Goal: Task Accomplishment & Management: Use online tool/utility

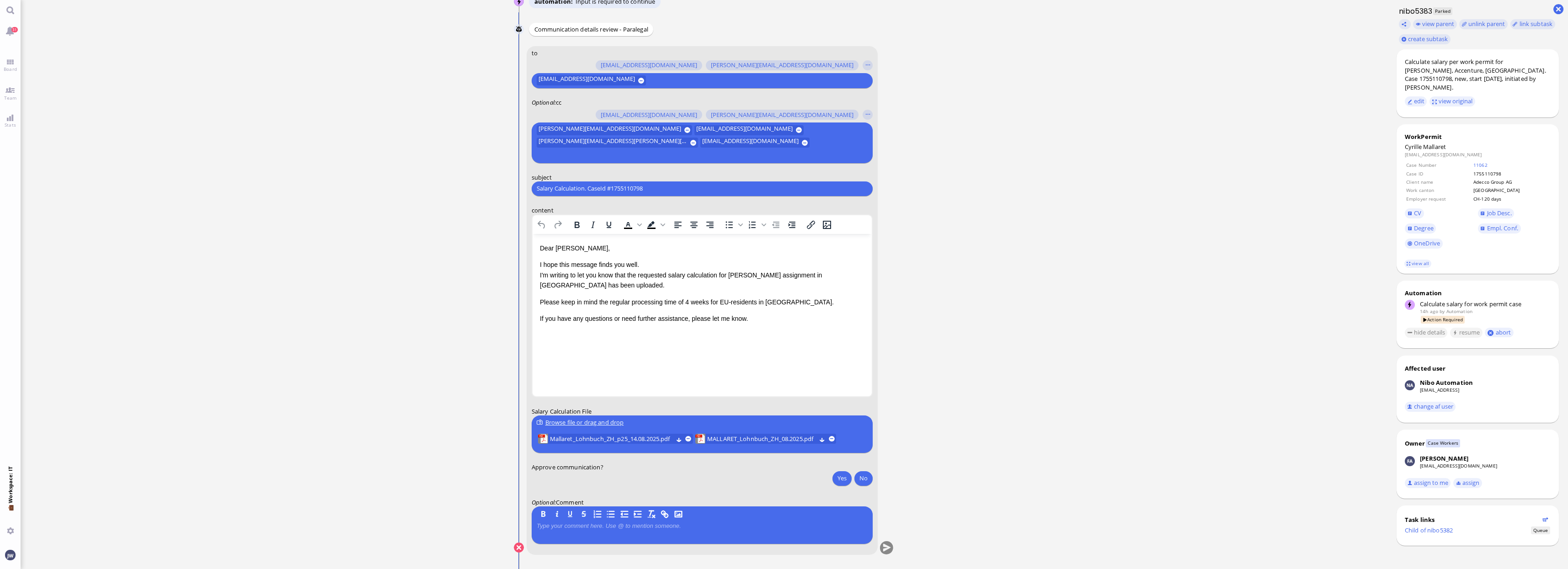
click at [997, 381] on ticket "13 Aug 20:52 by Automation Automation Calculate eligible salary for work permit…" at bounding box center [704, 284] width 1367 height 569
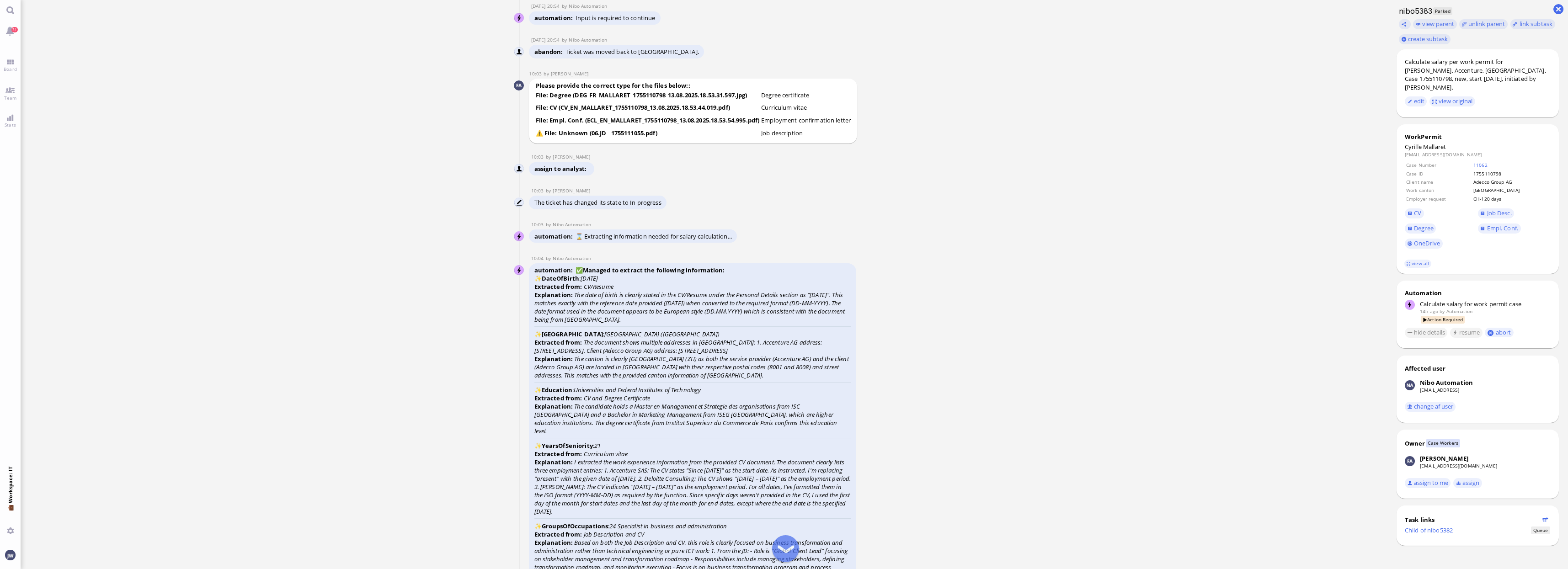
scroll to position [-2170, 0]
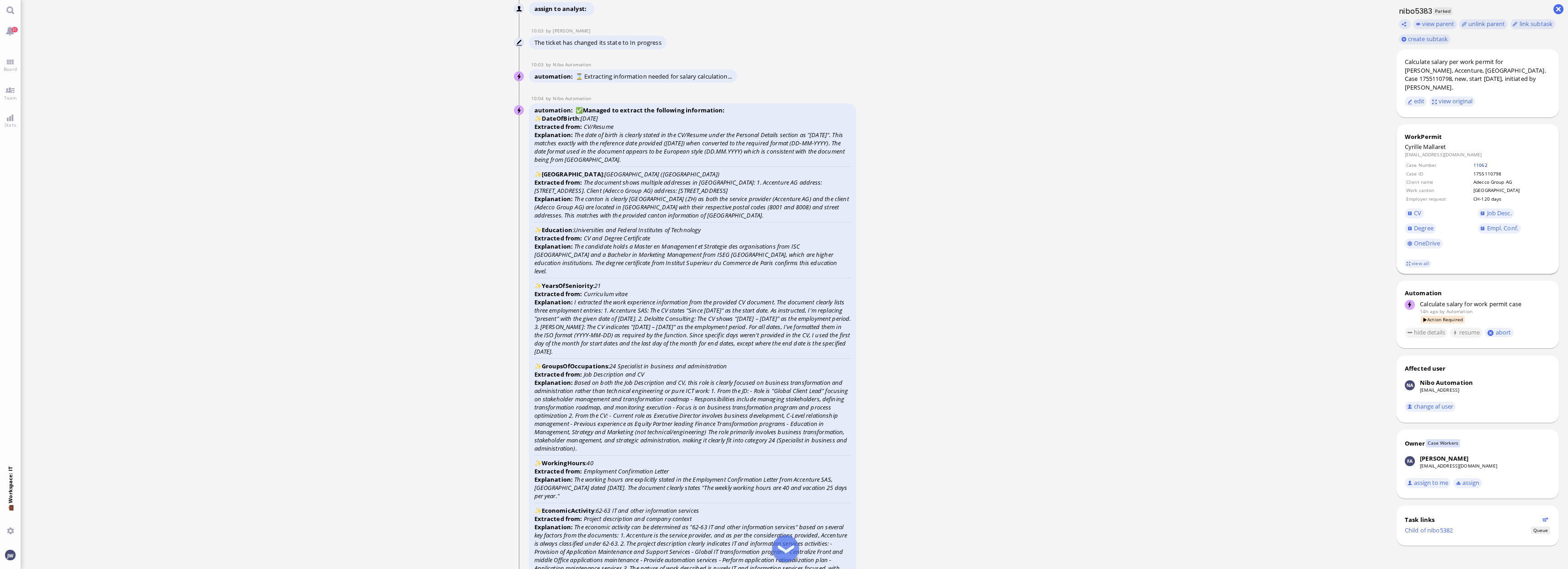
click at [1487, 162] on link "11062" at bounding box center [1480, 165] width 14 height 6
click at [1423, 224] on span "Degree" at bounding box center [1424, 228] width 20 height 9
click at [1415, 209] on span "CV" at bounding box center [1417, 213] width 7 height 9
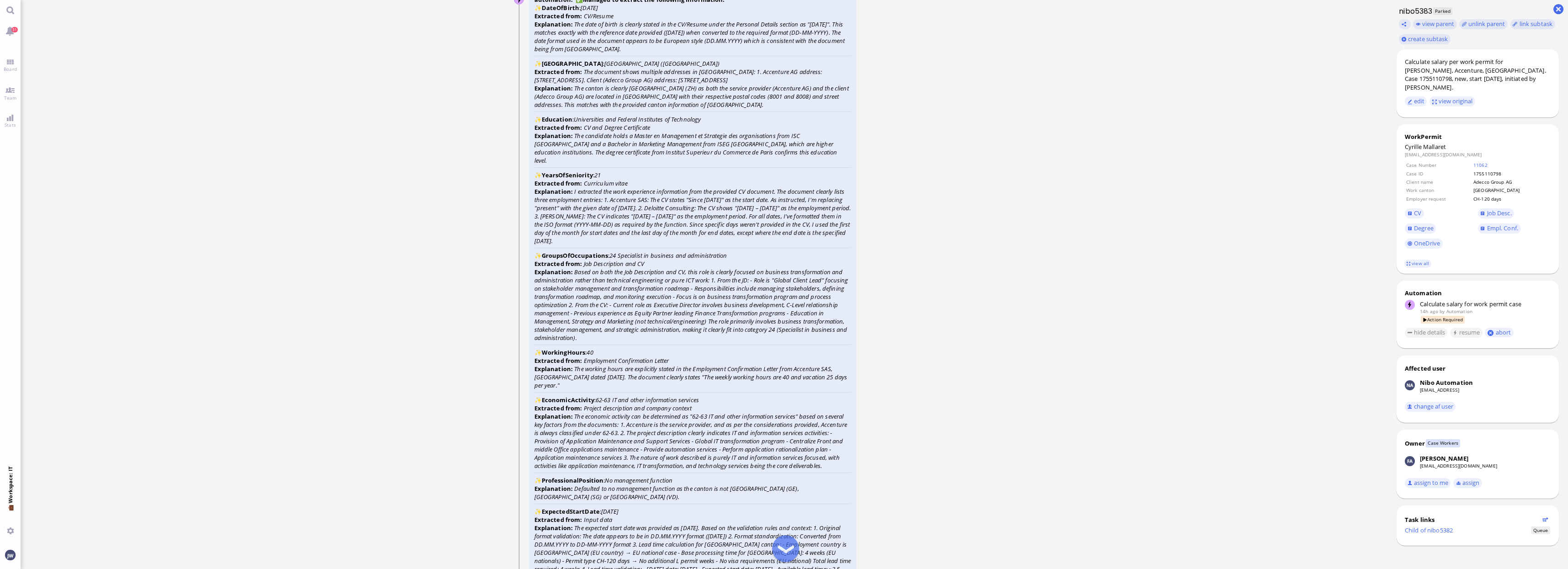
scroll to position [-2056, 0]
click at [1417, 209] on span "CV" at bounding box center [1417, 213] width 7 height 9
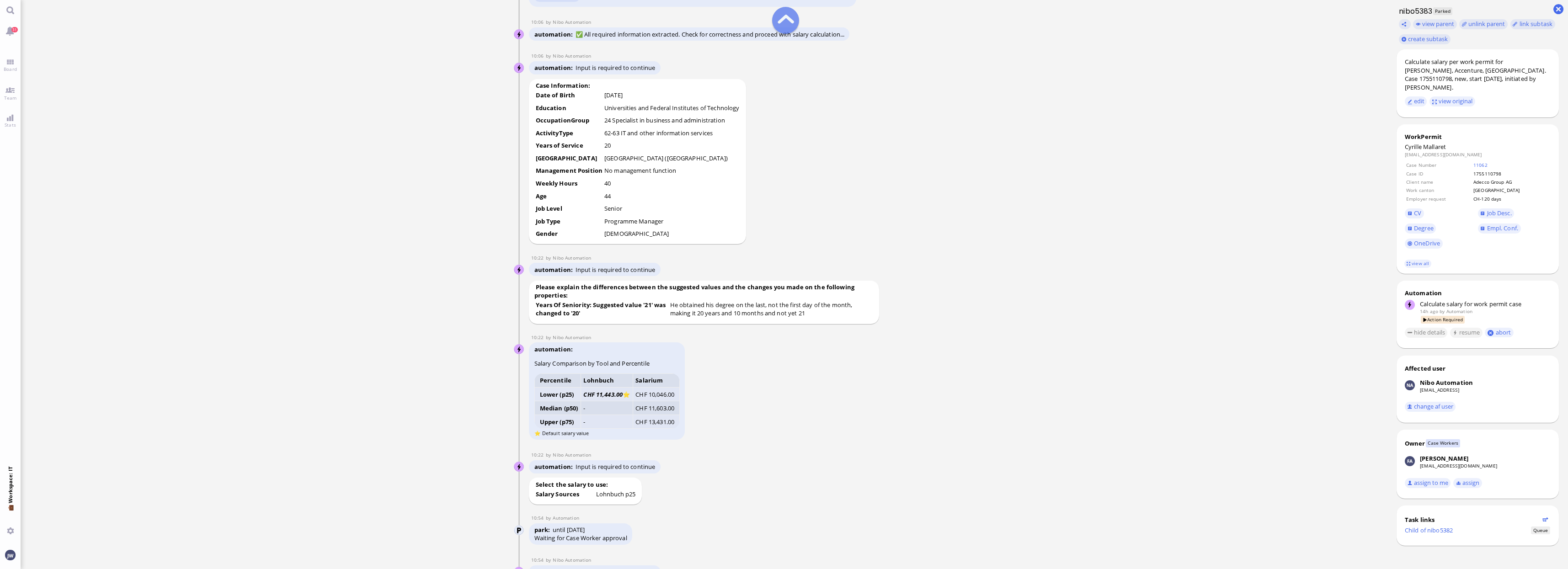
scroll to position [-971, 0]
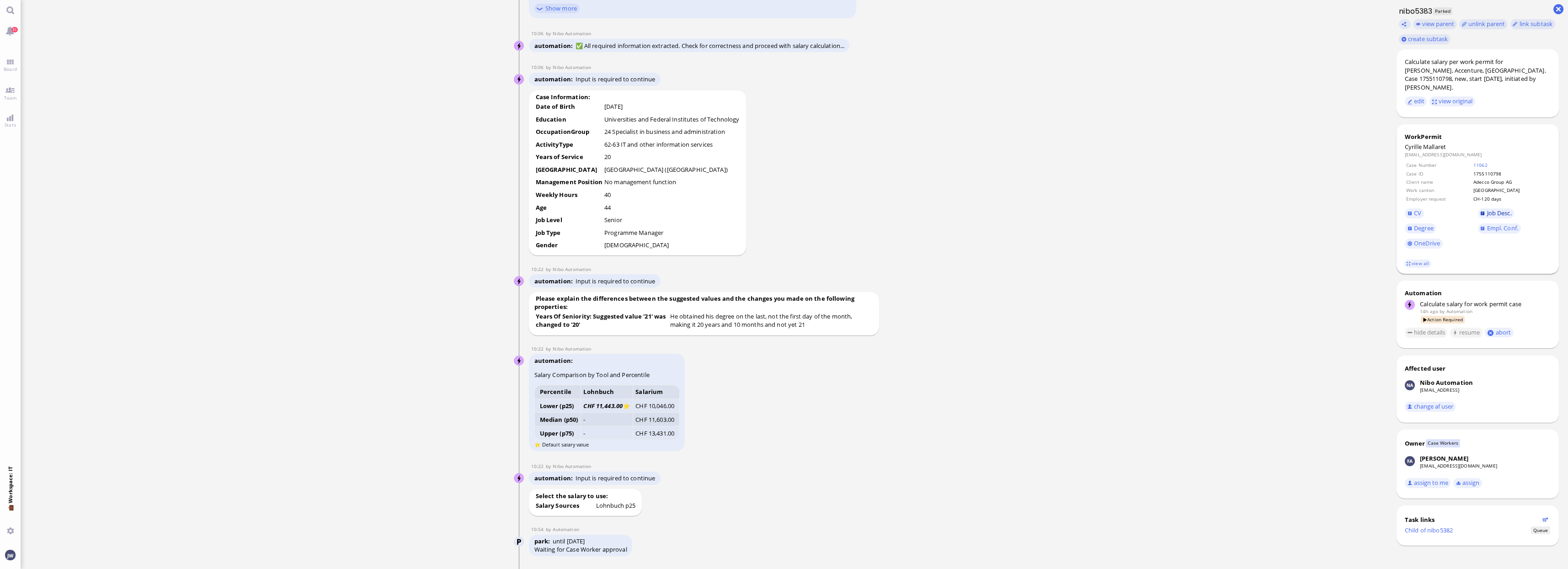
click at [1502, 209] on span "Job Desc." at bounding box center [1499, 213] width 25 height 9
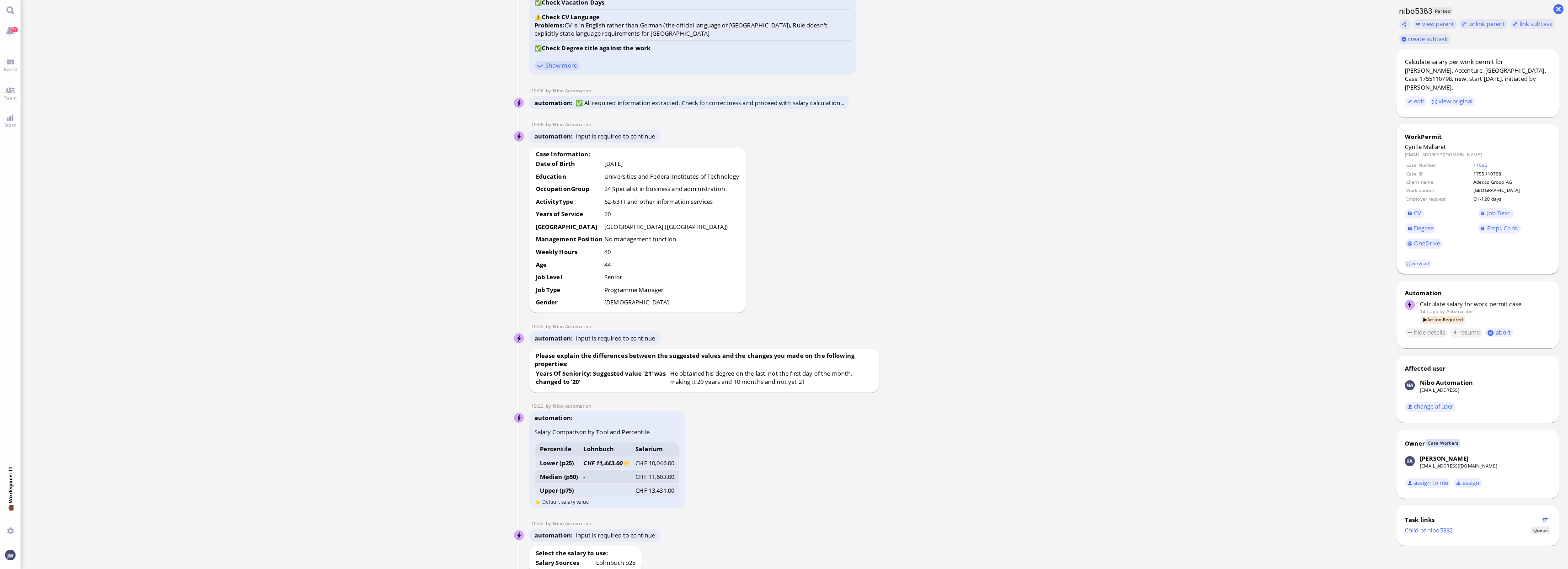
click at [1437, 143] on span "Mallaret" at bounding box center [1435, 147] width 23 height 9
copy span "Mallaret"
click at [623, 294] on runbook-parameter-view "Programme Manager" at bounding box center [633, 289] width 59 height 9
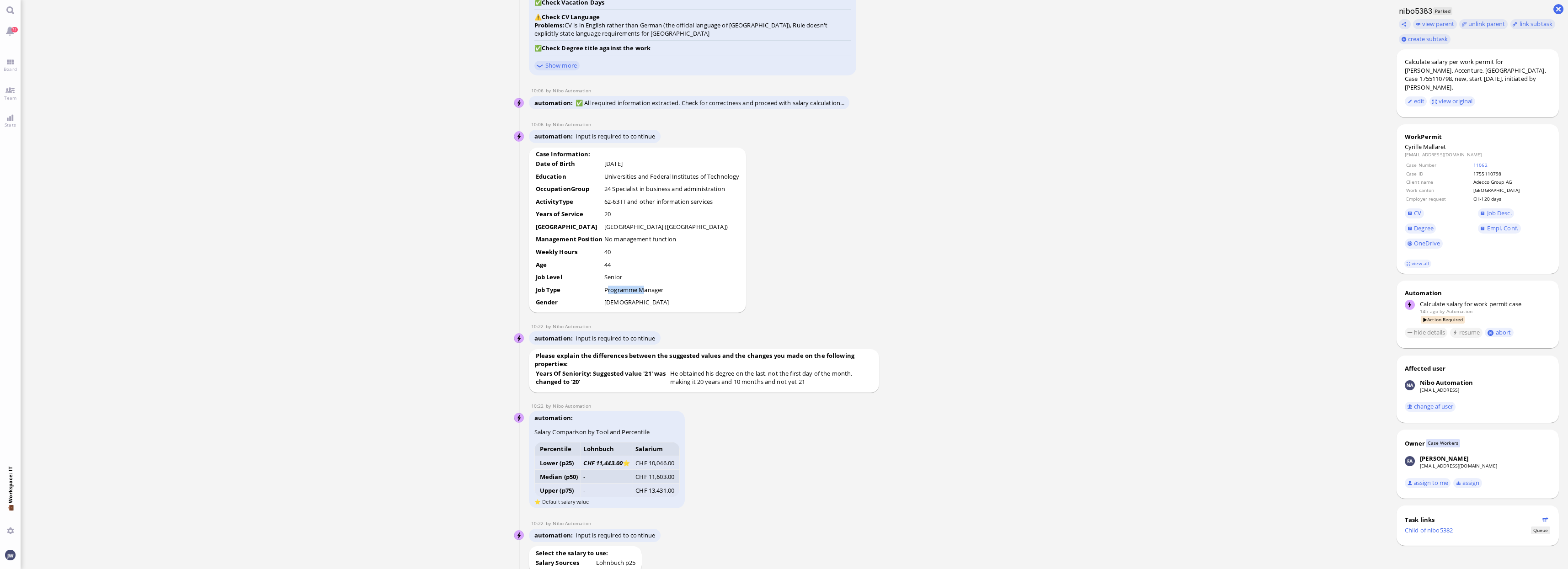
drag, startPoint x: 623, startPoint y: 311, endPoint x: 643, endPoint y: 315, distance: 20.4
click at [643, 294] on runbook-parameter-view "Programme Manager" at bounding box center [633, 289] width 59 height 9
copy runbook-parameter-view "Programme Manager"
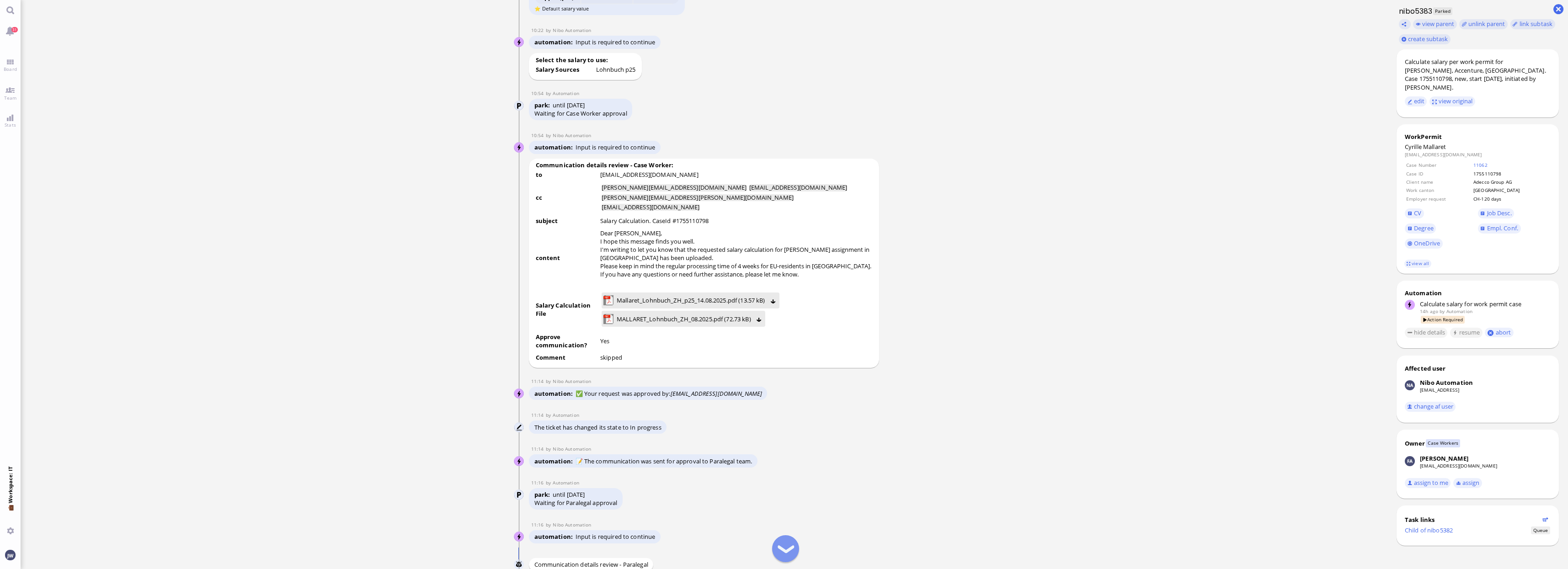
scroll to position [-514, 0]
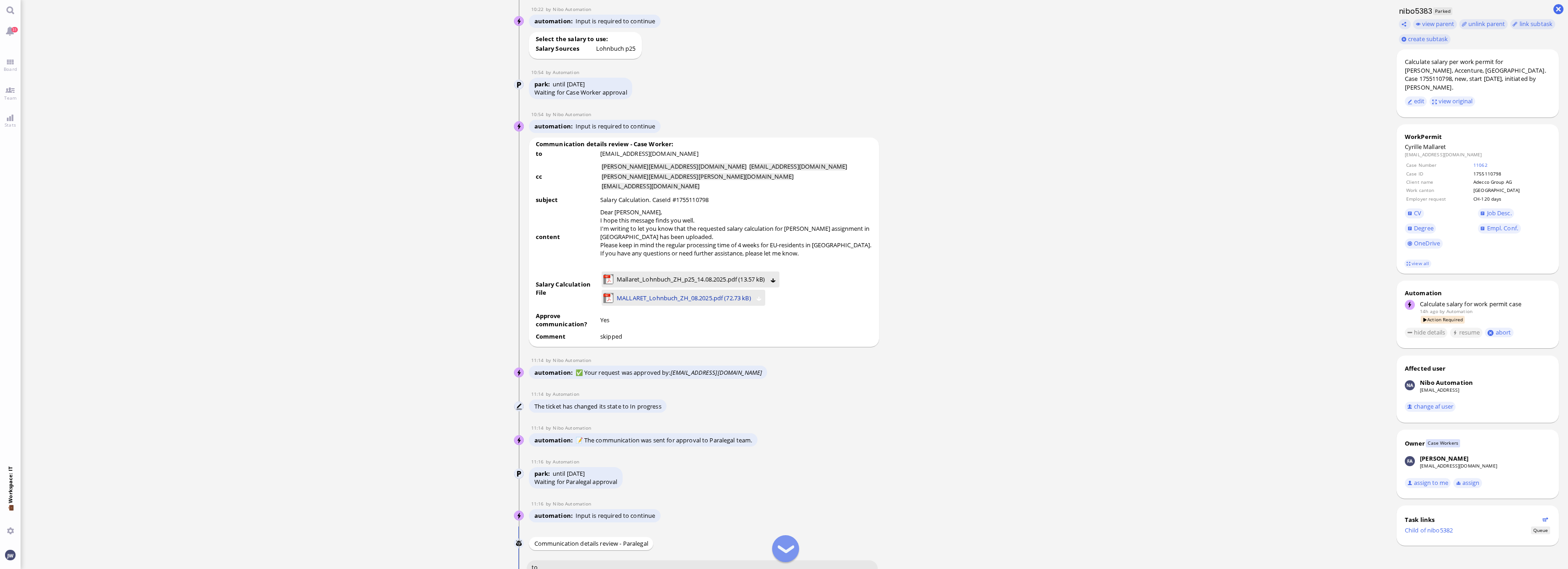
click at [693, 303] on span "MALLARET_Lohnbuch_ZH_08.2025.pdf (72.73 kB)" at bounding box center [683, 298] width 134 height 10
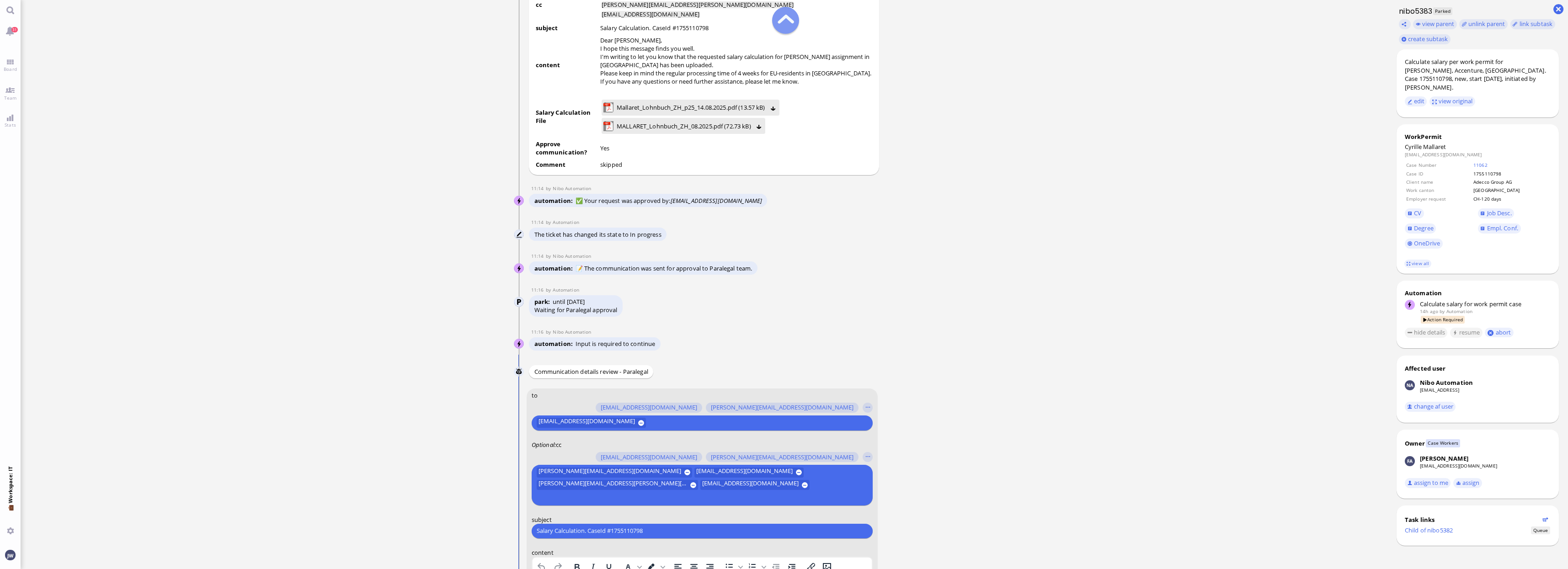
scroll to position [-627, 0]
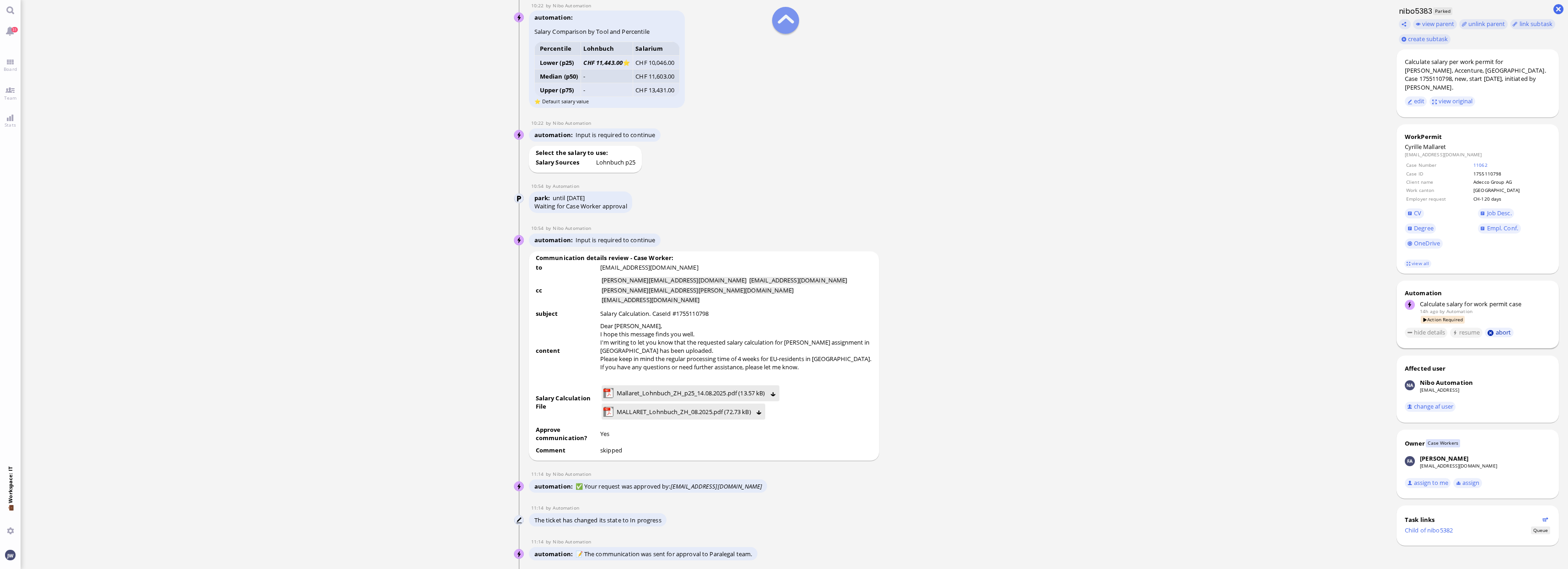
click at [1510, 327] on button "abort" at bounding box center [1499, 332] width 29 height 9
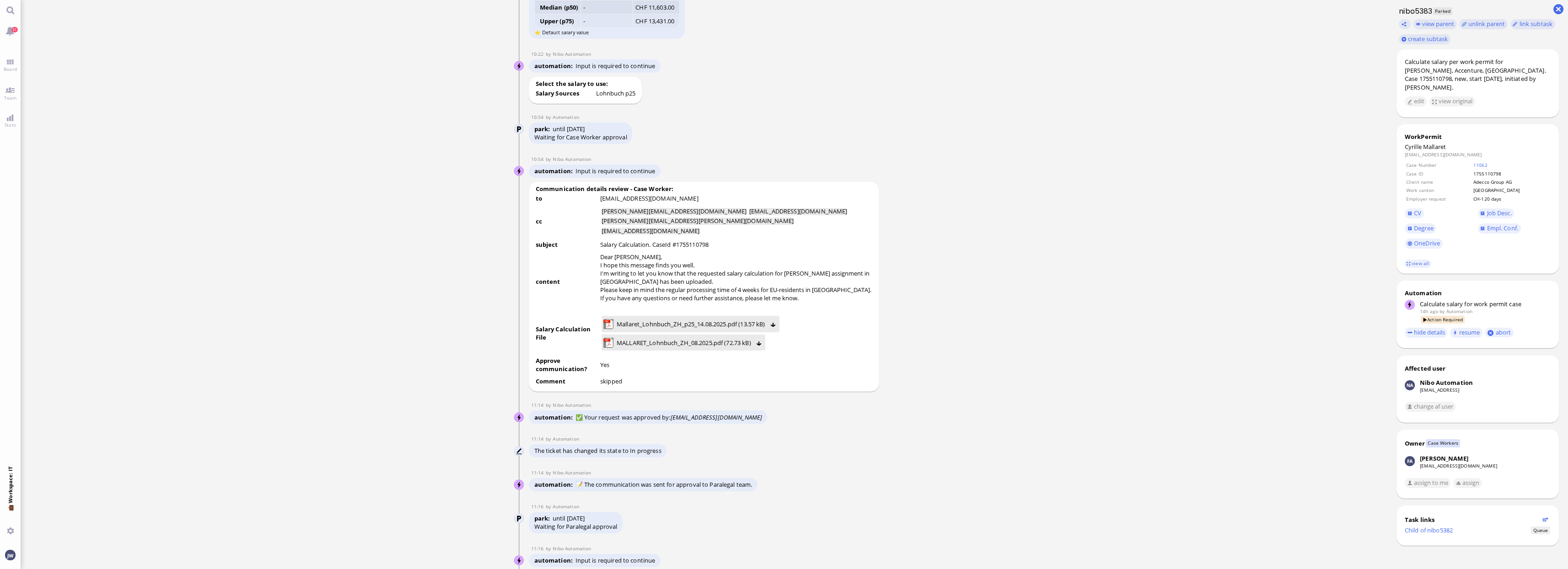
scroll to position [1, 0]
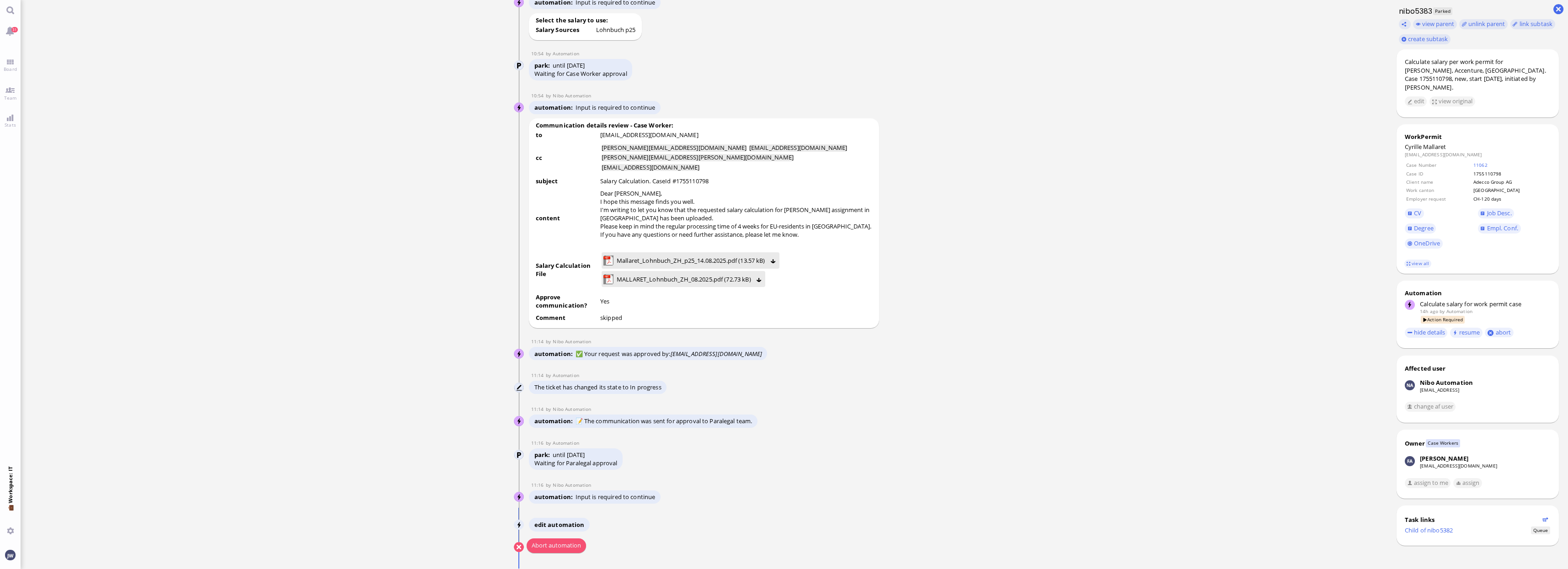
click at [551, 543] on button "Abort automation" at bounding box center [556, 545] width 59 height 15
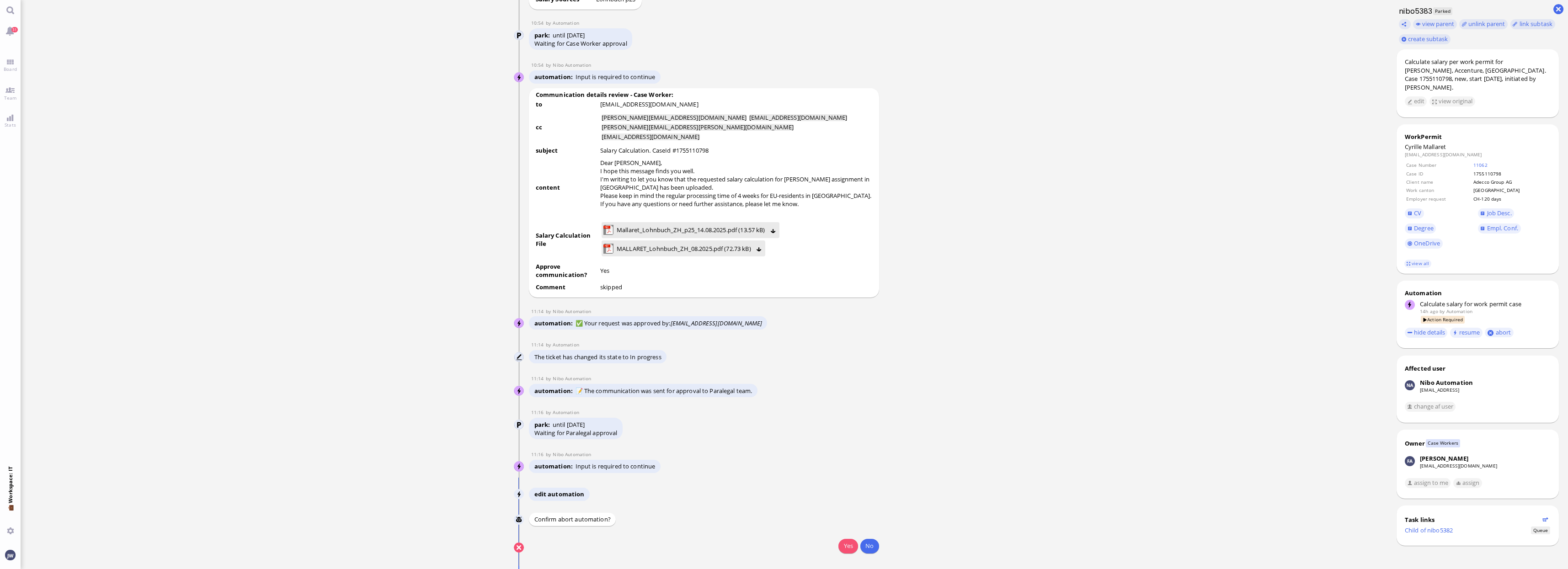
scroll to position [0, 0]
click at [856, 546] on button "Yes" at bounding box center [847, 545] width 19 height 15
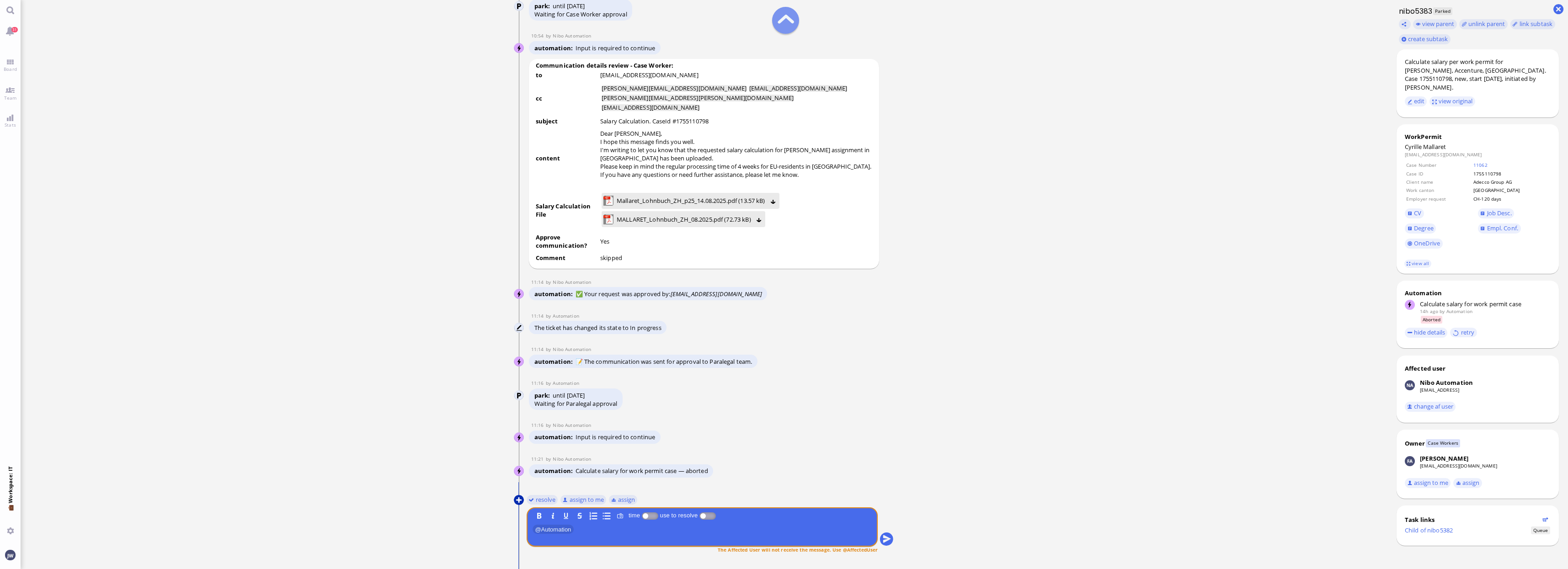
click at [519, 500] on button at bounding box center [519, 500] width 10 height 10
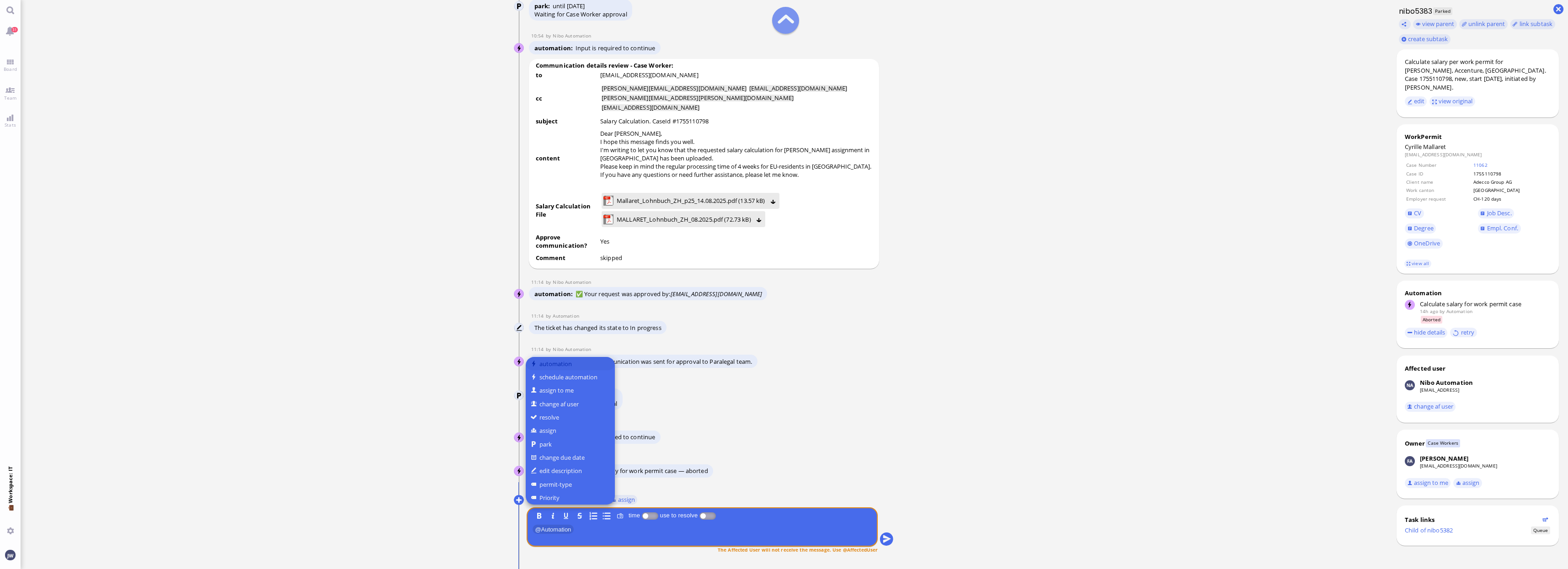
click at [571, 362] on button "automation" at bounding box center [570, 363] width 89 height 14
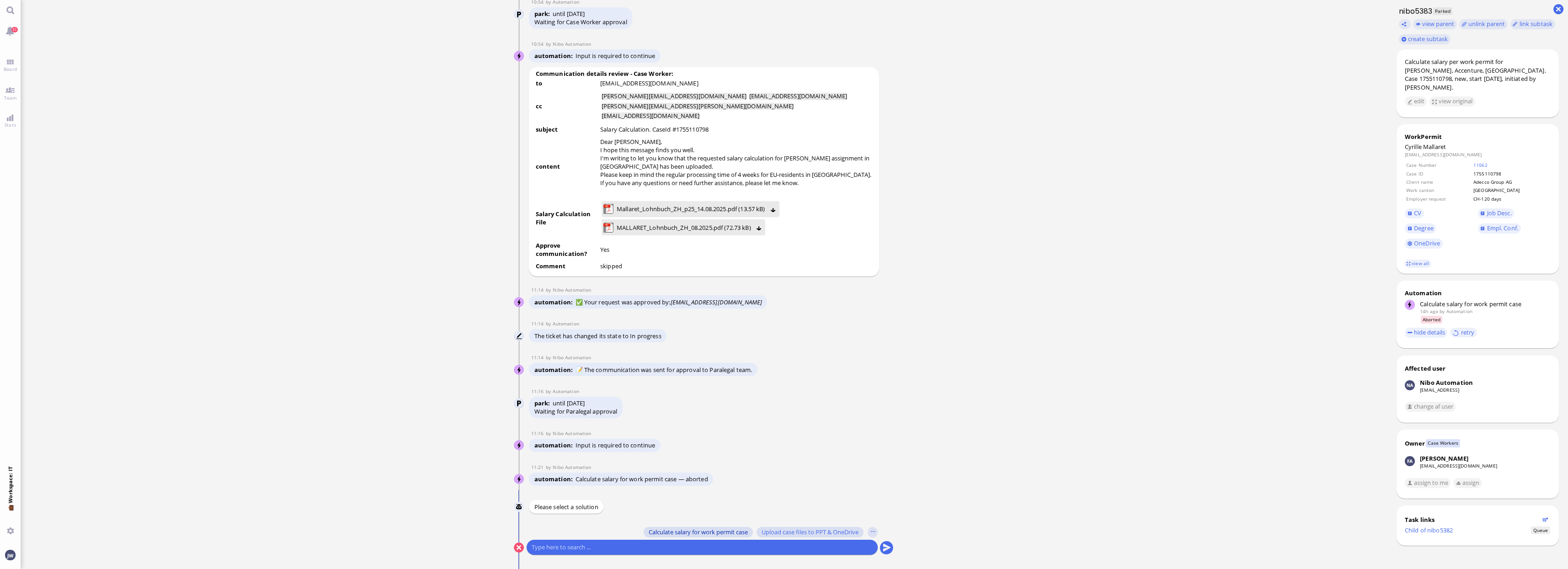
click at [689, 535] on span "Calculate salary for work permit case" at bounding box center [698, 532] width 99 height 7
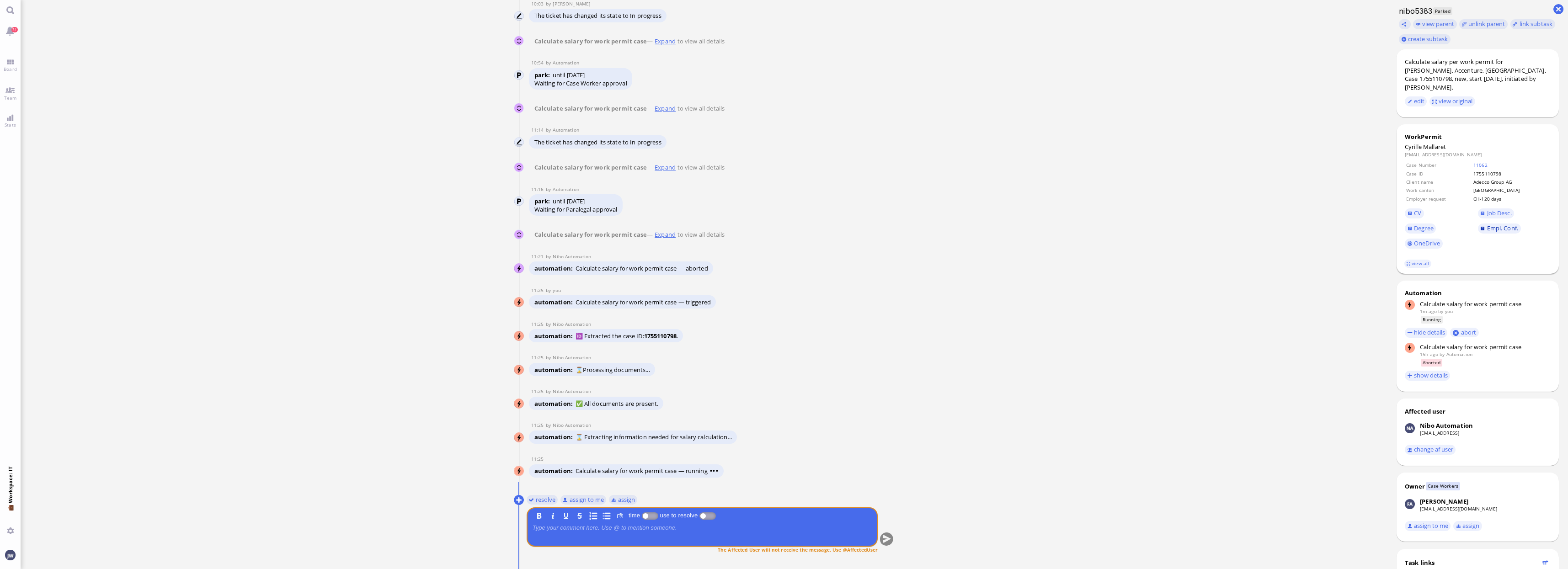
click at [1509, 224] on span "Empl. Conf." at bounding box center [1502, 228] width 31 height 9
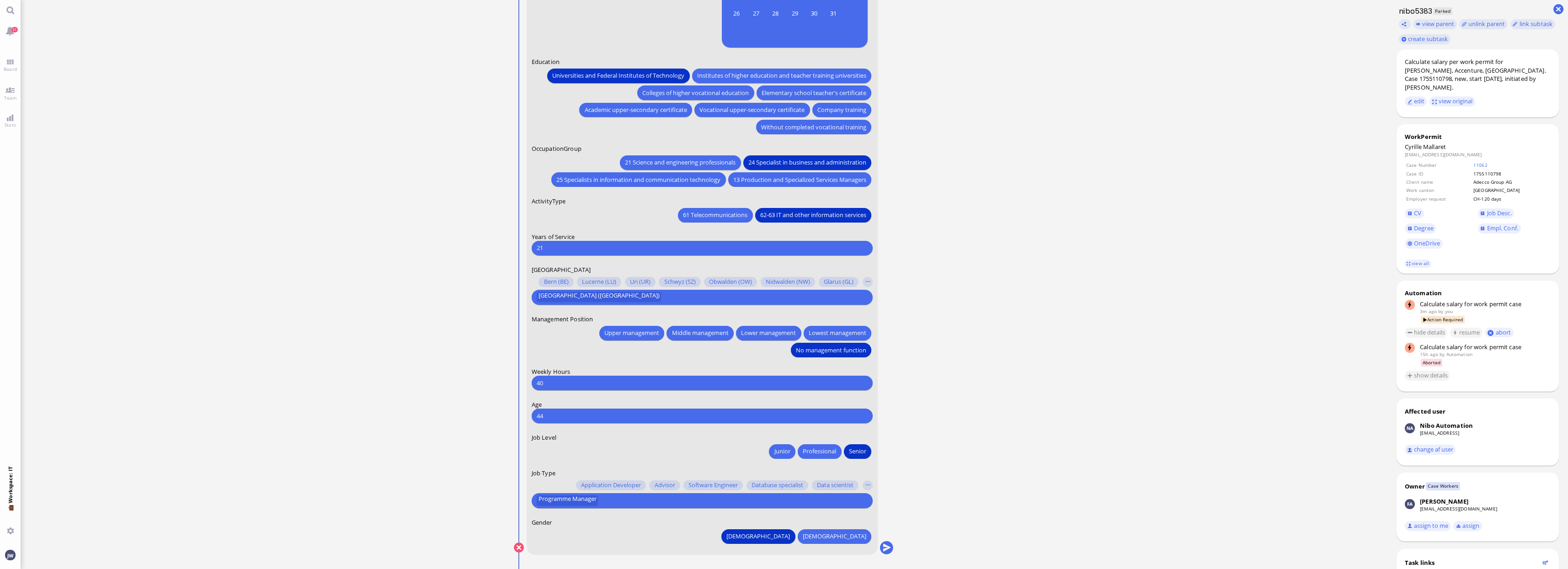
click at [554, 247] on input "21" at bounding box center [702, 247] width 331 height 9
type input "20"
click at [973, 240] on ticket "13 Aug 20:52 by Automation Automation Calculate eligible salary for work permit…" at bounding box center [704, 284] width 1367 height 569
click at [1424, 224] on span "Degree" at bounding box center [1424, 228] width 20 height 9
click at [614, 498] on input "text" at bounding box center [733, 500] width 265 height 9
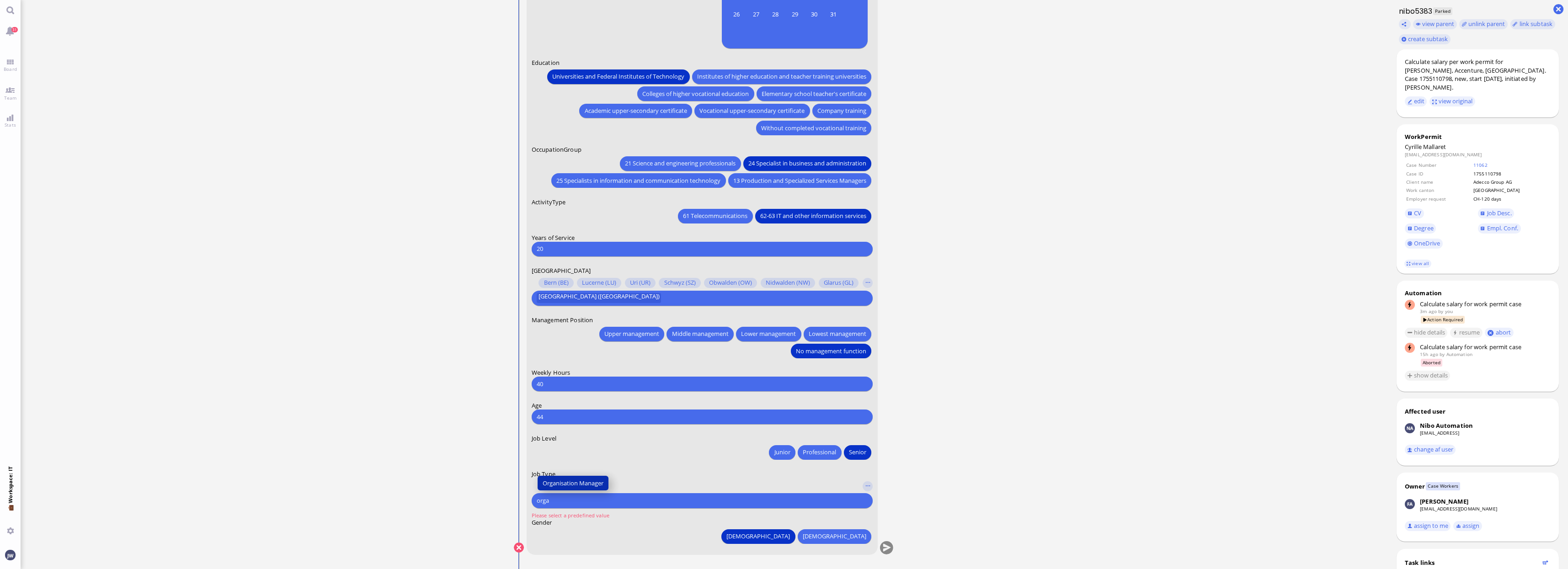
type input "orga"
click at [582, 481] on span "Organisation Manager" at bounding box center [573, 483] width 61 height 9
click at [890, 548] on button "submit" at bounding box center [886, 548] width 14 height 14
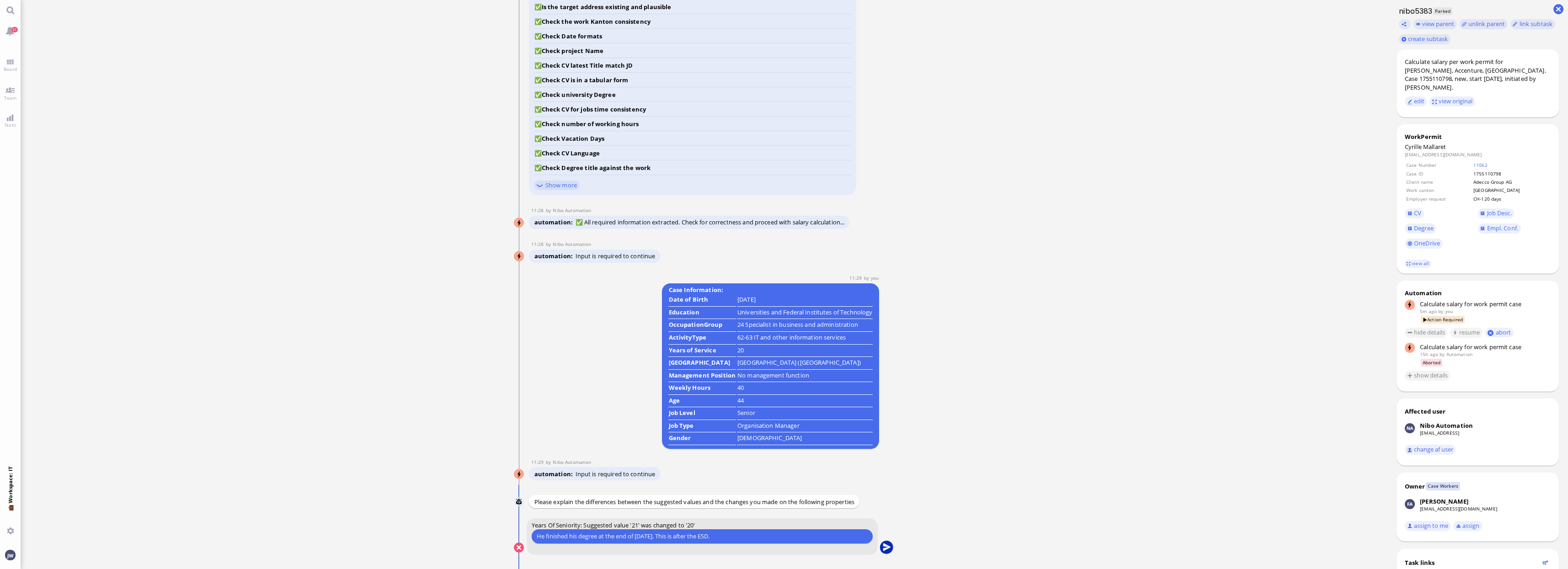
type input "He finished his degree at the end of [DATE]. This is after the ESD."
click at [885, 546] on button "submit" at bounding box center [886, 548] width 14 height 14
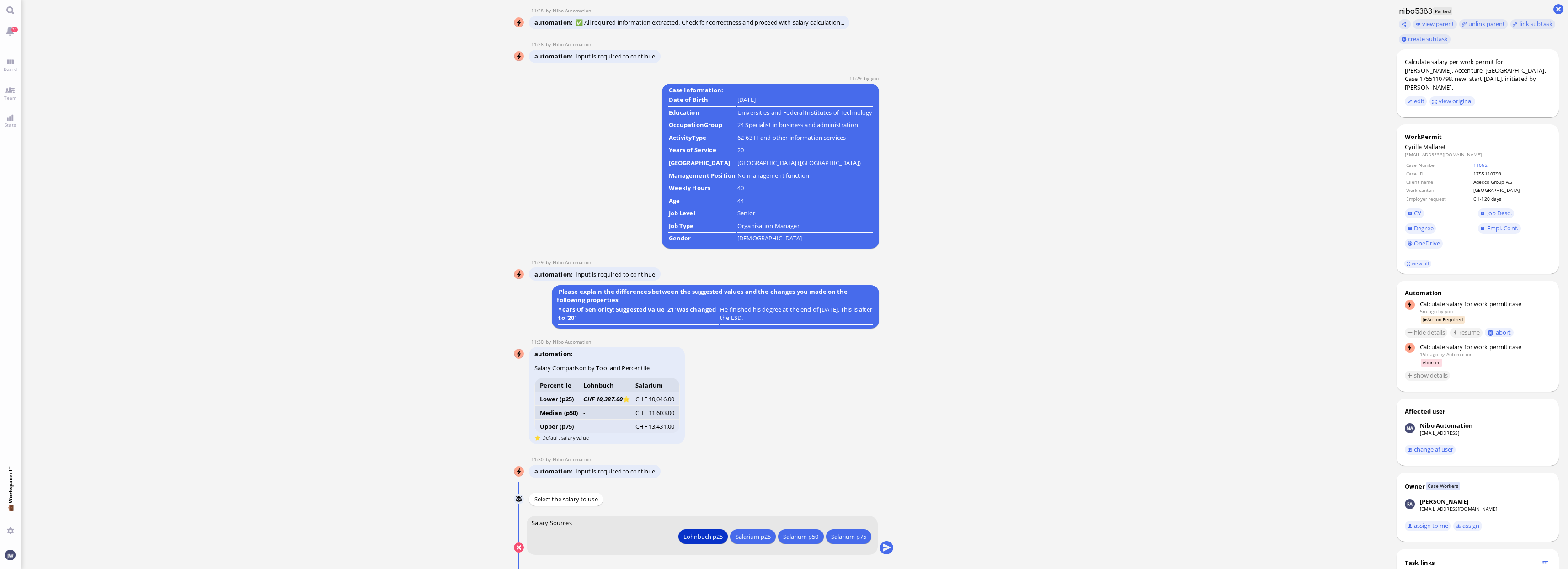
scroll to position [1, 0]
click at [891, 545] on button "submit" at bounding box center [886, 547] width 14 height 14
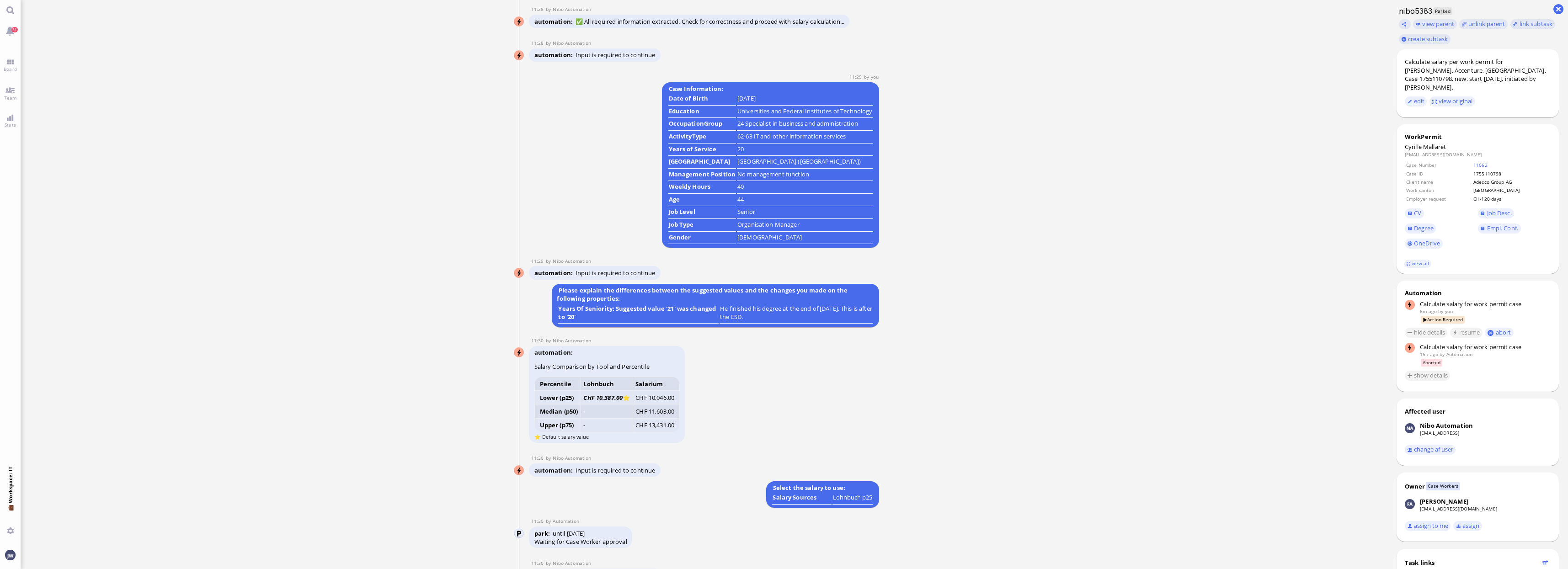
scroll to position [0, 0]
click at [1433, 143] on span "Mallaret" at bounding box center [1435, 147] width 23 height 9
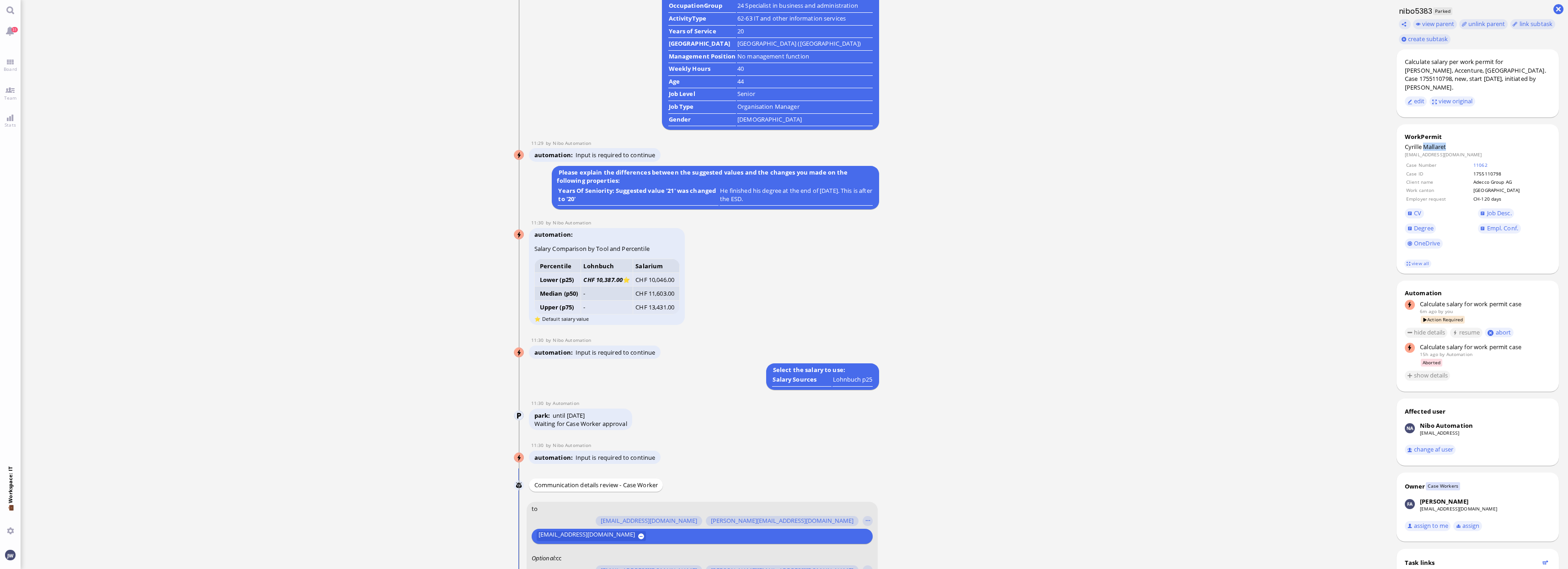
copy span "Mallaret"
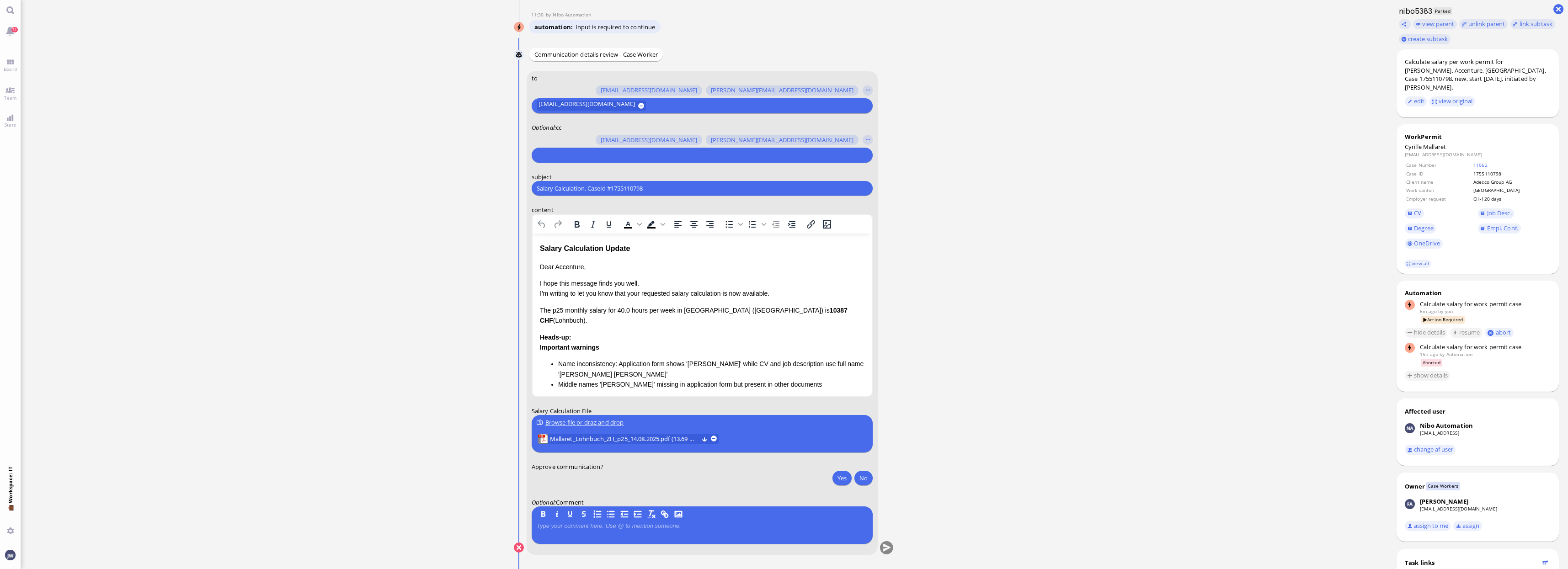
click at [573, 186] on input "Salary Calculation. CaseId #1755110798" at bounding box center [702, 188] width 331 height 9
paste input "PazPerTout new case: [PERSON_NAME] (1755110798 / 11639148), Employer Request: C…"
type input "PazPerTout new case: [PERSON_NAME] (1755110798 / 11639148), Employer Request: C…"
click at [553, 155] on input "text" at bounding box center [701, 155] width 329 height 9
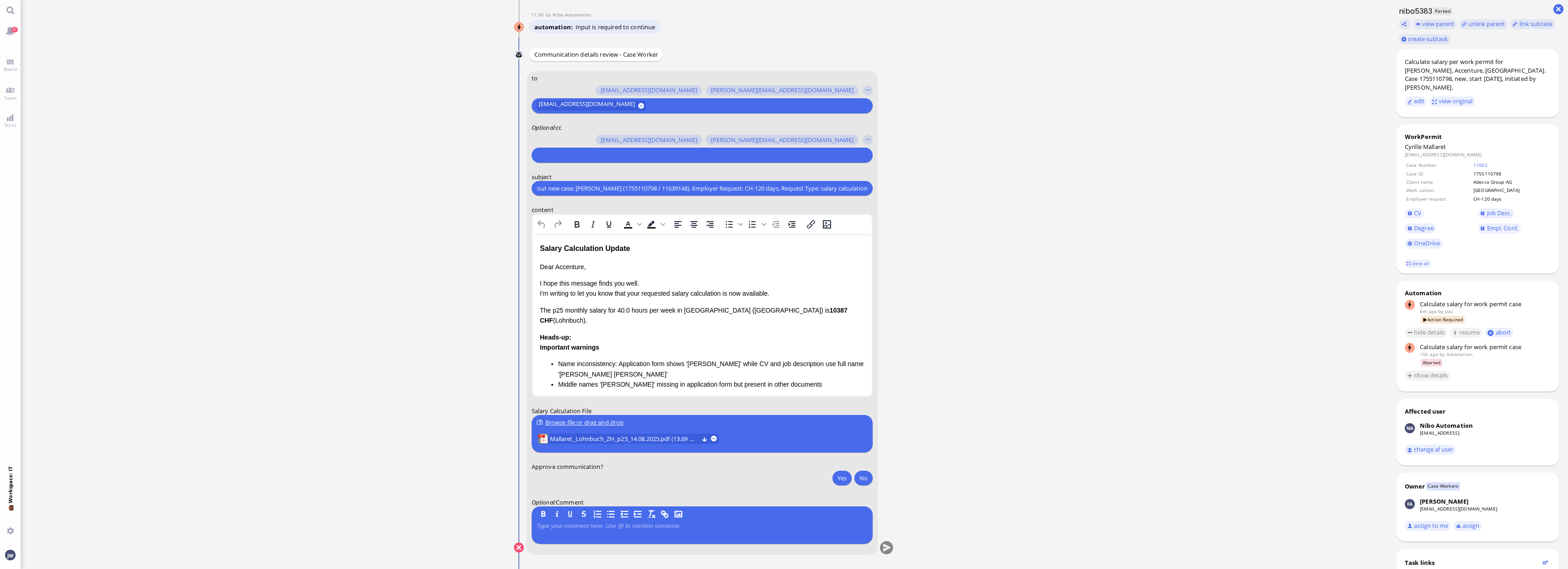
scroll to position [0, 0]
type input "jan"
click at [561, 141] on span "[PERSON_NAME][EMAIL_ADDRESS][PERSON_NAME][DOMAIN_NAME]" at bounding box center [648, 137] width 189 height 9
type input "anu"
click at [561, 141] on span "[PERSON_NAME][EMAIL_ADDRESS][DOMAIN_NAME]" at bounding box center [626, 137] width 143 height 9
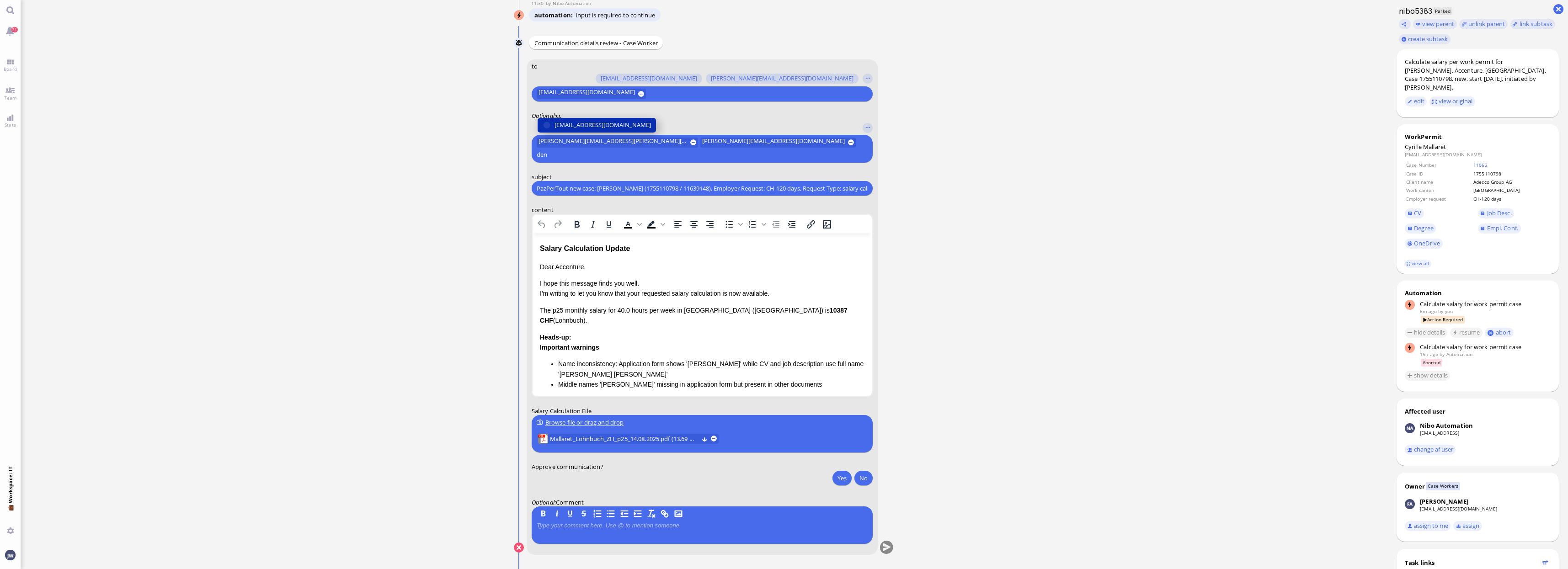
type input "den"
click at [561, 130] on span "[EMAIL_ADDRESS][DOMAIN_NAME]" at bounding box center [602, 125] width 96 height 9
type input "fab"
click at [574, 120] on button "[EMAIL_ADDRESS][DOMAIN_NAME]" at bounding box center [596, 125] width 118 height 15
click at [545, 246] on div "Salary Calculation Update" at bounding box center [702, 248] width 325 height 12
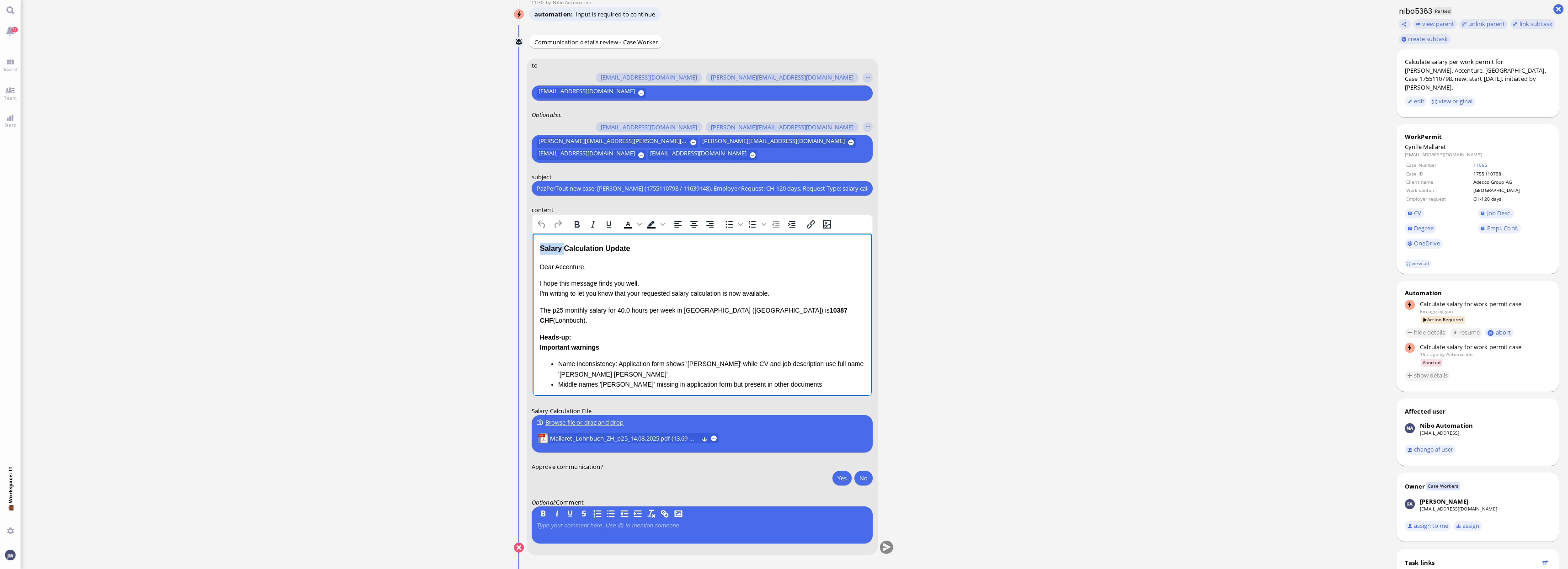
click at [545, 246] on div "Salary Calculation Update" at bounding box center [702, 248] width 325 height 12
click at [638, 245] on div "Salary Calculation Update" at bounding box center [702, 248] width 325 height 12
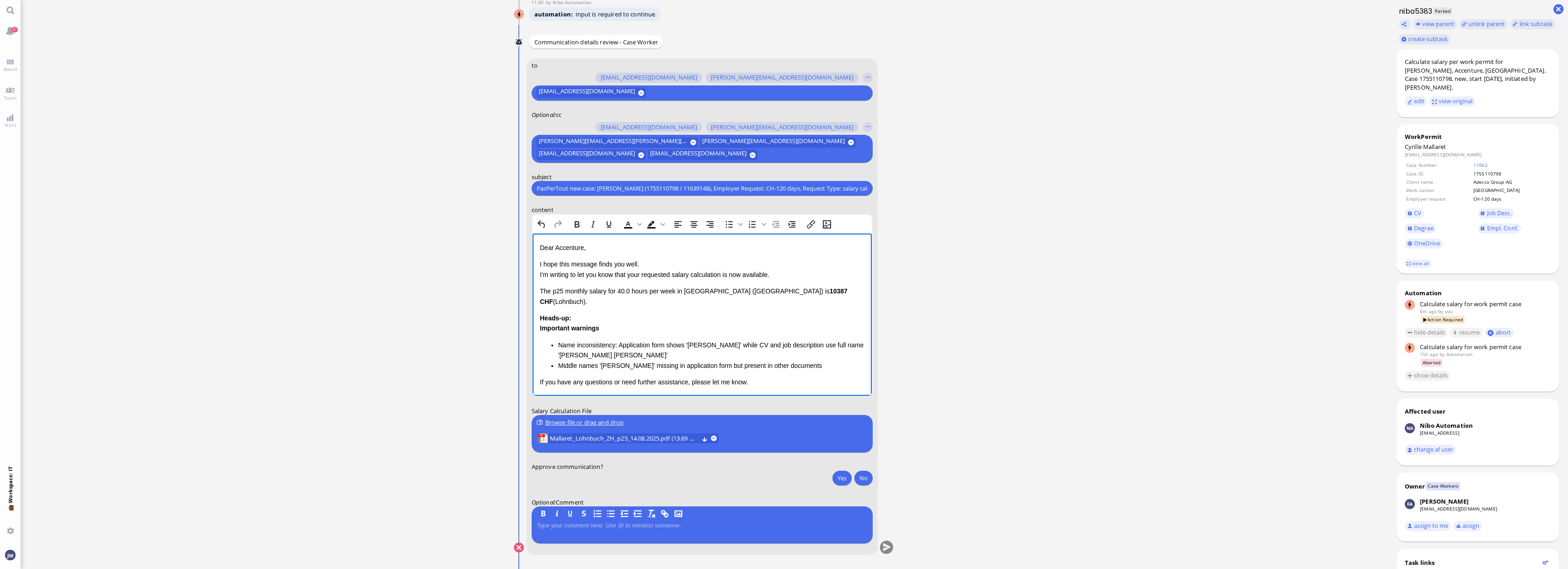
click at [563, 251] on p "Dear Accenture," at bounding box center [702, 247] width 325 height 10
click at [1425, 260] on link "view all" at bounding box center [1417, 263] width 26 height 8
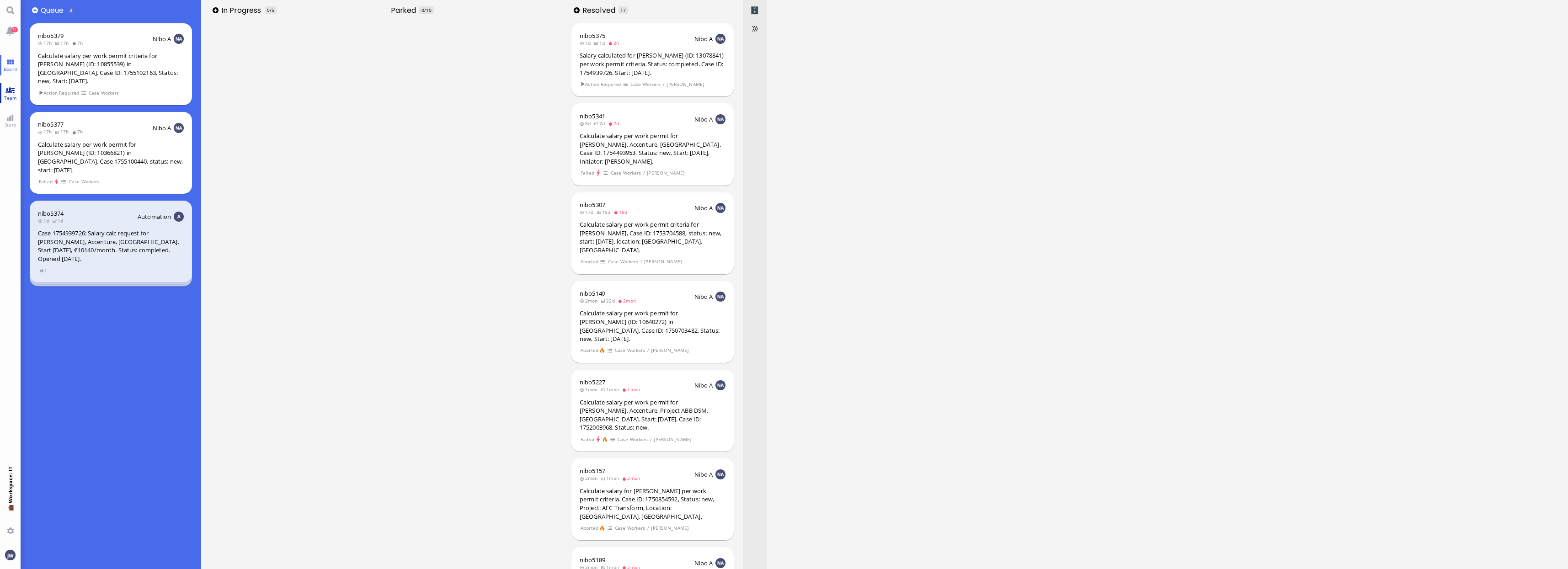
click at [6, 87] on link "Team" at bounding box center [10, 93] width 21 height 21
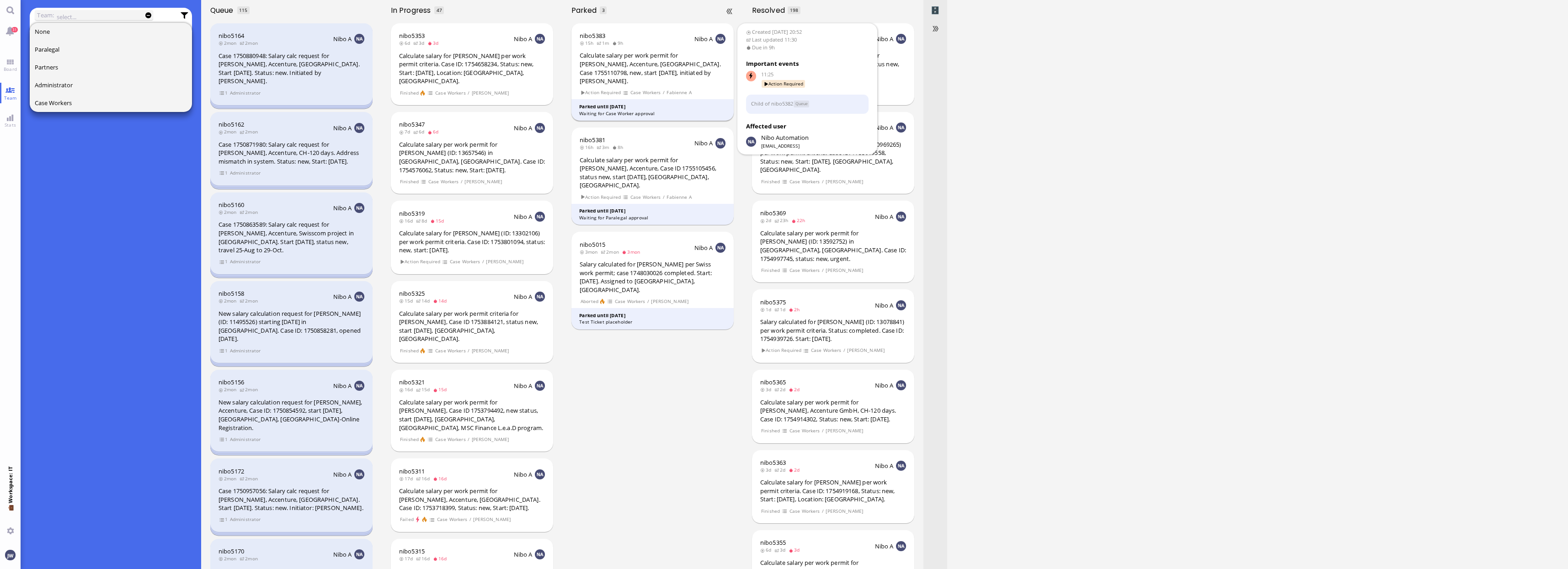
click at [666, 60] on div "Calculate salary per work permit for [PERSON_NAME], Accenture, [GEOGRAPHIC_DATA…" at bounding box center [652, 68] width 146 height 34
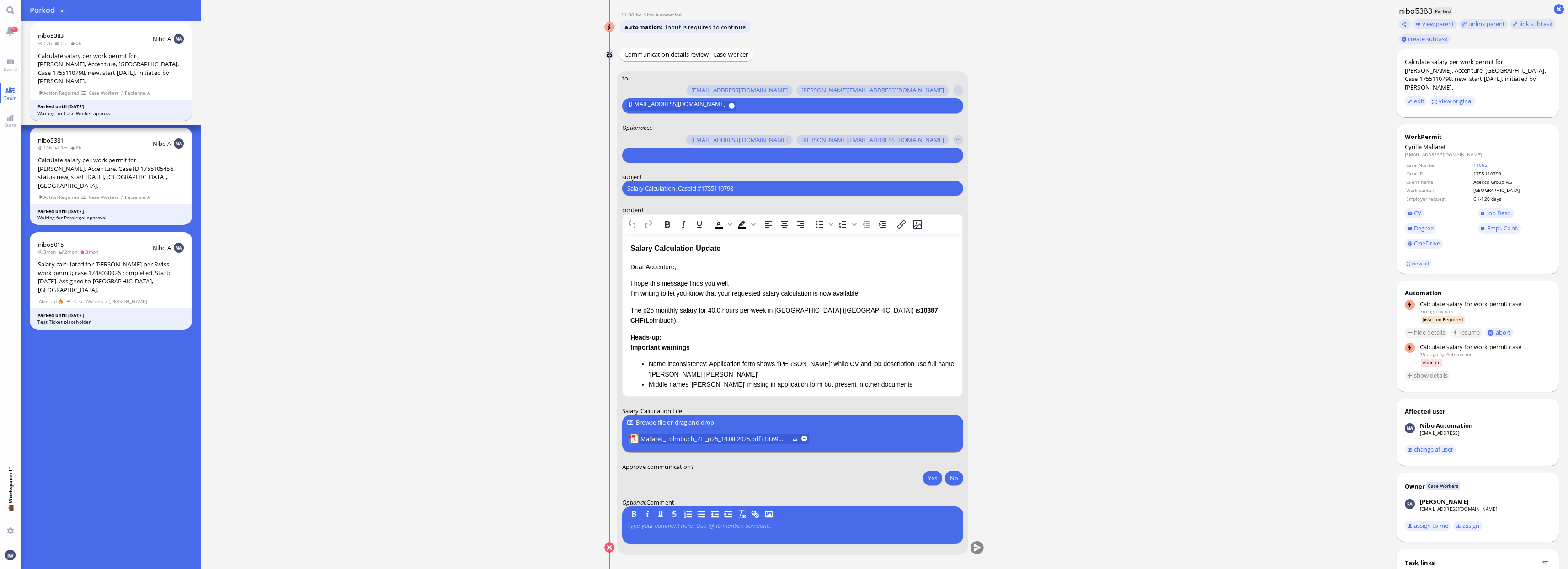
click at [671, 183] on div "Salary Calculation. CaseId #1755110798 Please type something" at bounding box center [793, 188] width 341 height 15
click at [673, 190] on input "Salary Calculation. CaseId #1755110798" at bounding box center [793, 188] width 331 height 9
paste input "PazPerTout new case: [PERSON_NAME] (1755110798 / 11639148), Employer Request: C…"
type input "PazPerTout new case: [PERSON_NAME] (1755110798 / 11639148), Employer Request: C…"
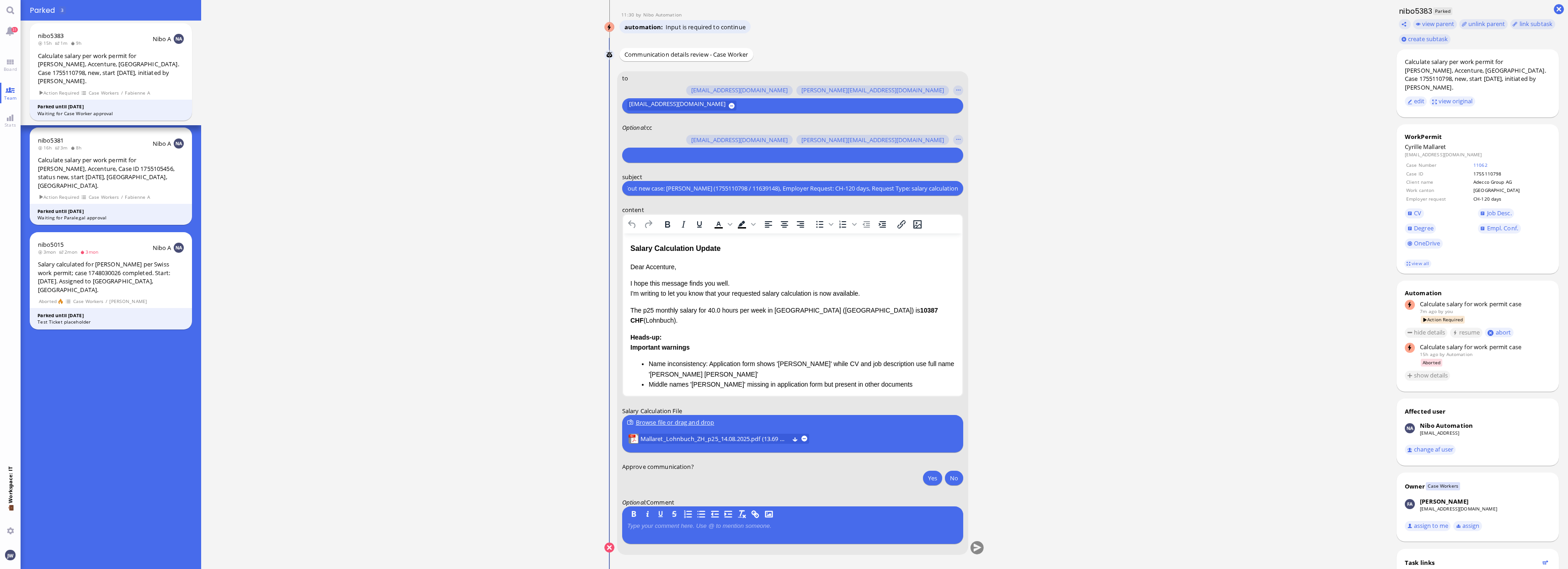
scroll to position [0, 0]
click at [653, 155] on input "text" at bounding box center [791, 155] width 329 height 9
type input "den"
click at [660, 138] on span "[EMAIL_ADDRESS][DOMAIN_NAME]" at bounding box center [693, 137] width 96 height 9
type input "anu"
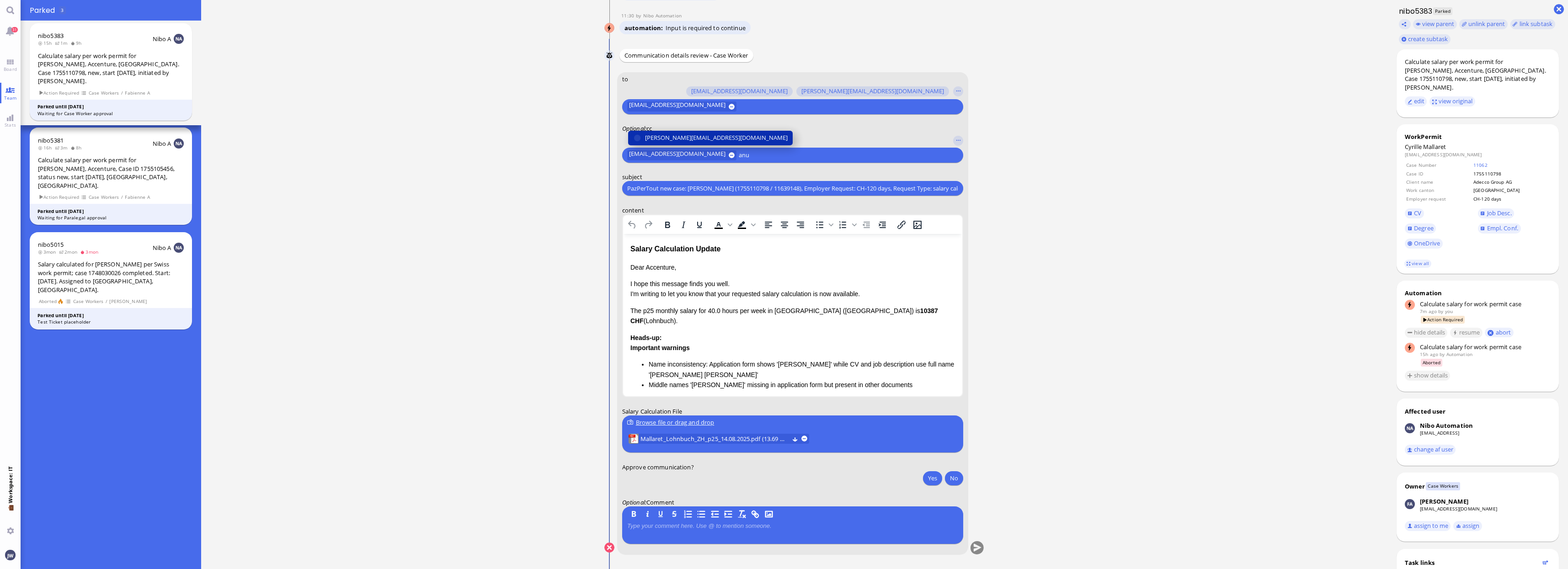
click at [660, 138] on span "[PERSON_NAME][EMAIL_ADDRESS][DOMAIN_NAME]" at bounding box center [716, 137] width 143 height 9
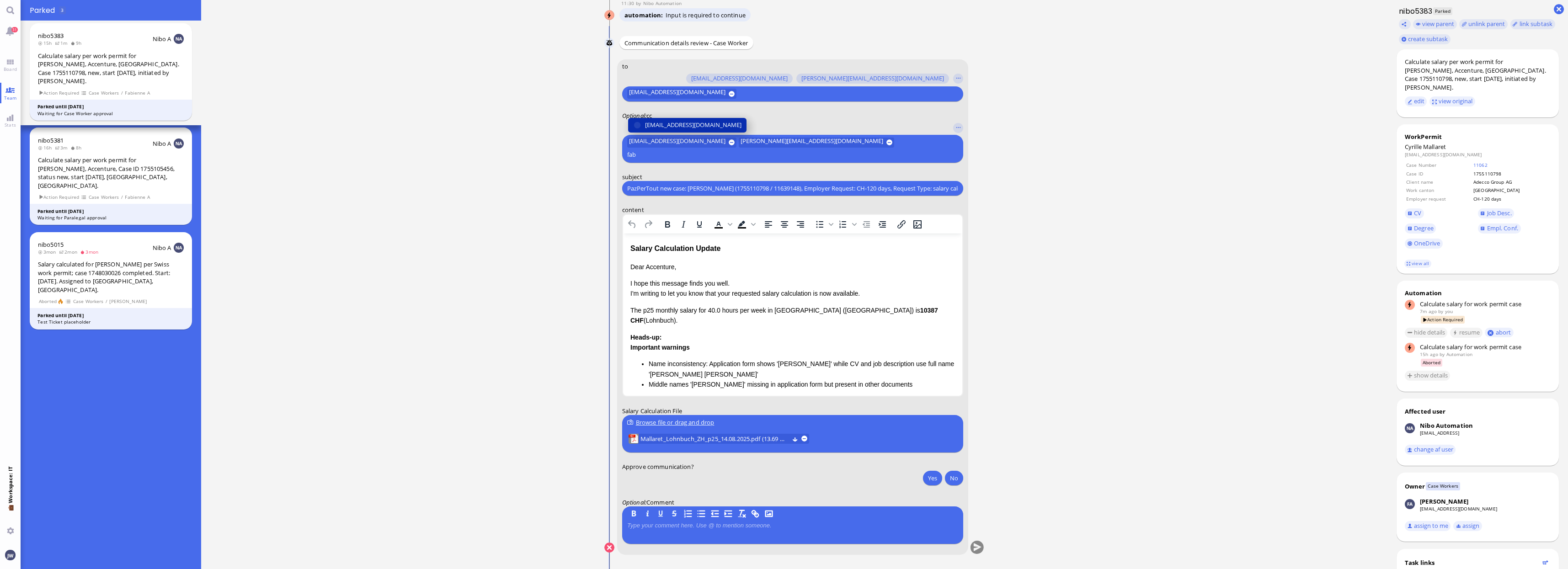
type input "fab"
click at [702, 130] on span "[EMAIL_ADDRESS][DOMAIN_NAME]" at bounding box center [693, 125] width 96 height 9
type input "jan"
click at [678, 121] on span "[PERSON_NAME][EMAIL_ADDRESS][PERSON_NAME][DOMAIN_NAME]" at bounding box center [739, 125] width 189 height 9
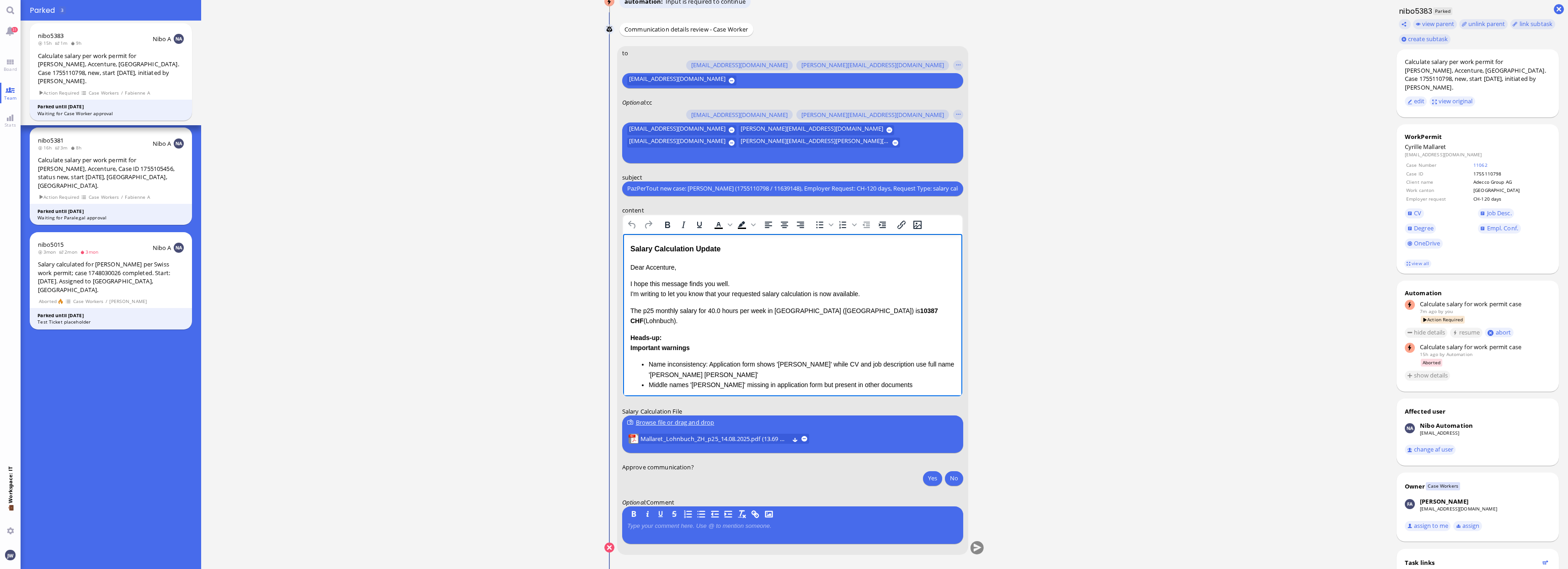
click at [636, 244] on div "Salary Calculation Update" at bounding box center [792, 248] width 325 height 12
click at [723, 244] on div "Salary Calculation Update" at bounding box center [792, 248] width 325 height 12
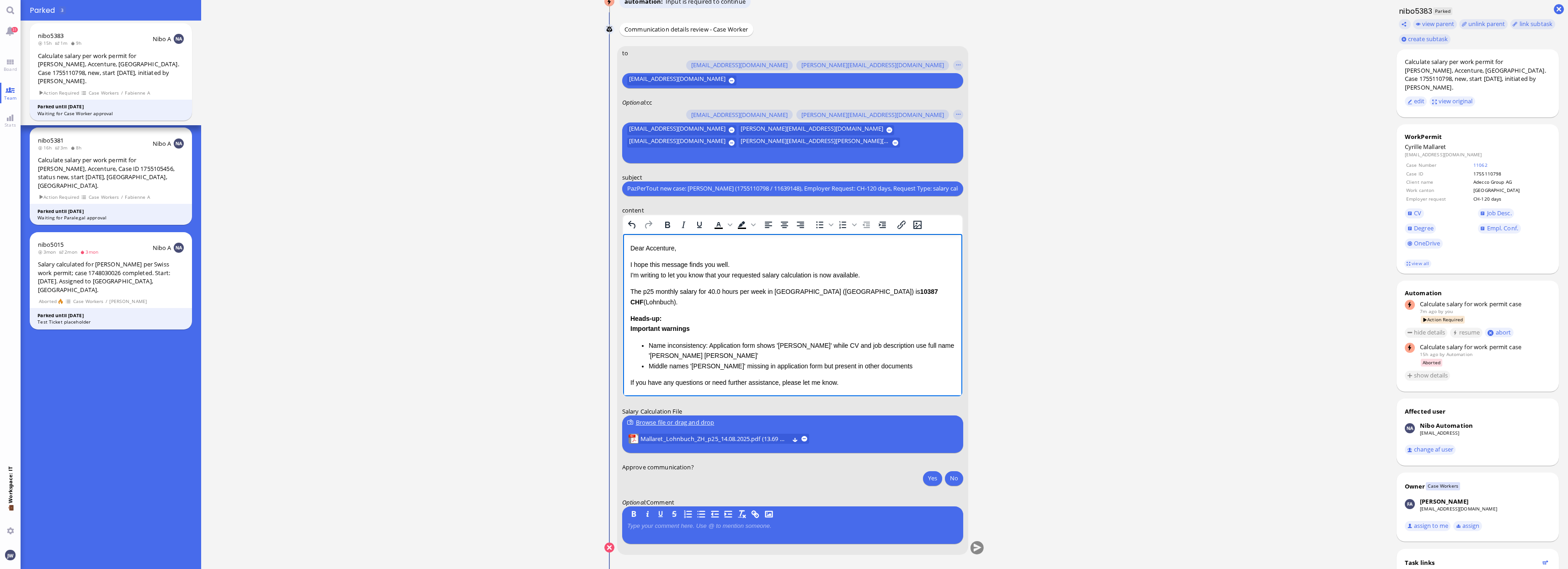
click at [657, 247] on p "Dear Accenture," at bounding box center [792, 247] width 325 height 10
click at [728, 274] on p "I hope this message finds you well. I'm writing to let you know that your reque…" at bounding box center [792, 269] width 325 height 21
click at [813, 275] on p "I hope this message finds you well. I'm writing to let you know that the reques…" at bounding box center [792, 269] width 325 height 21
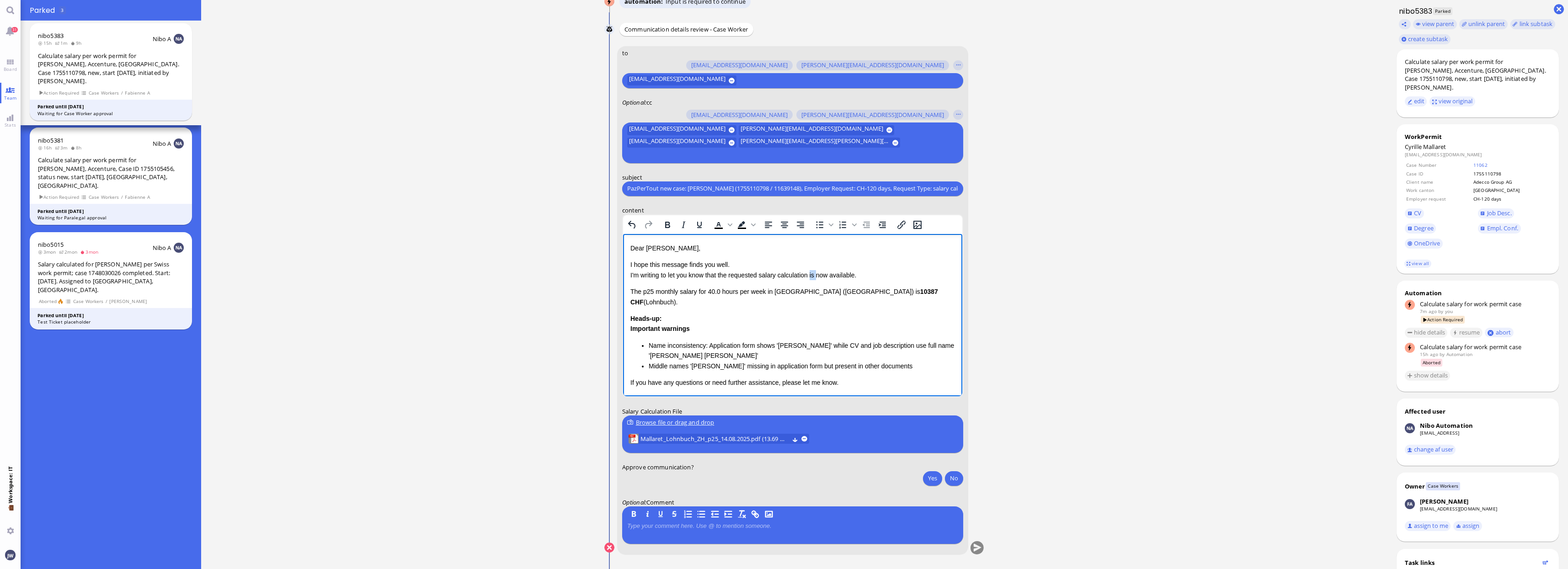
click at [813, 275] on p "I hope this message finds you well. I'm writing to let you know that the reques…" at bounding box center [792, 269] width 325 height 21
click at [839, 270] on p "I hope this message finds you well. I'm writing to let you know that the reques…" at bounding box center [792, 269] width 325 height 21
click at [636, 301] on p "The p25 monthly salary for 40.0 hours per week in Canton Zurich (ZH) is 10387 C…" at bounding box center [792, 307] width 325 height 21
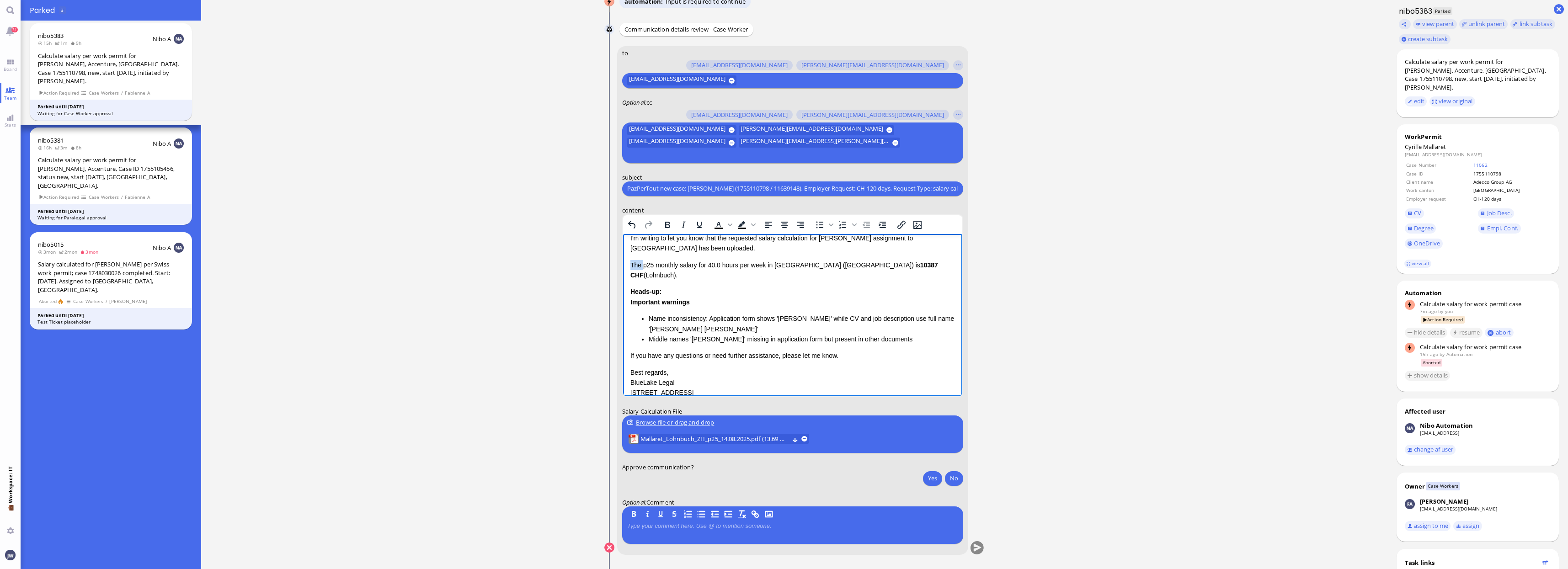
scroll to position [56, 0]
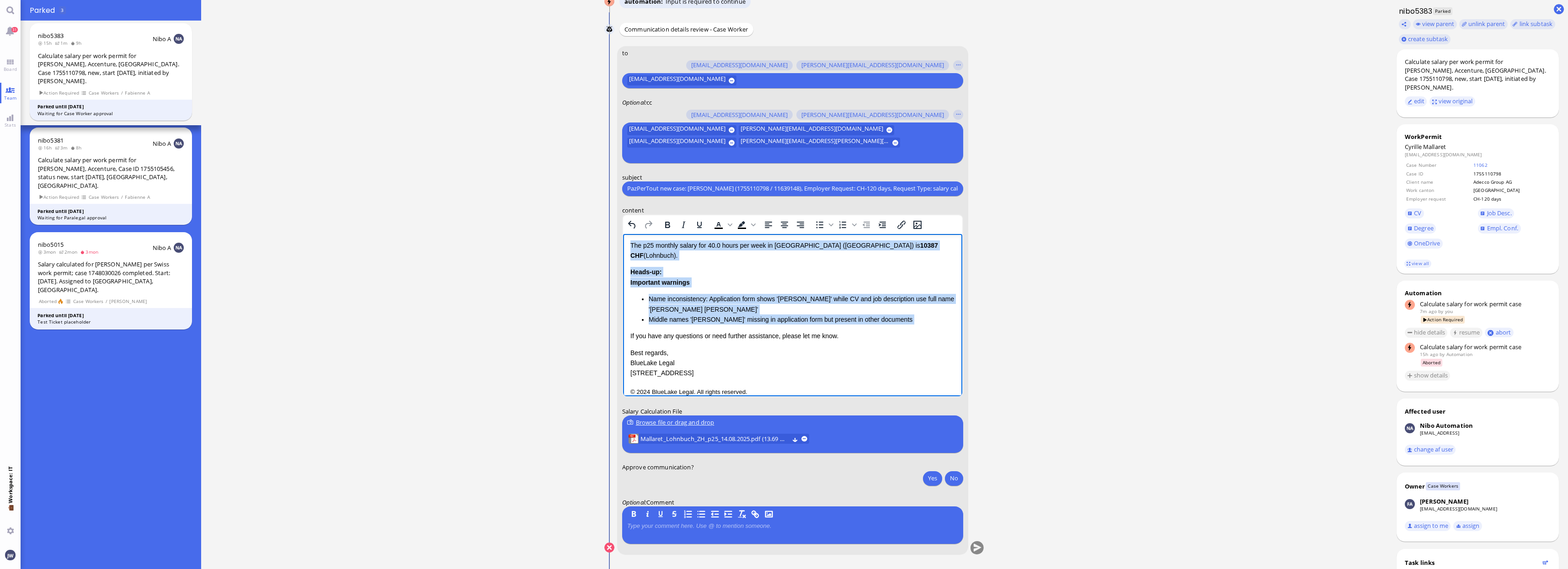
click at [897, 314] on li "Middle names 'Pierre Marie' missing in application form but present in other do…" at bounding box center [801, 319] width 306 height 10
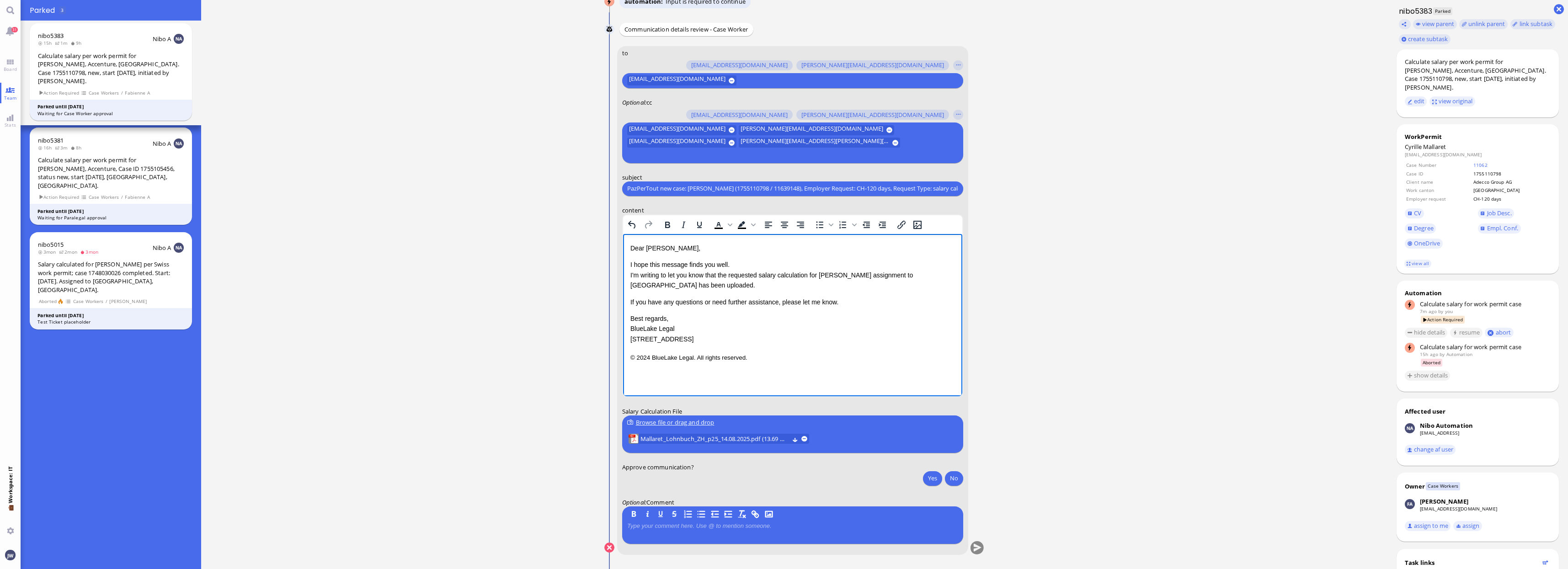
scroll to position [0, 0]
click at [1261, 353] on ticket "13 Aug 20:52 by Automation Automation Calculate eligible salary for work permit…" at bounding box center [794, 284] width 1186 height 569
click at [871, 302] on p "Please keep in mind the regular processing time of 4 weeks for EU nationals in …" at bounding box center [792, 307] width 325 height 21
click at [876, 301] on p "Please keep in mind the regular processing time of 4 weeks for EU nationals in …" at bounding box center [792, 307] width 325 height 21
drag, startPoint x: 751, startPoint y: 384, endPoint x: 609, endPoint y: 340, distance: 148.7
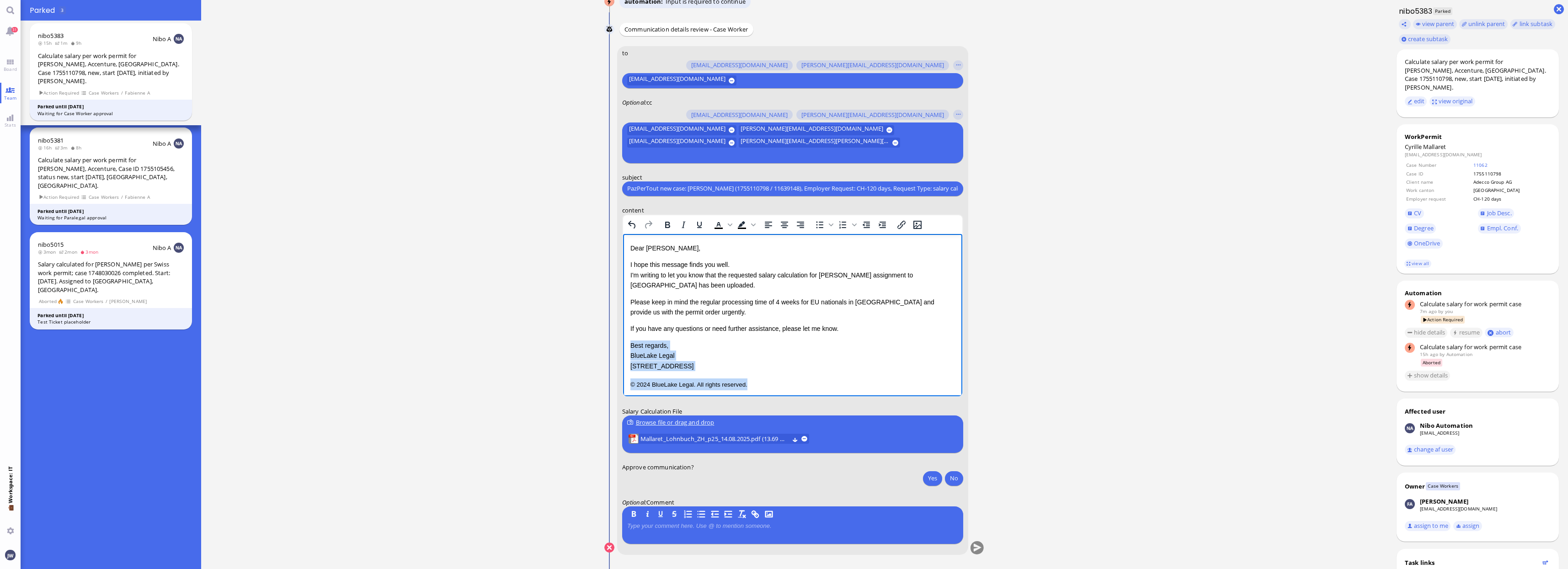
click at [623, 340] on html "Dear Aldana, I hope this message finds you well. I'm writing to let you know th…" at bounding box center [792, 316] width 339 height 165
click at [930, 478] on button "Yes" at bounding box center [932, 478] width 19 height 15
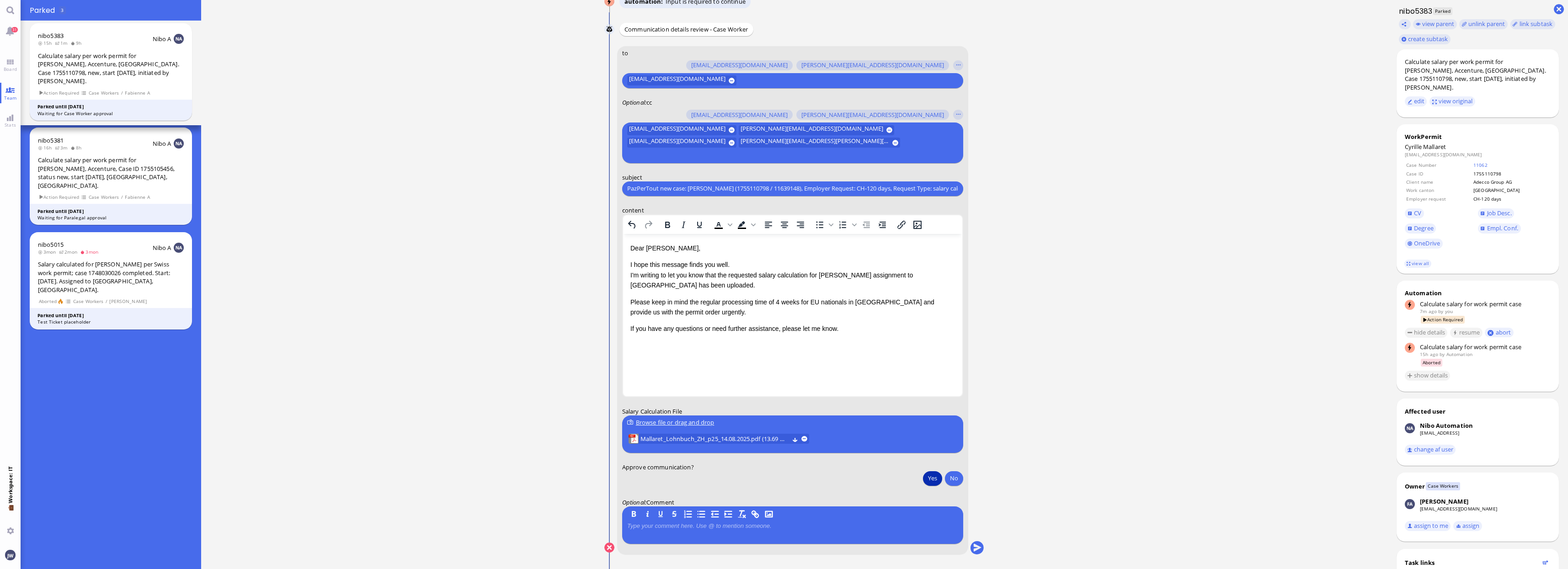
click at [706, 421] on div "Browse file or drag and drop" at bounding box center [793, 422] width 331 height 9
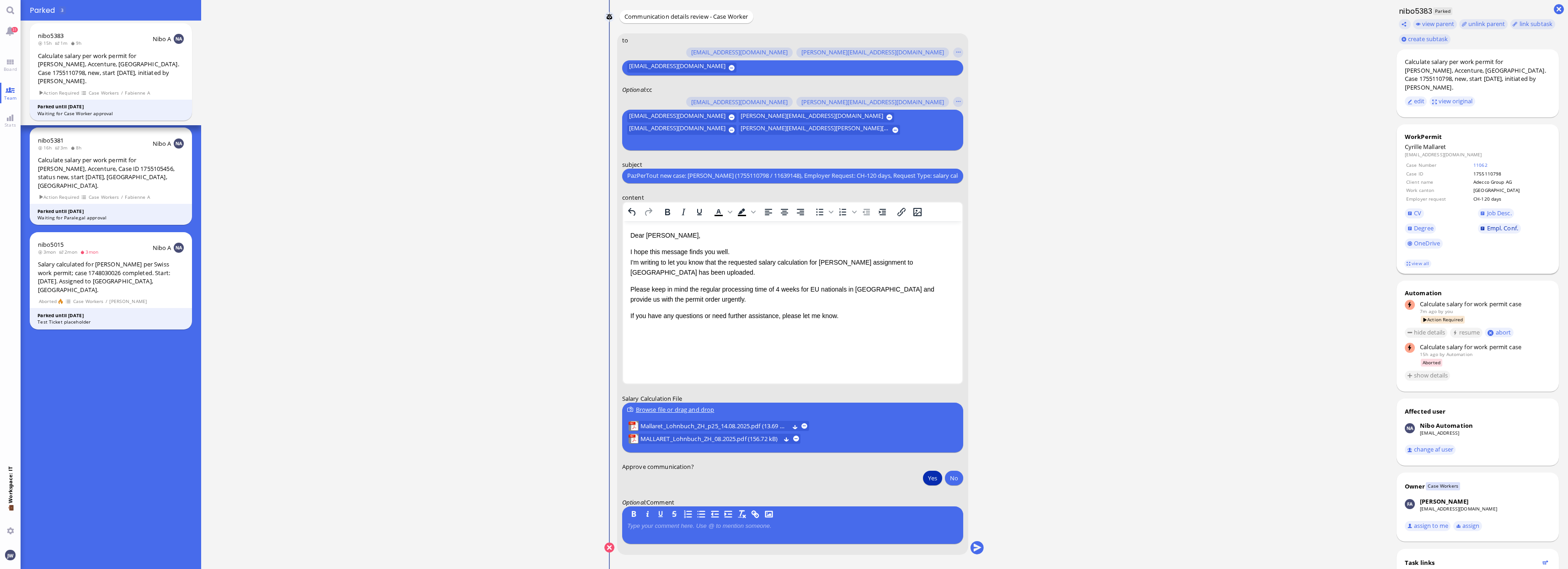
click at [1510, 224] on span "Empl. Conf." at bounding box center [1502, 228] width 31 height 9
click at [979, 551] on button "submit" at bounding box center [977, 548] width 14 height 14
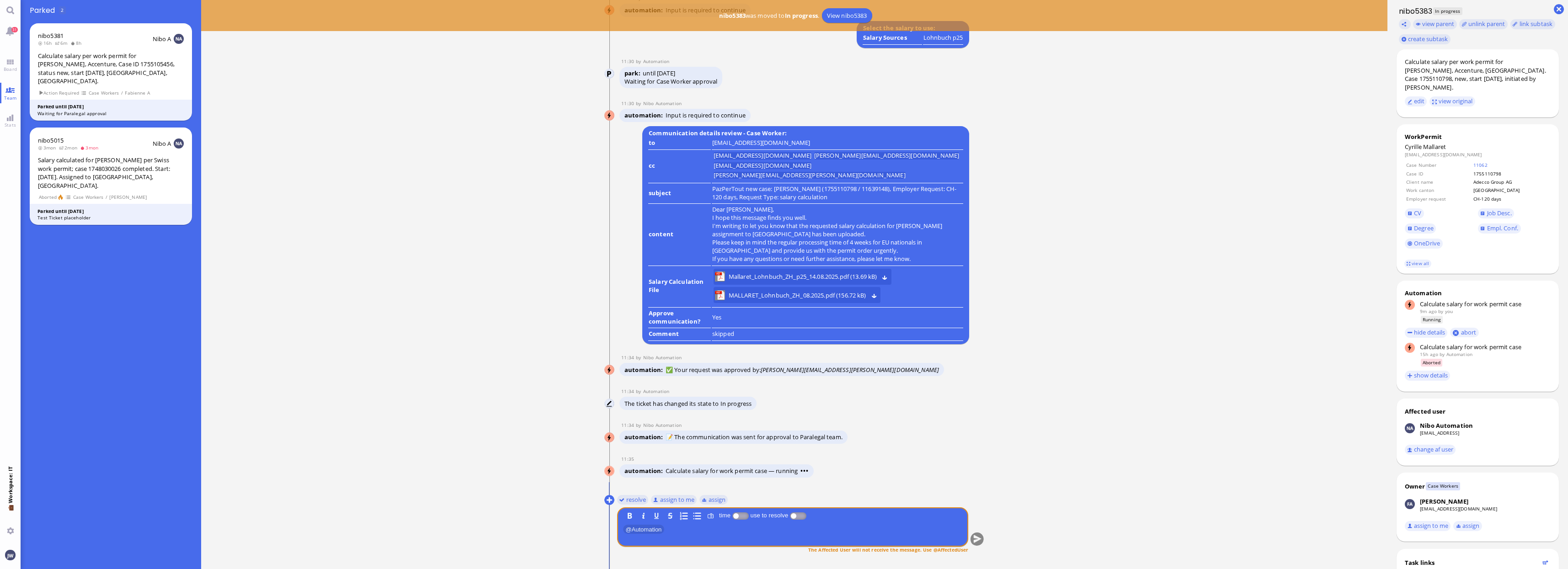
scroll to position [1, 0]
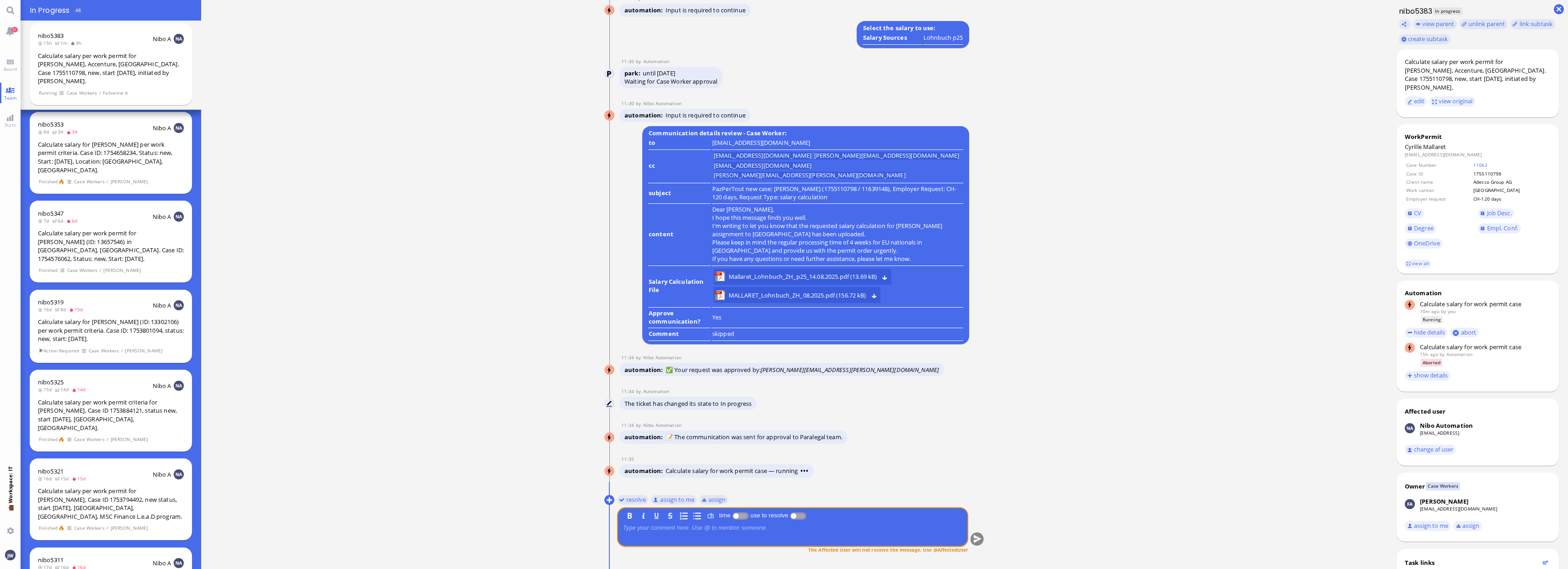
scroll to position [1, 0]
click at [7, 88] on link "Team" at bounding box center [10, 93] width 21 height 21
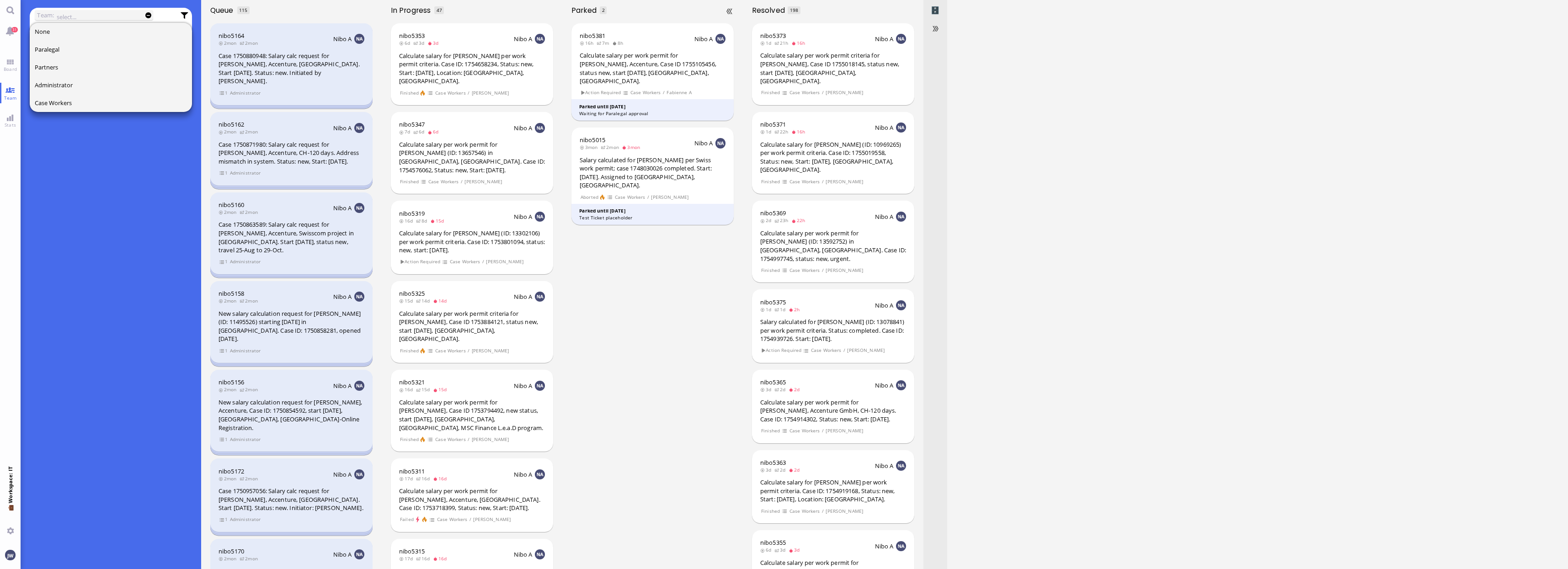
click at [641, 357] on div "nibo5381 16h 7m 8h Nibo A Calculate salary per work permit for [PERSON_NAME], A…" at bounding box center [652, 294] width 180 height 548
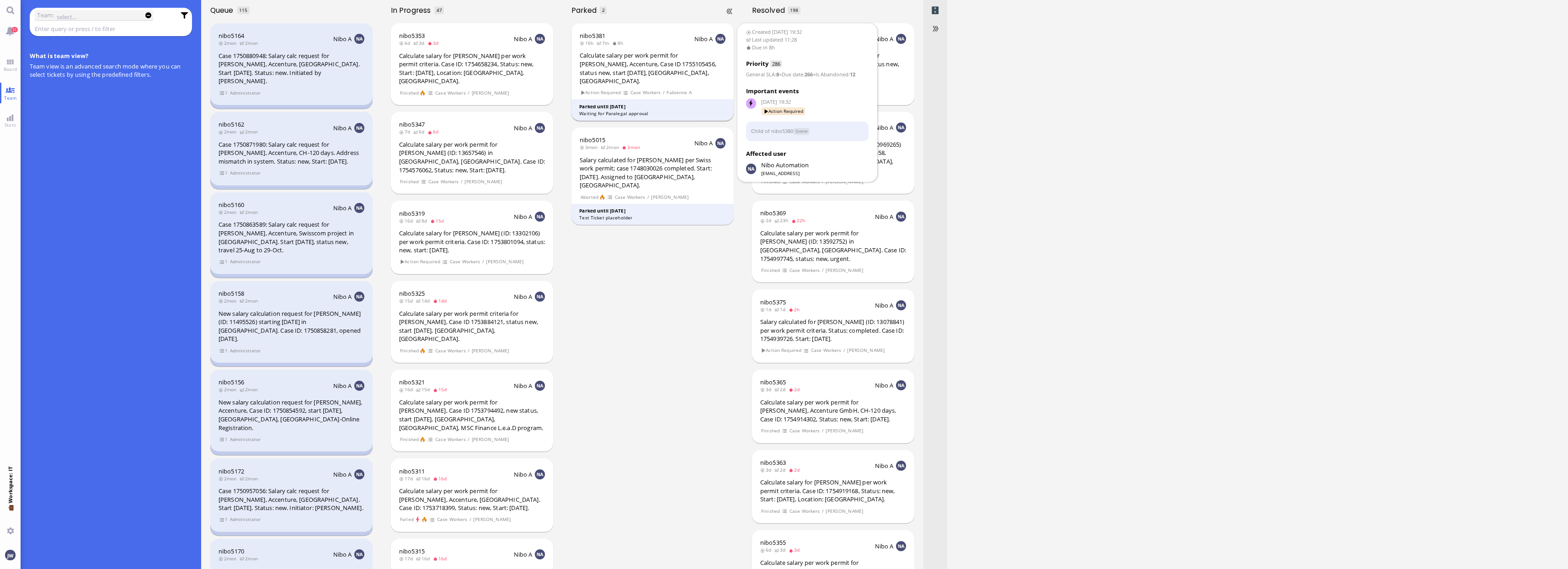
click at [674, 63] on div "Calculate salary per work permit for [PERSON_NAME], Accenture, Case ID 17551054…" at bounding box center [652, 68] width 146 height 34
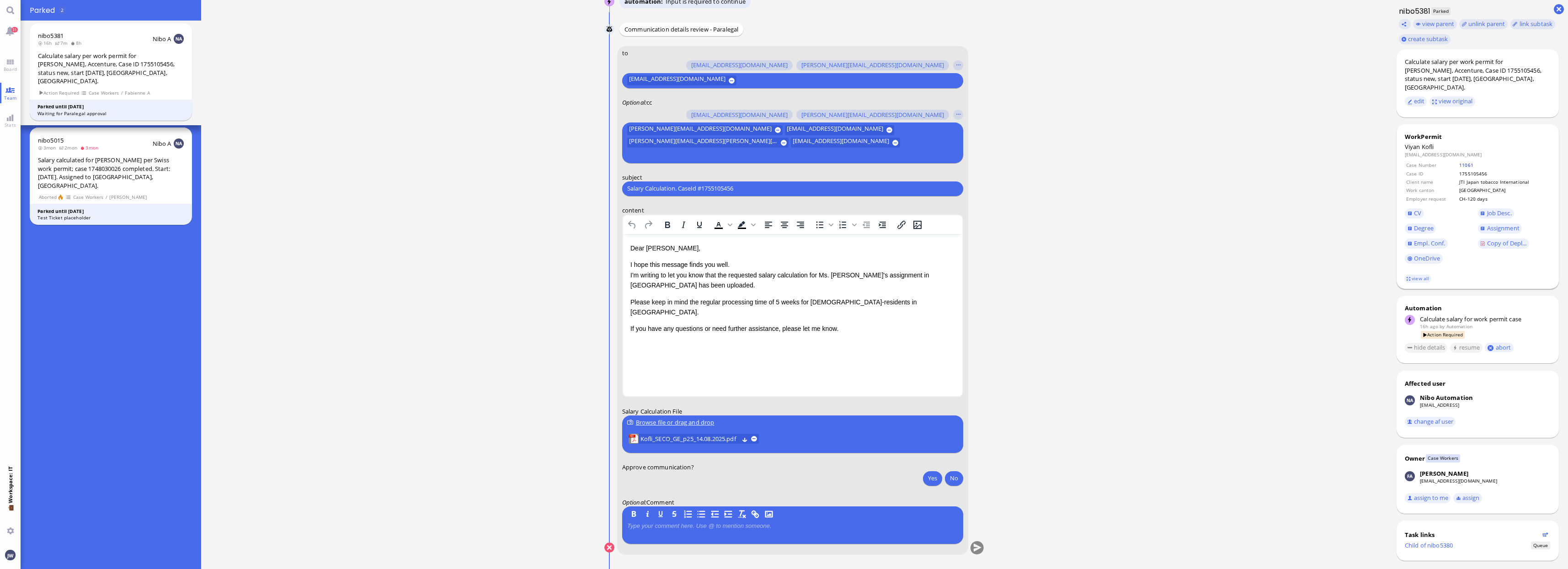
click at [1469, 162] on link "11061" at bounding box center [1466, 165] width 14 height 6
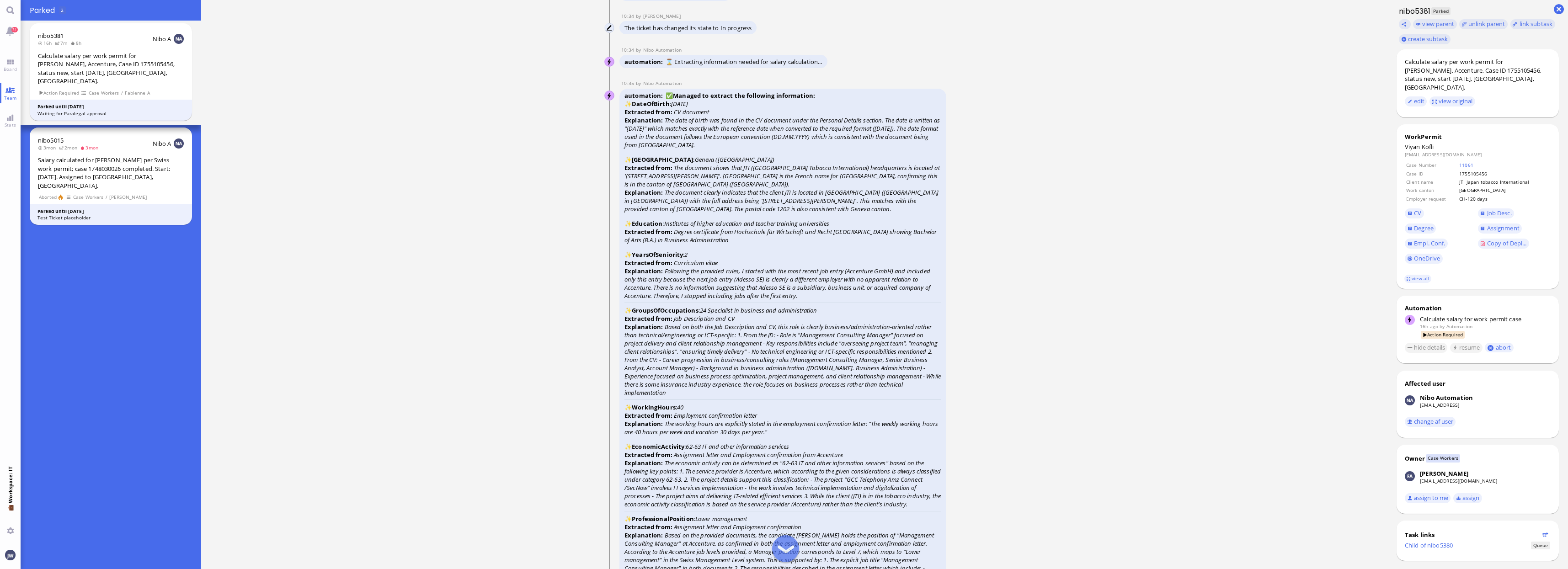
scroll to position [-1770, 0]
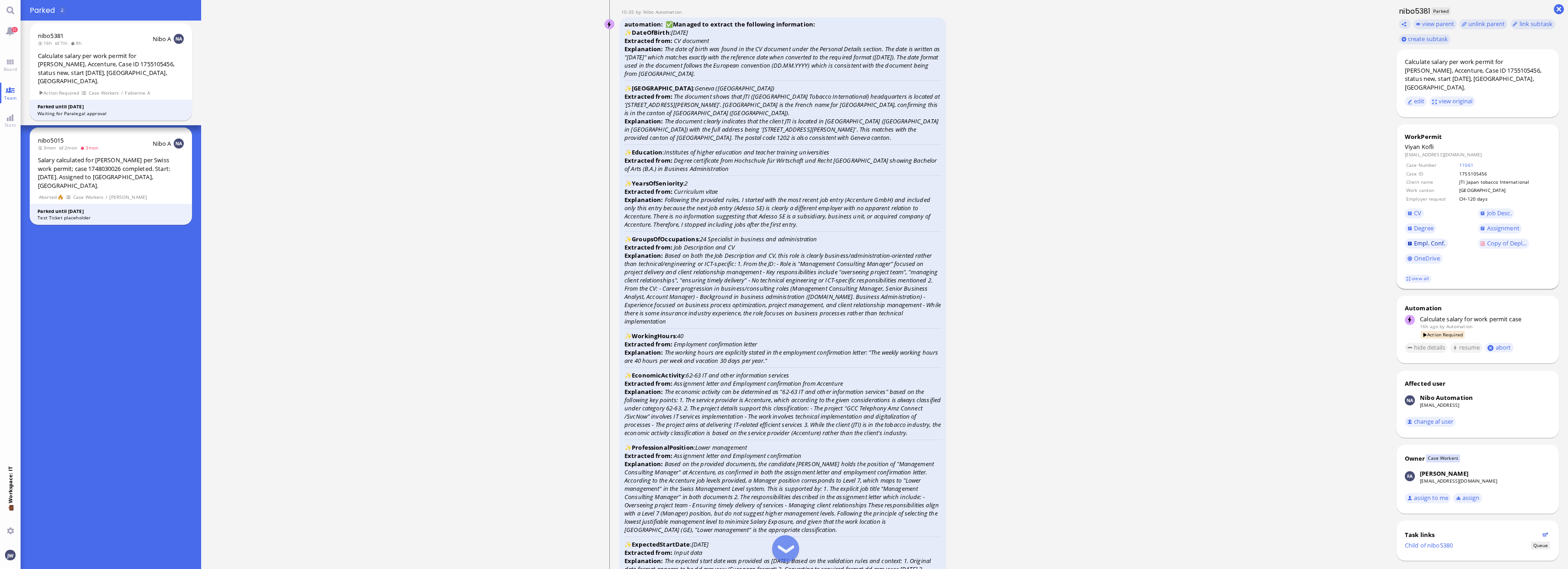
click at [1432, 239] on span "Empl. Conf." at bounding box center [1430, 243] width 31 height 9
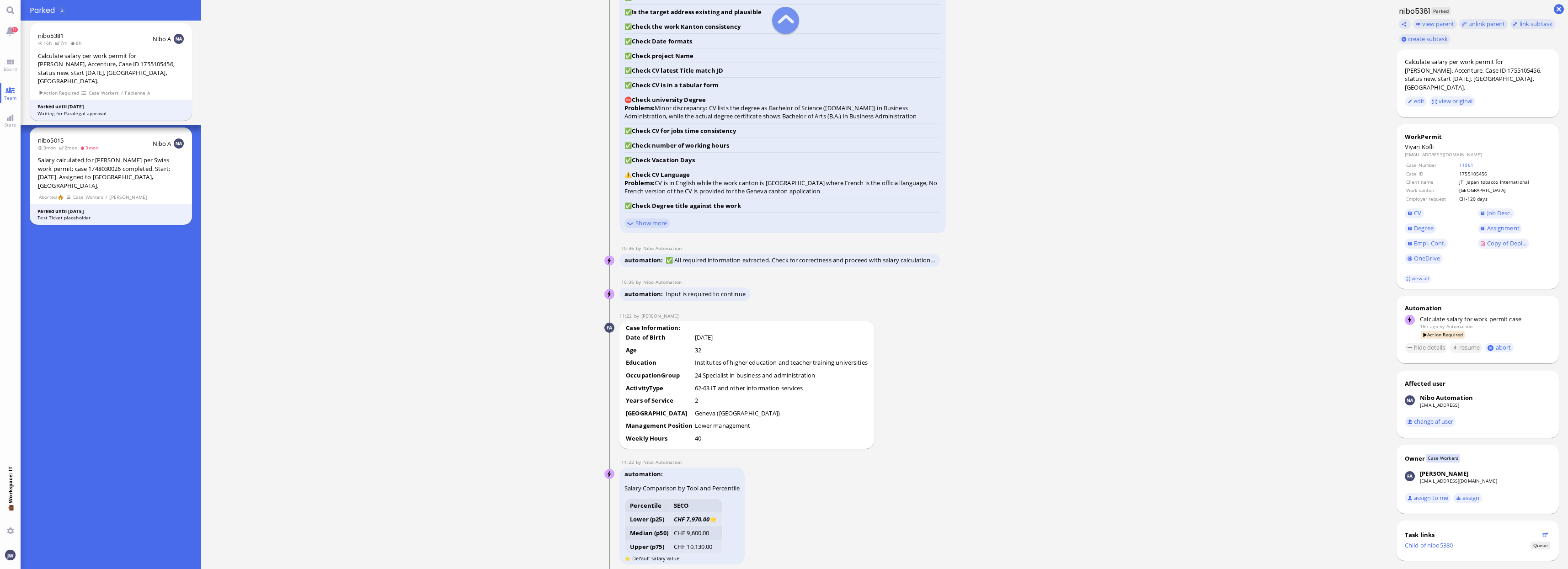
scroll to position [-1142, 0]
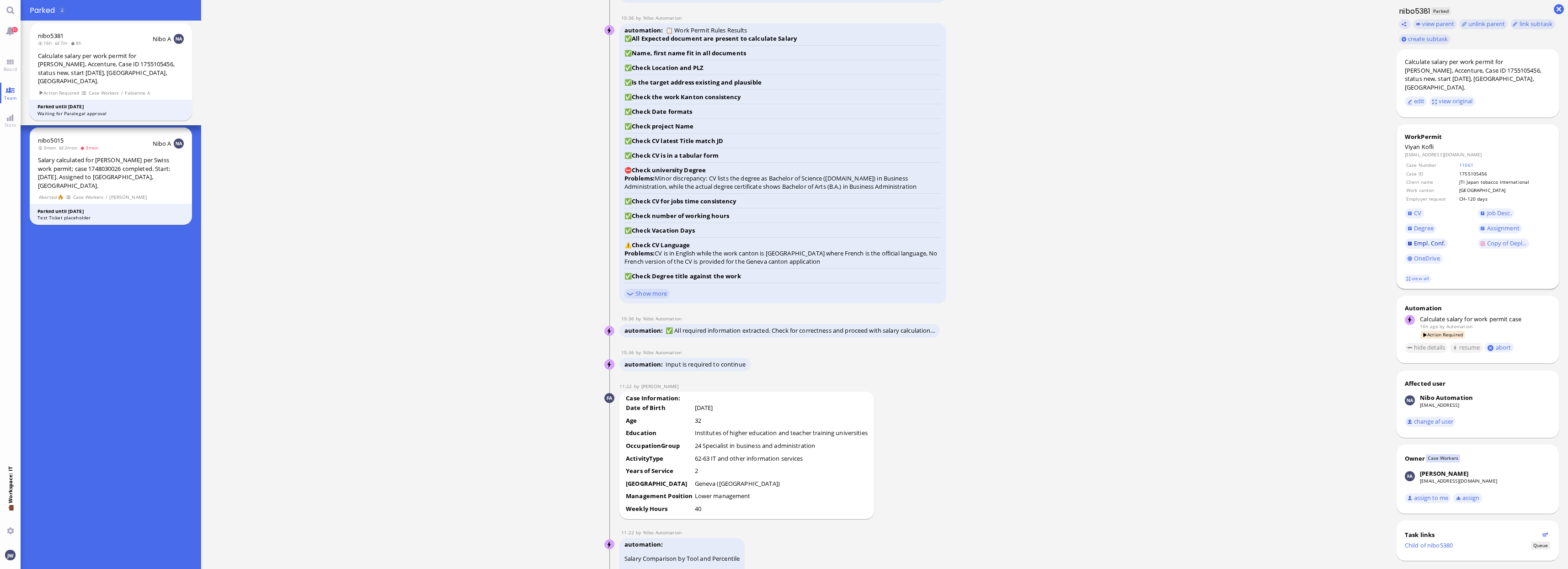
click at [1445, 239] on span "Empl. Conf." at bounding box center [1430, 243] width 31 height 9
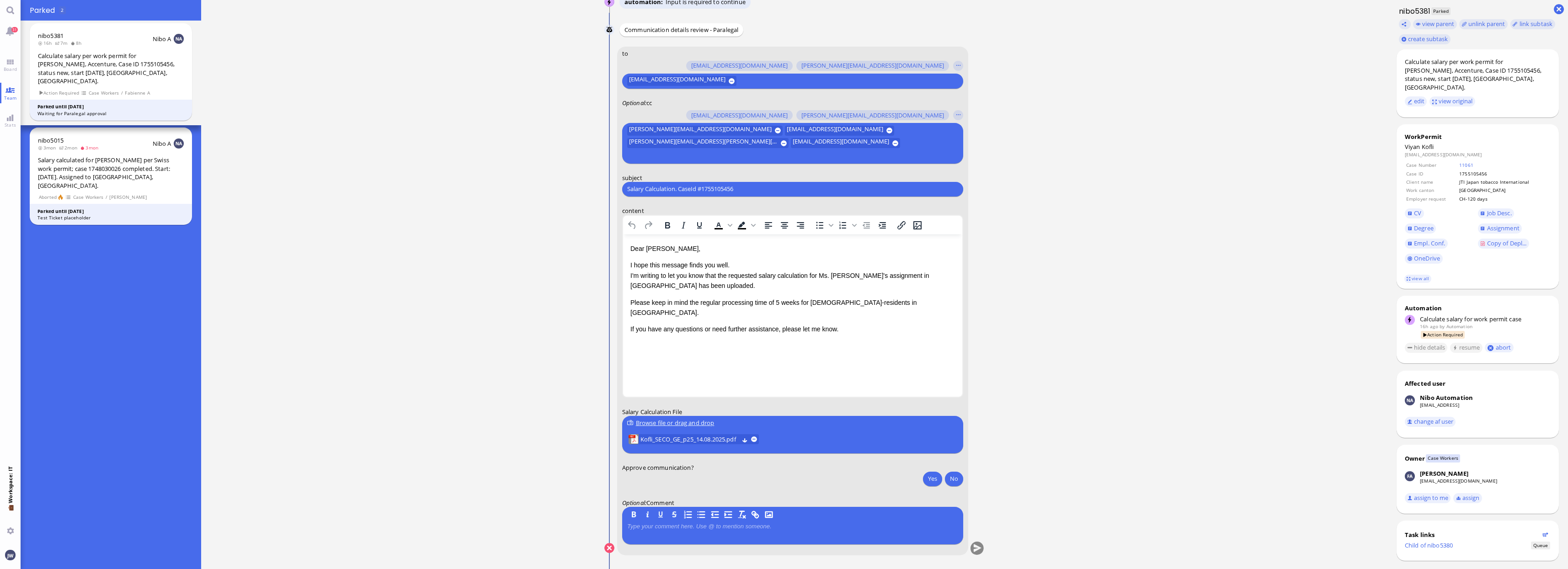
scroll to position [0, 0]
click at [610, 550] on button at bounding box center [609, 548] width 10 height 10
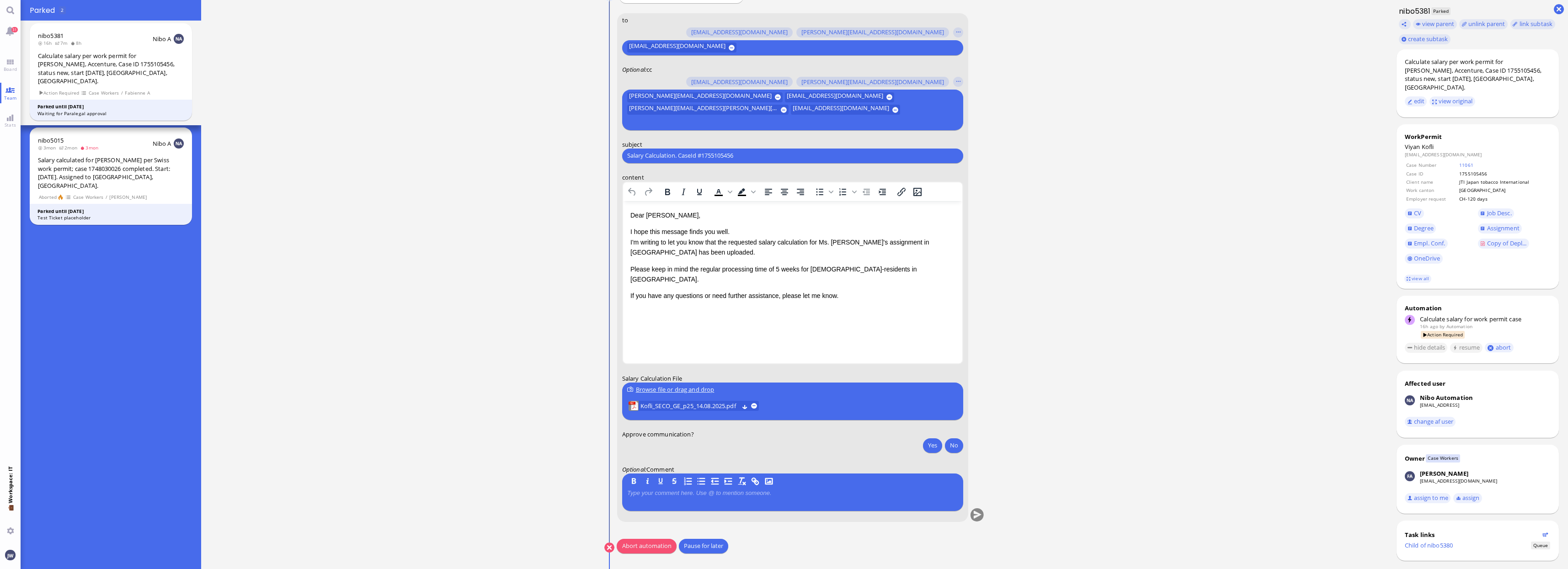
click at [641, 541] on button "Abort automation" at bounding box center [646, 545] width 59 height 15
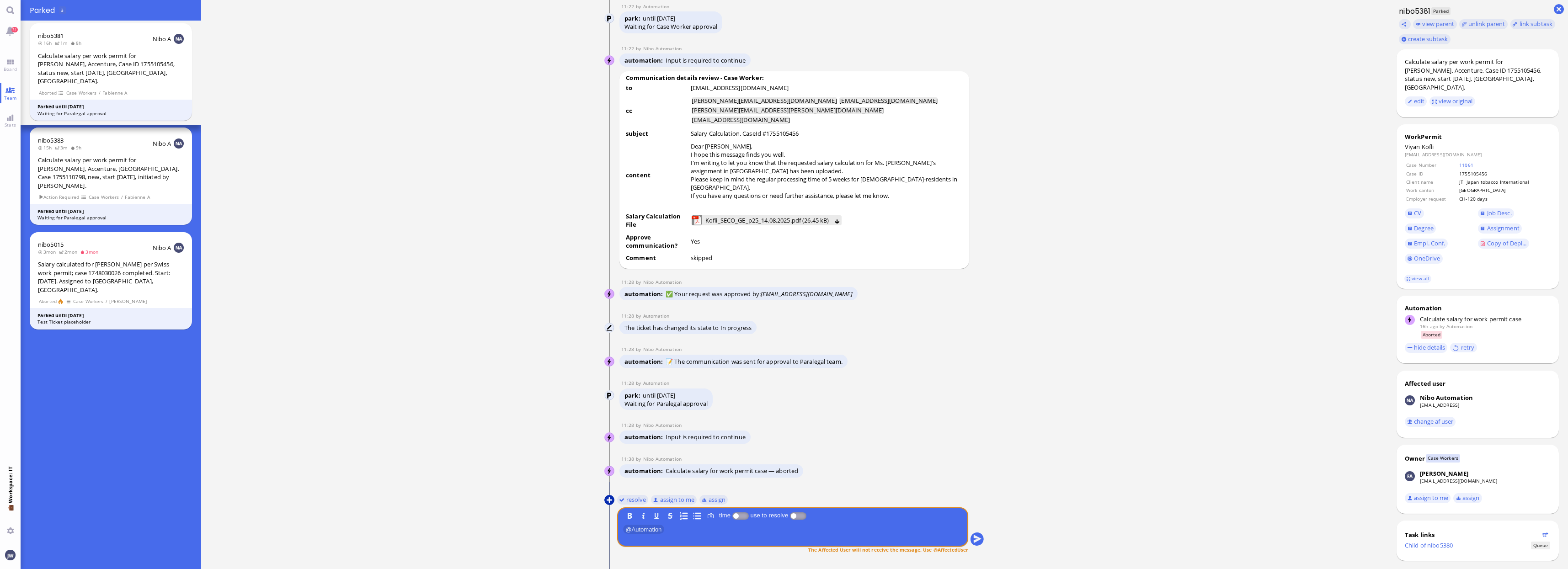
click at [606, 501] on button at bounding box center [609, 500] width 10 height 10
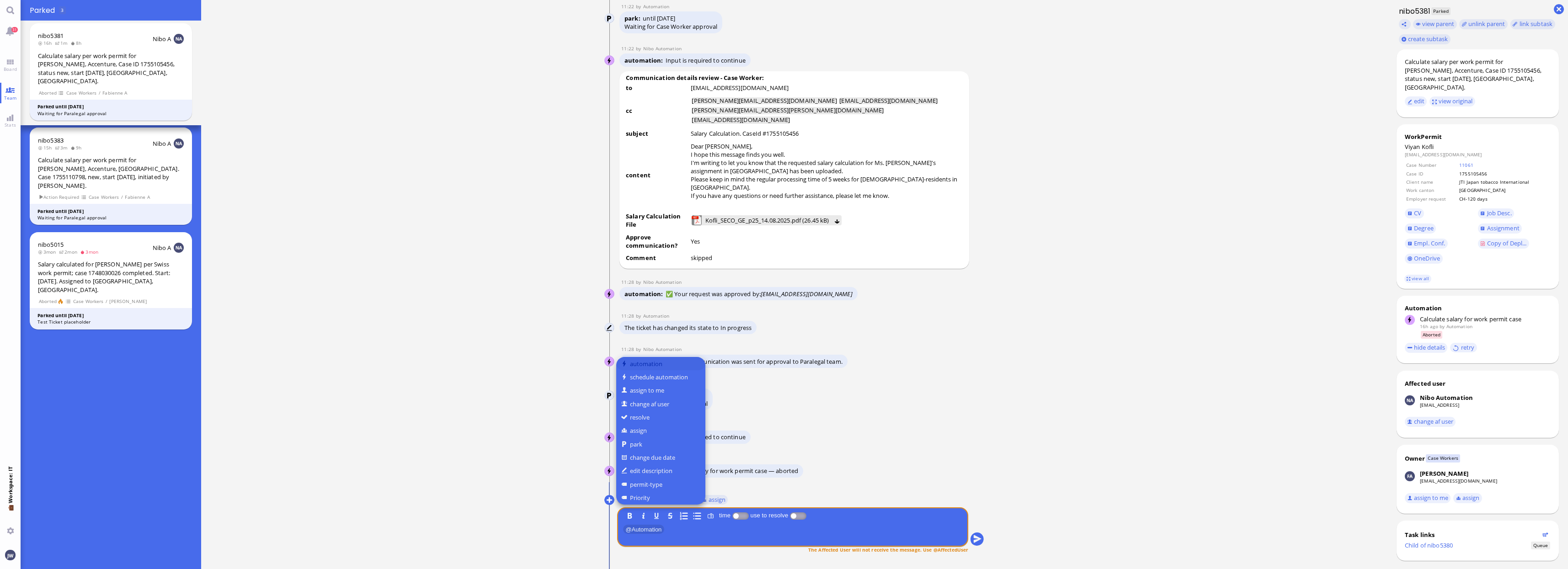
click at [666, 364] on button "automation" at bounding box center [661, 363] width 89 height 14
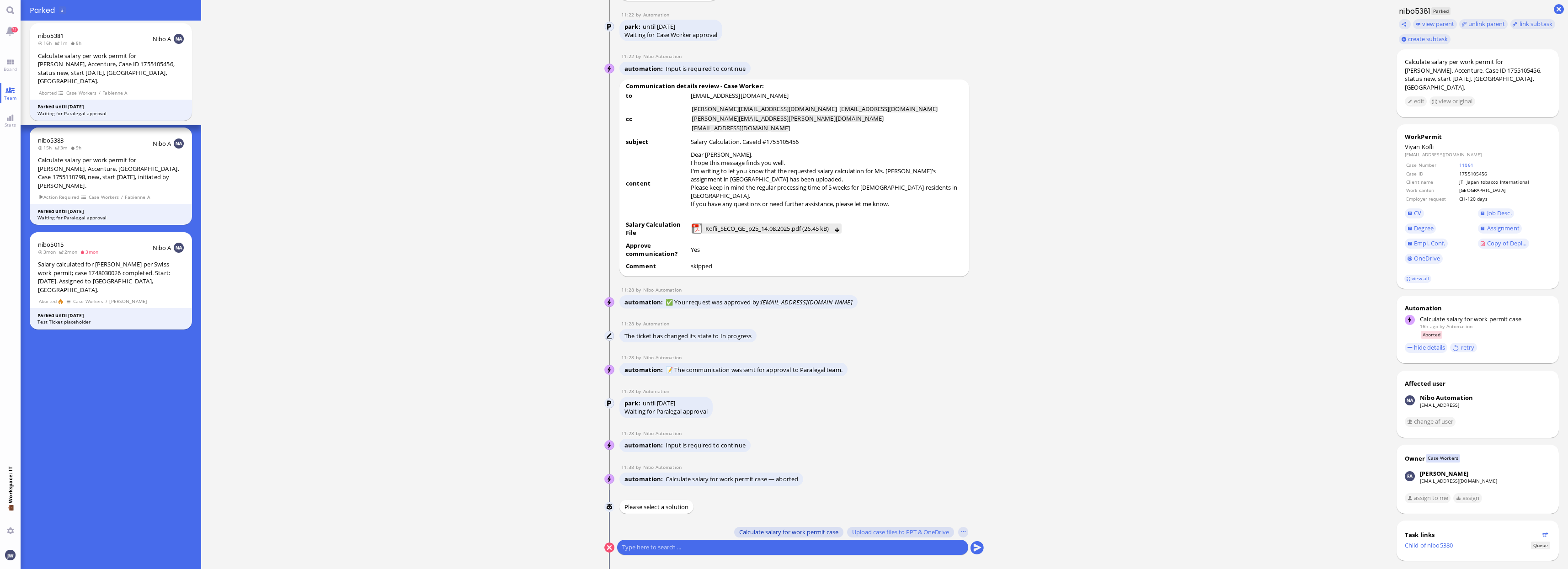
click at [761, 534] on span "Calculate salary for work permit case" at bounding box center [788, 532] width 99 height 7
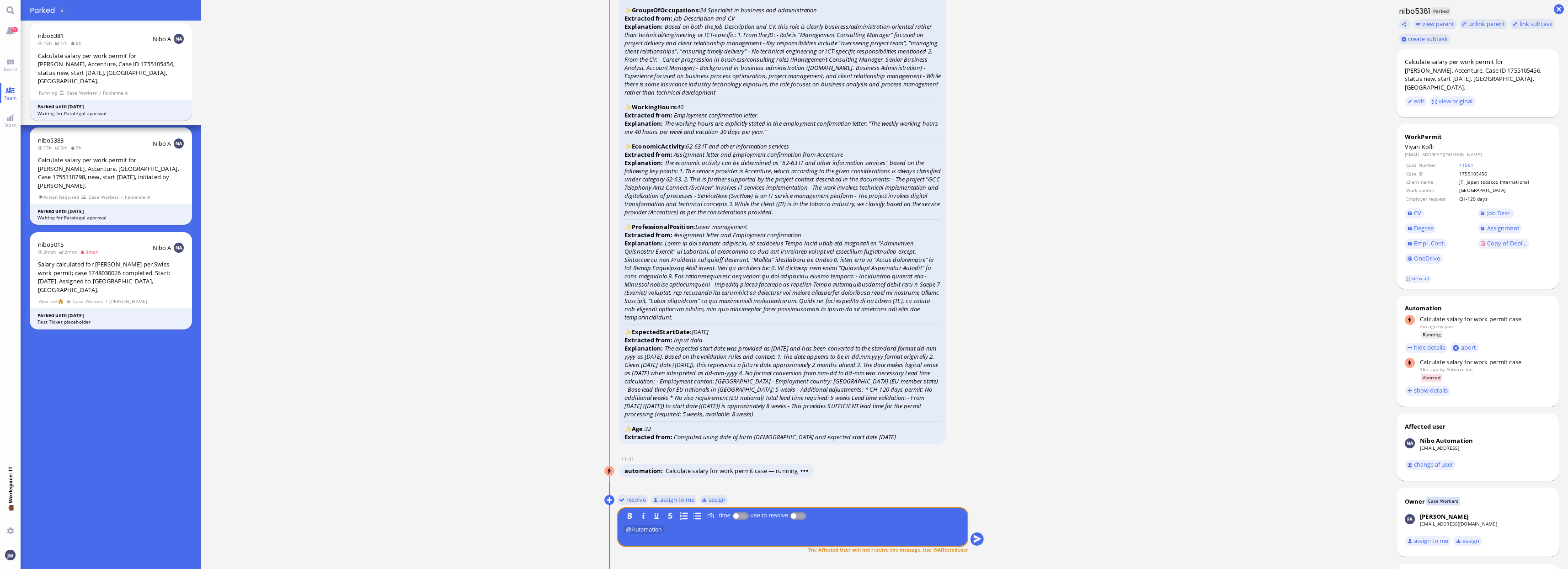
scroll to position [1, 0]
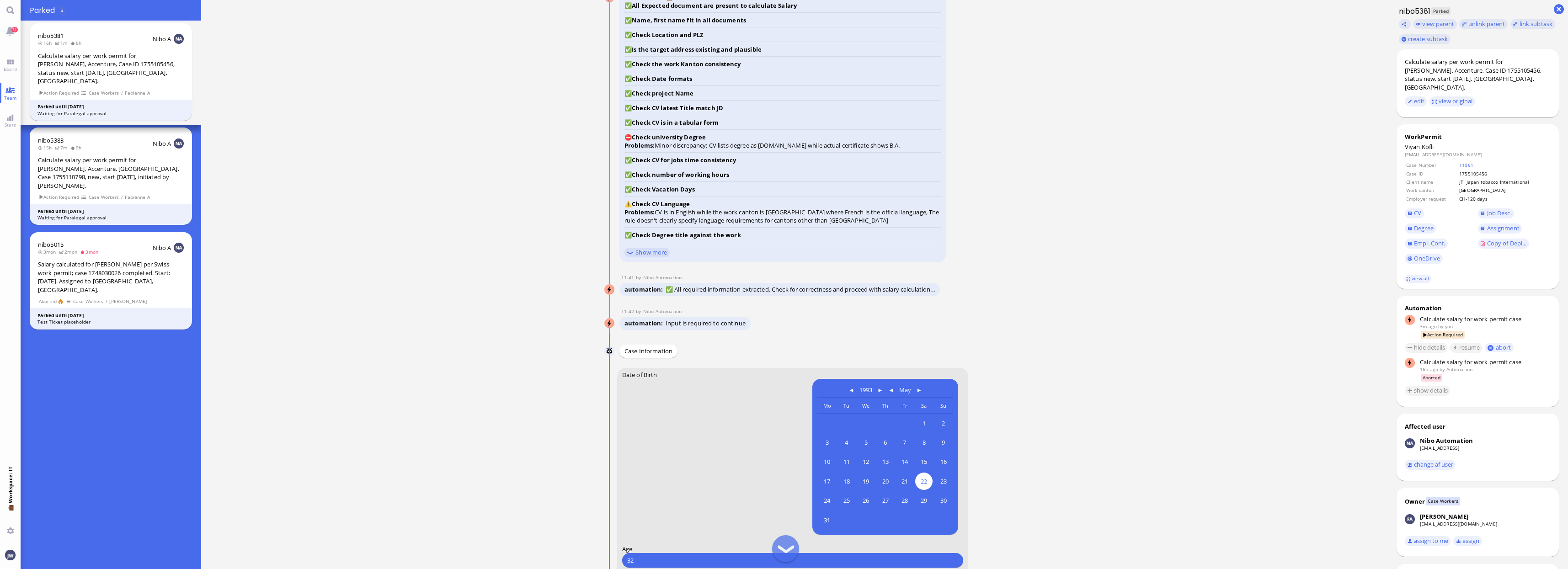
click at [1009, 367] on ticket "[DATE] 19:32 by Automation Automation Calculate eligible salary for work permit…" at bounding box center [794, 284] width 1186 height 569
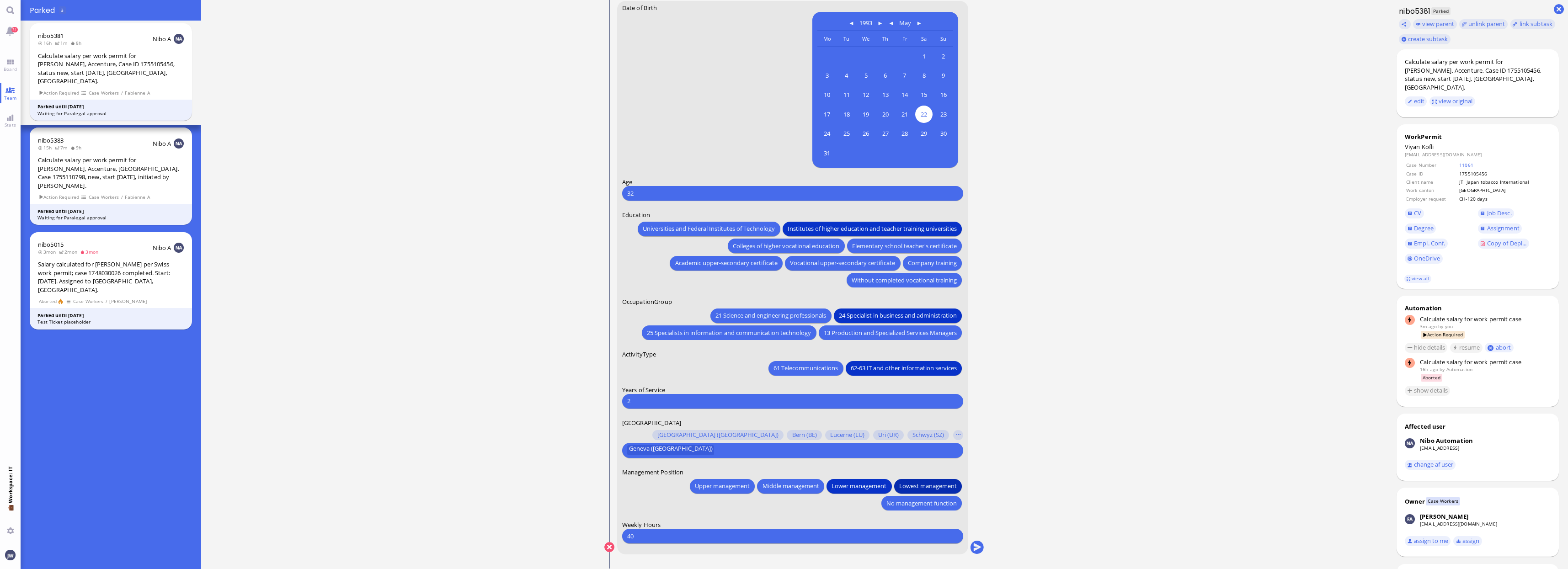
click at [918, 488] on span "Lowest management" at bounding box center [927, 486] width 58 height 9
click at [974, 554] on conversation-line "You Date of Birth [DEMOGRAPHIC_DATA] [DEMOGRAPHIC_DATA] Mo [DEMOGRAPHIC_DATA] T…" at bounding box center [794, 283] width 380 height 565
click at [976, 548] on button "submit" at bounding box center [977, 547] width 14 height 14
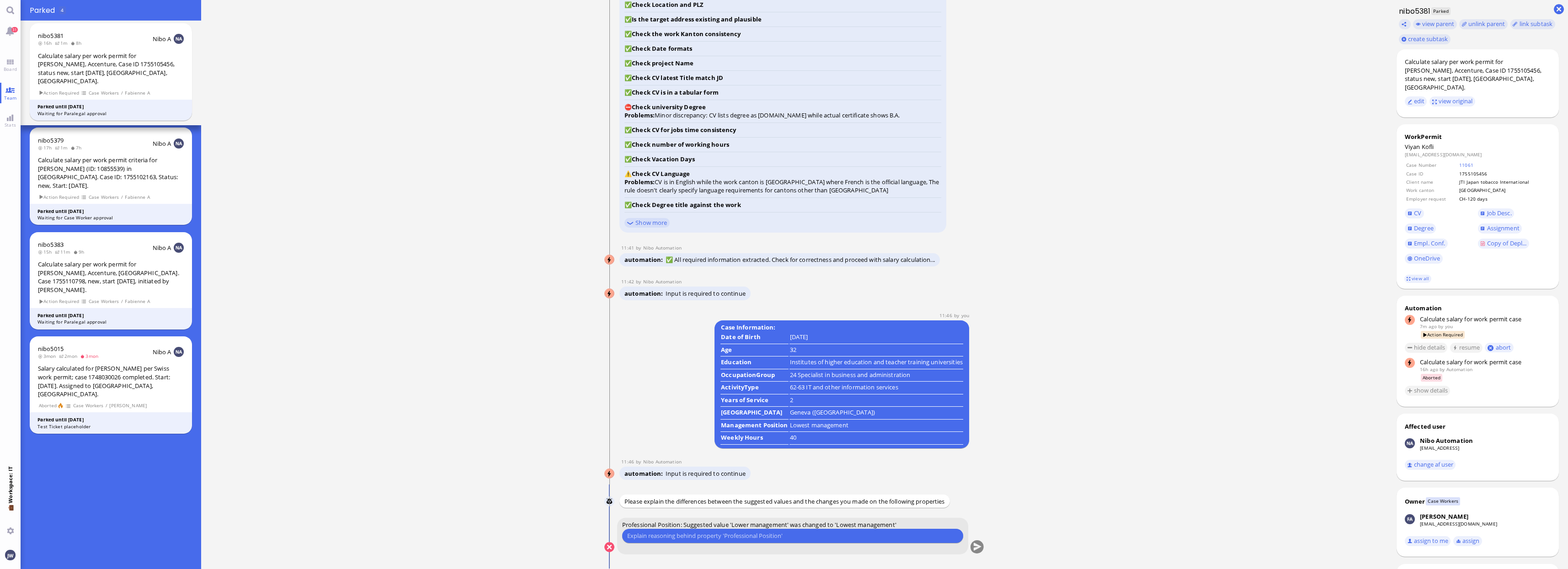
click at [763, 535] on input "text" at bounding box center [793, 535] width 331 height 9
type input "simple managers are lowest management"
click at [982, 546] on button "submit" at bounding box center [977, 547] width 14 height 14
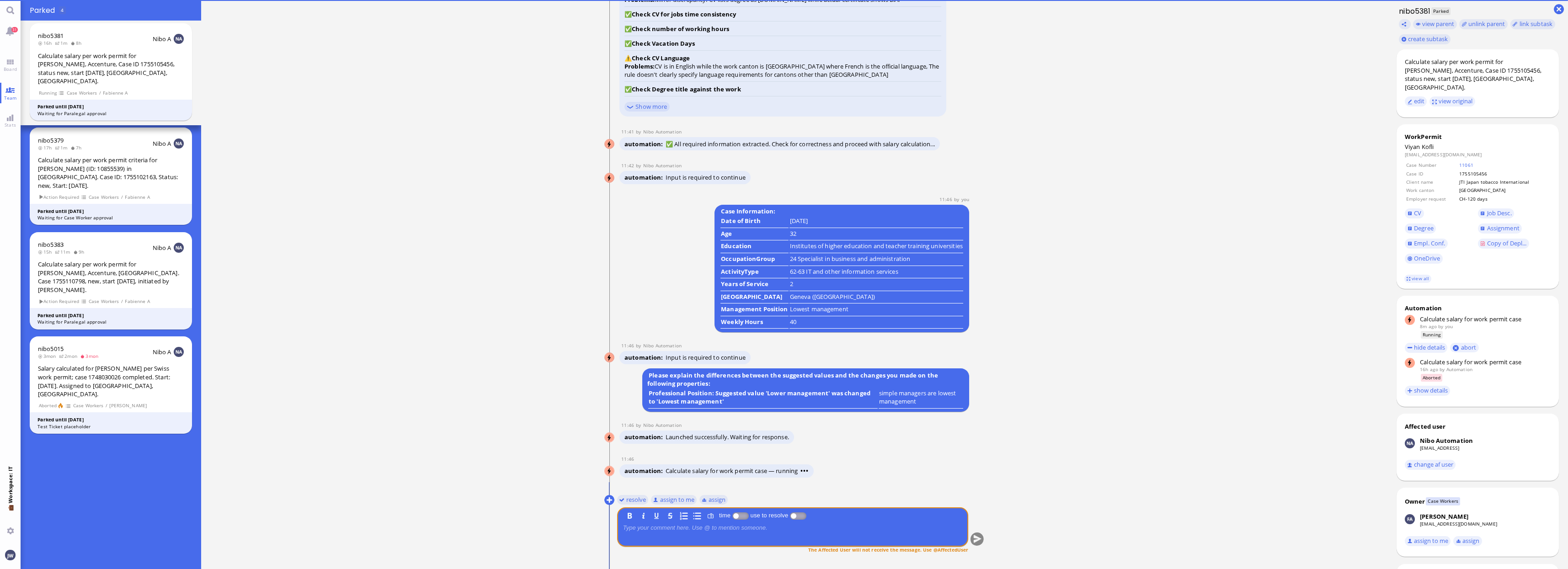
scroll to position [0, 0]
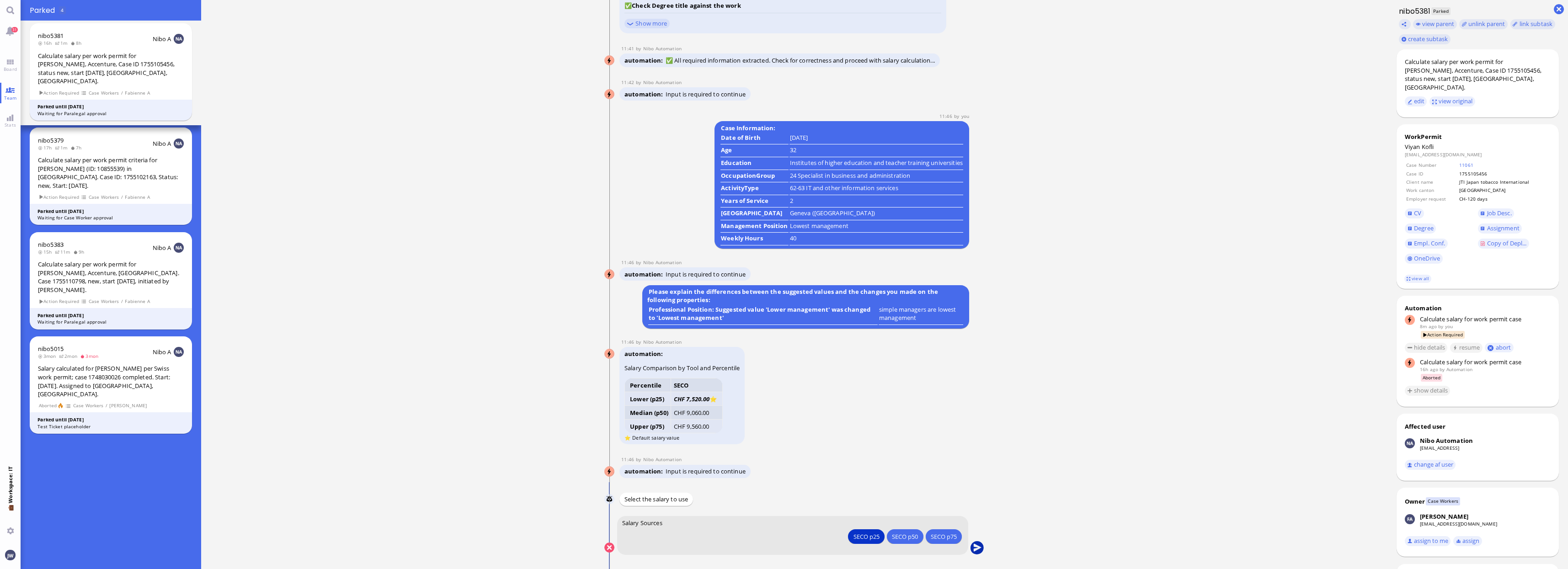
click at [977, 543] on button "submit" at bounding box center [977, 548] width 14 height 14
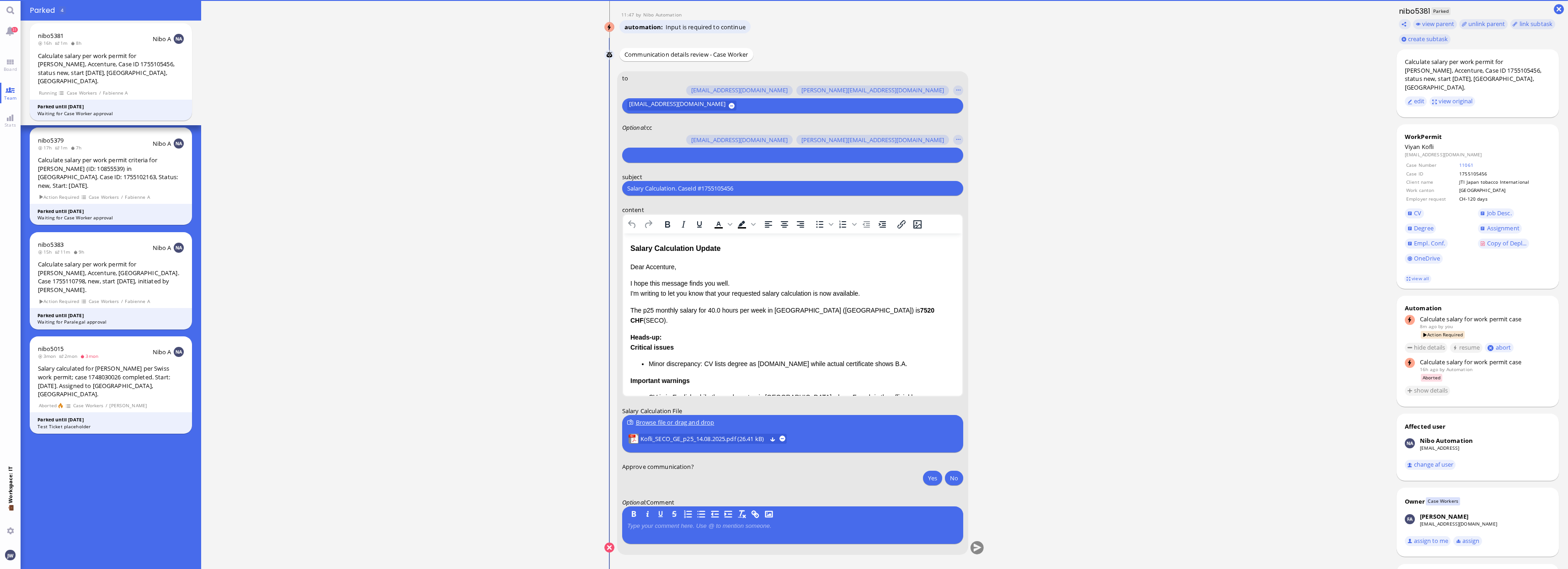
click at [678, 140] on div "[PERSON_NAME][EMAIL_ADDRESS][DOMAIN_NAME] [DOMAIN_NAME][EMAIL_ADDRESS][DOMAIN_N…" at bounding box center [786, 140] width 329 height 13
click at [675, 155] on input "text" at bounding box center [791, 155] width 329 height 9
type input "anu"
click at [678, 134] on span "[PERSON_NAME][EMAIL_ADDRESS][DOMAIN_NAME]" at bounding box center [716, 137] width 143 height 9
type input "fabi"
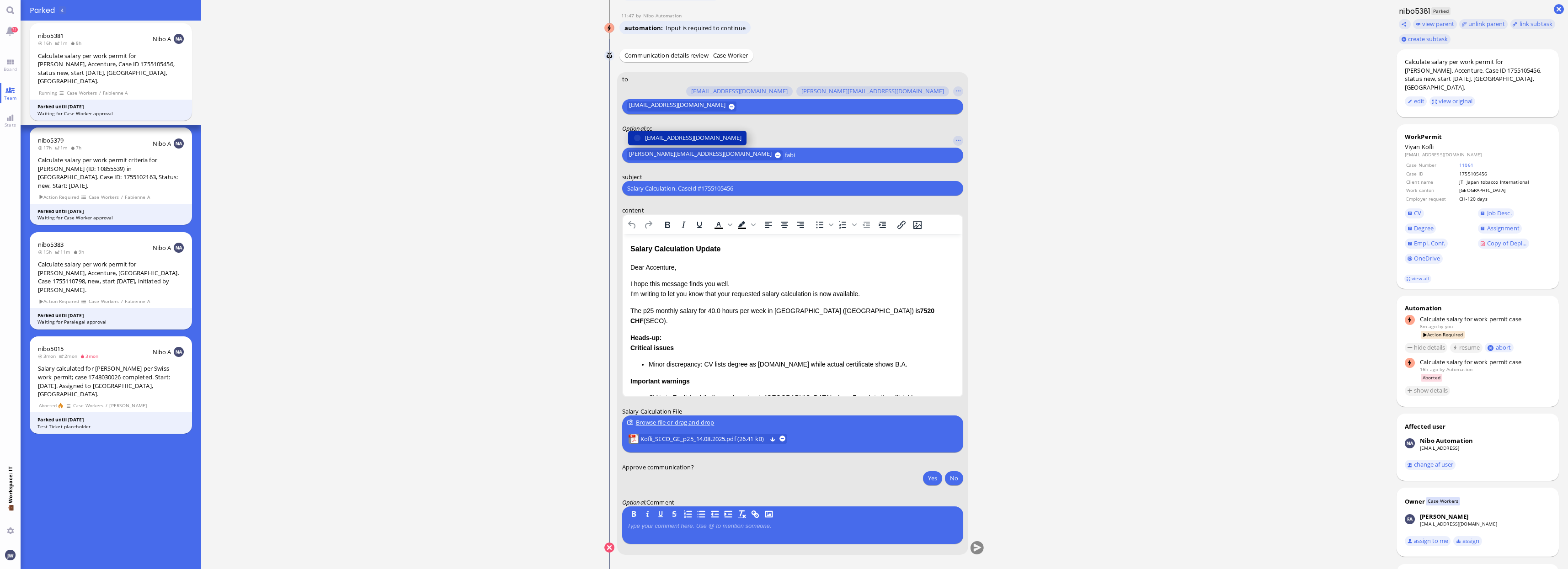
click at [666, 137] on span "[EMAIL_ADDRESS][DOMAIN_NAME]" at bounding box center [693, 137] width 96 height 9
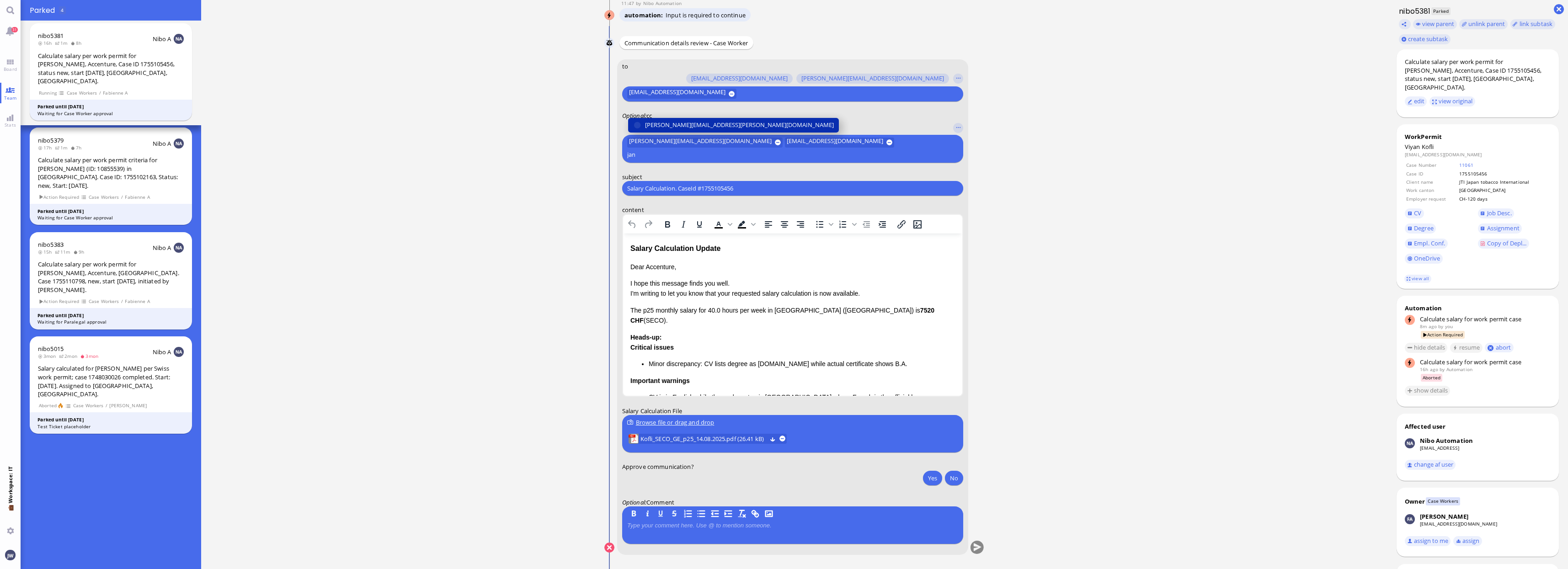
type input "jan"
click at [666, 130] on span "[PERSON_NAME][EMAIL_ADDRESS][PERSON_NAME][DOMAIN_NAME]" at bounding box center [739, 125] width 189 height 9
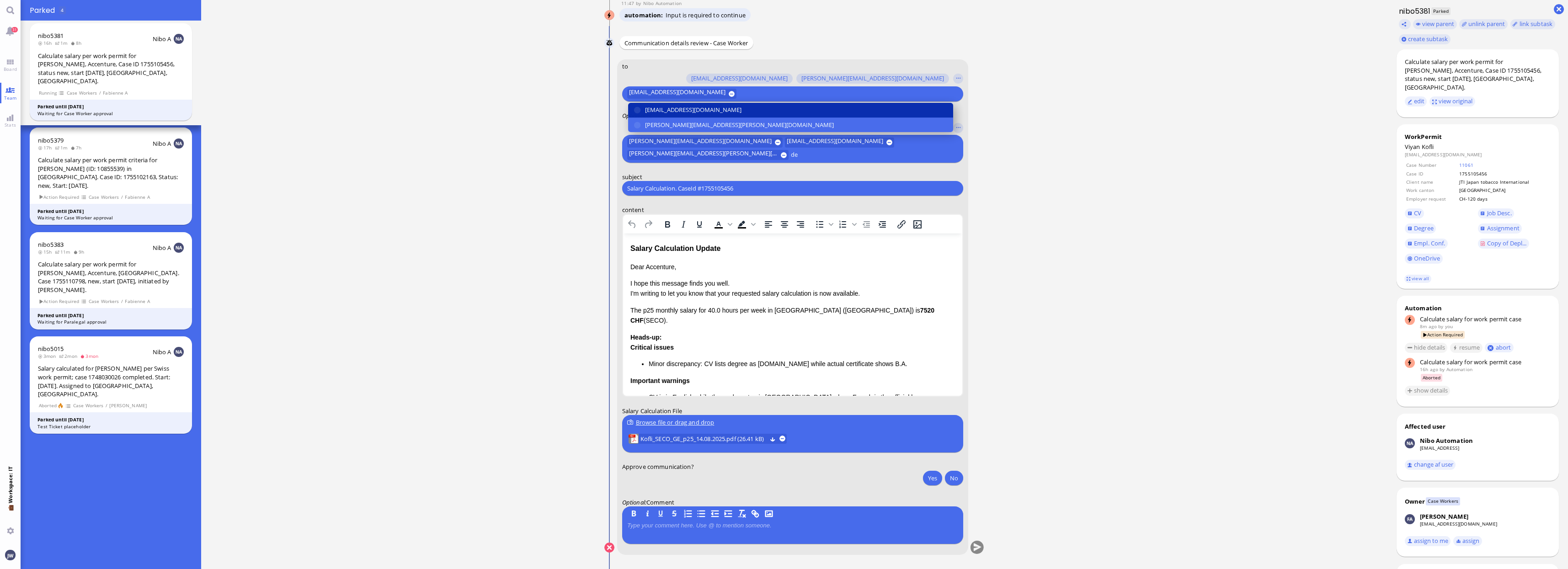
type input "de"
click at [667, 106] on span "[EMAIL_ADDRESS][DOMAIN_NAME]" at bounding box center [693, 109] width 96 height 9
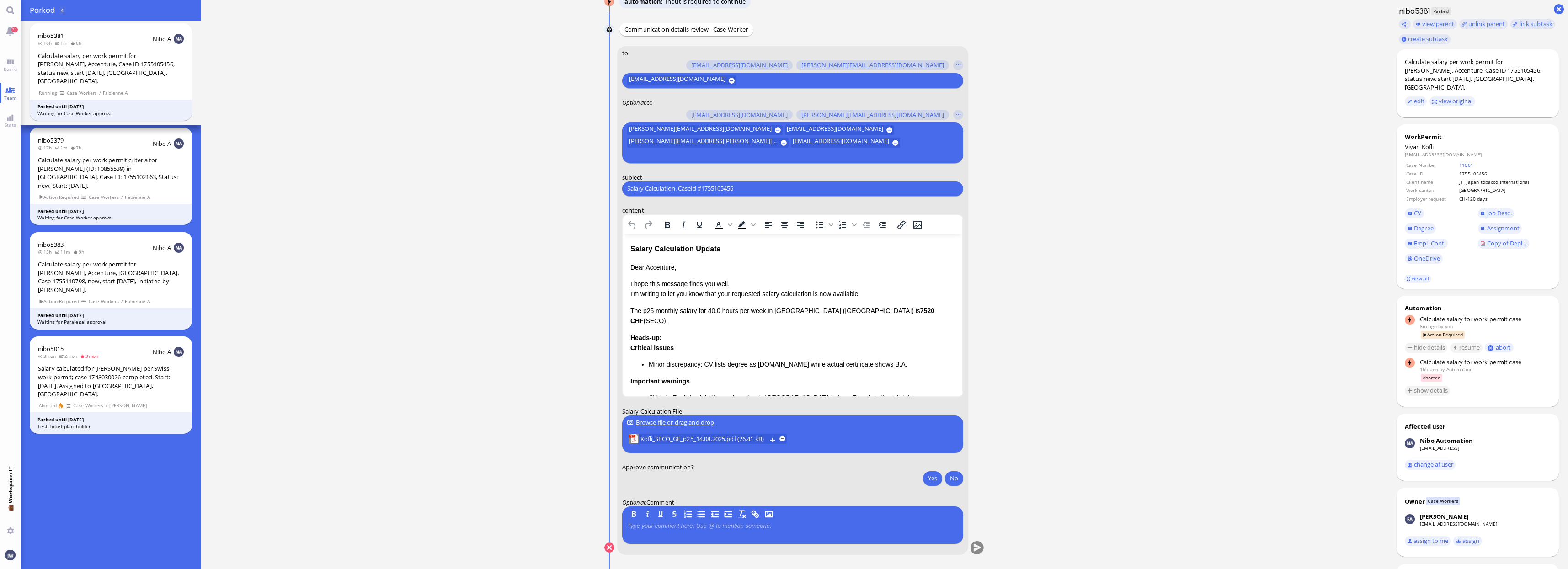
click at [703, 185] on input "Salary Calculation. CaseId #1755105456" at bounding box center [793, 188] width 331 height 9
click at [697, 185] on input "Salary Calculation. CaseId #1755105456" at bounding box center [793, 188] width 331 height 9
paste input "PazPerTout new case: [PERSON_NAME] (1755105456 / 13625792), Employer Request: C…"
type input "PazPerTout new case: [PERSON_NAME] (1755105456 / 13625792), Employer Request: C…"
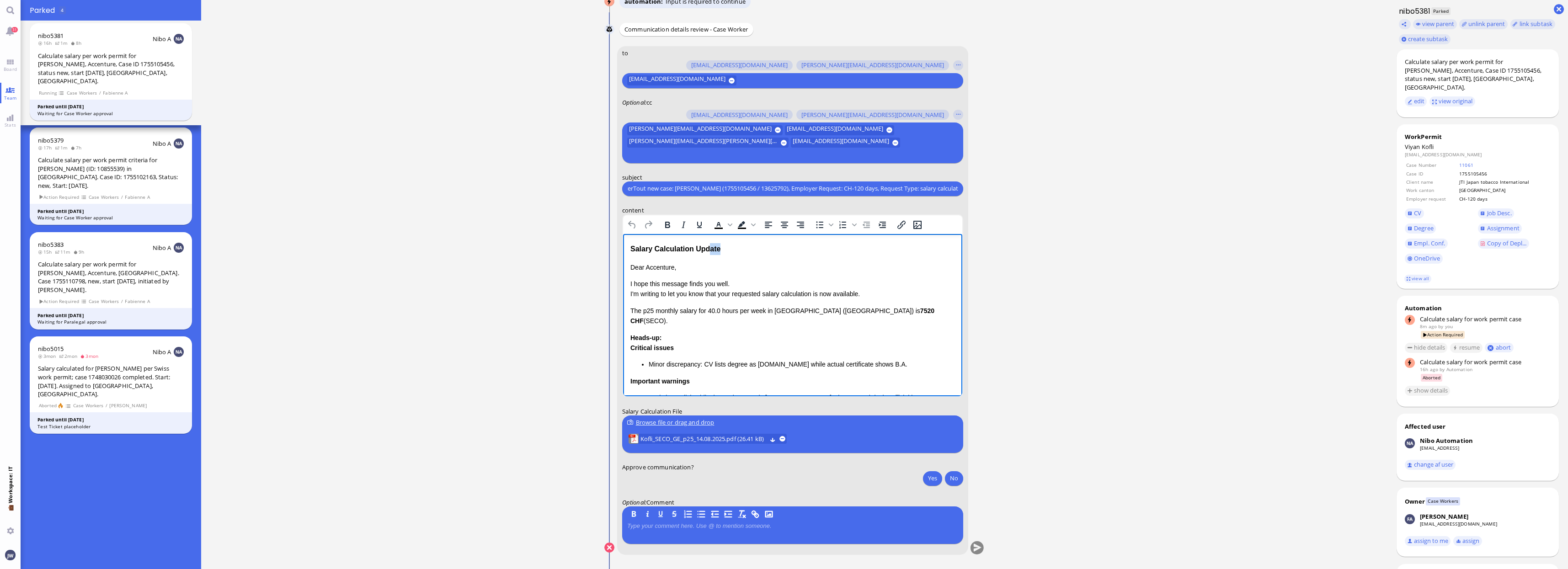
scroll to position [0, 0]
drag, startPoint x: 721, startPoint y: 247, endPoint x: 621, endPoint y: 245, distance: 100.0
click at [623, 245] on html "Salary Calculation Update Dear Accenture, I hope this message finds you well. I…" at bounding box center [792, 364] width 339 height 261
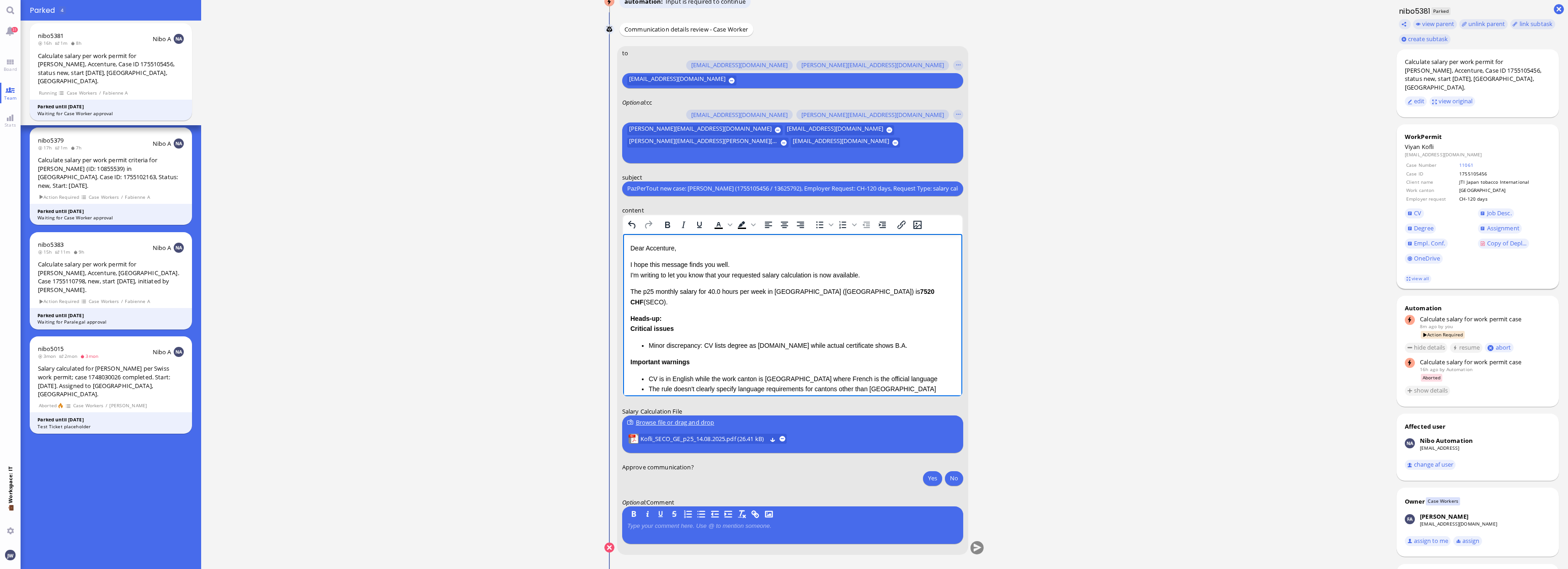
click at [1424, 275] on footer "view all" at bounding box center [1477, 279] width 163 height 20
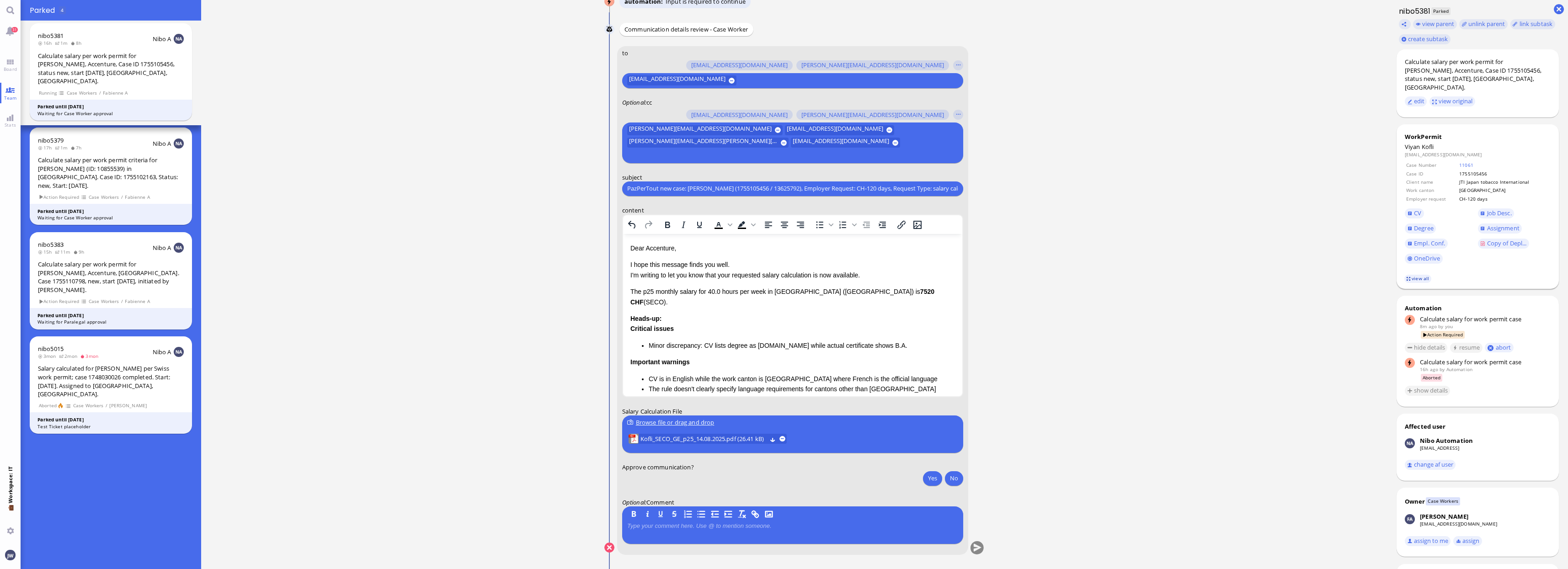
click at [1424, 275] on link "view all" at bounding box center [1417, 278] width 26 height 8
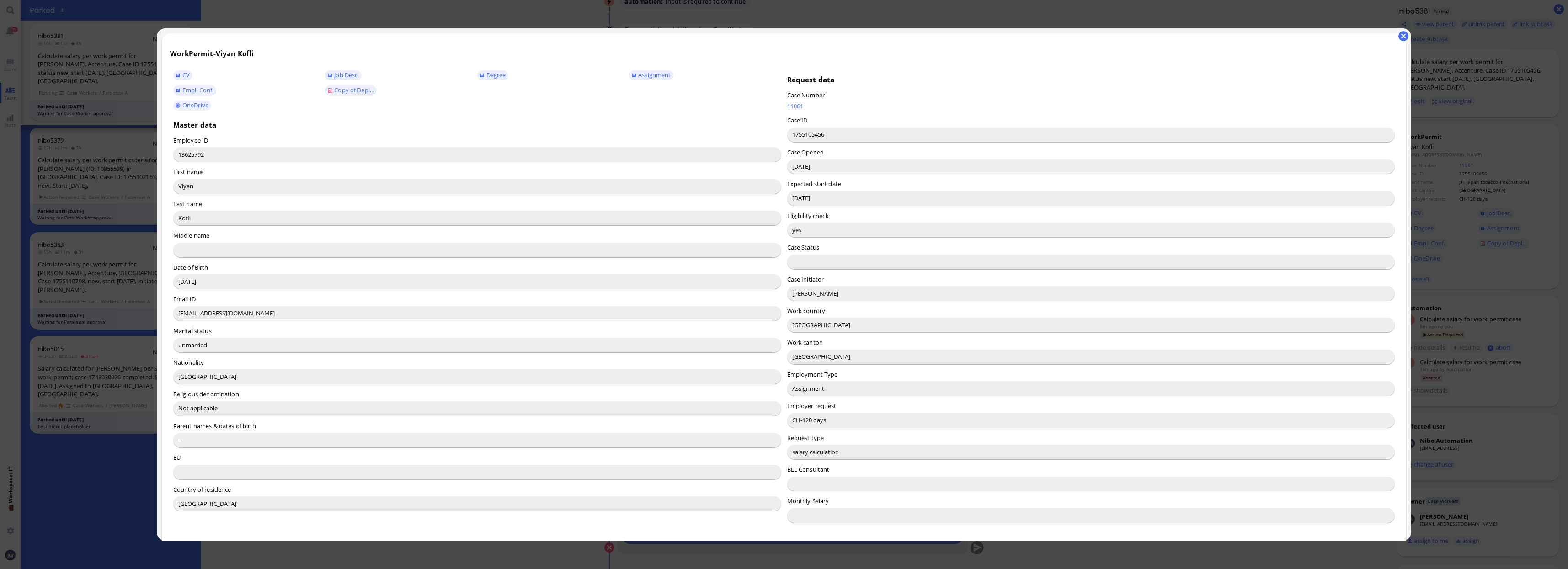
click at [793, 299] on input "[PERSON_NAME]" at bounding box center [1091, 293] width 608 height 15
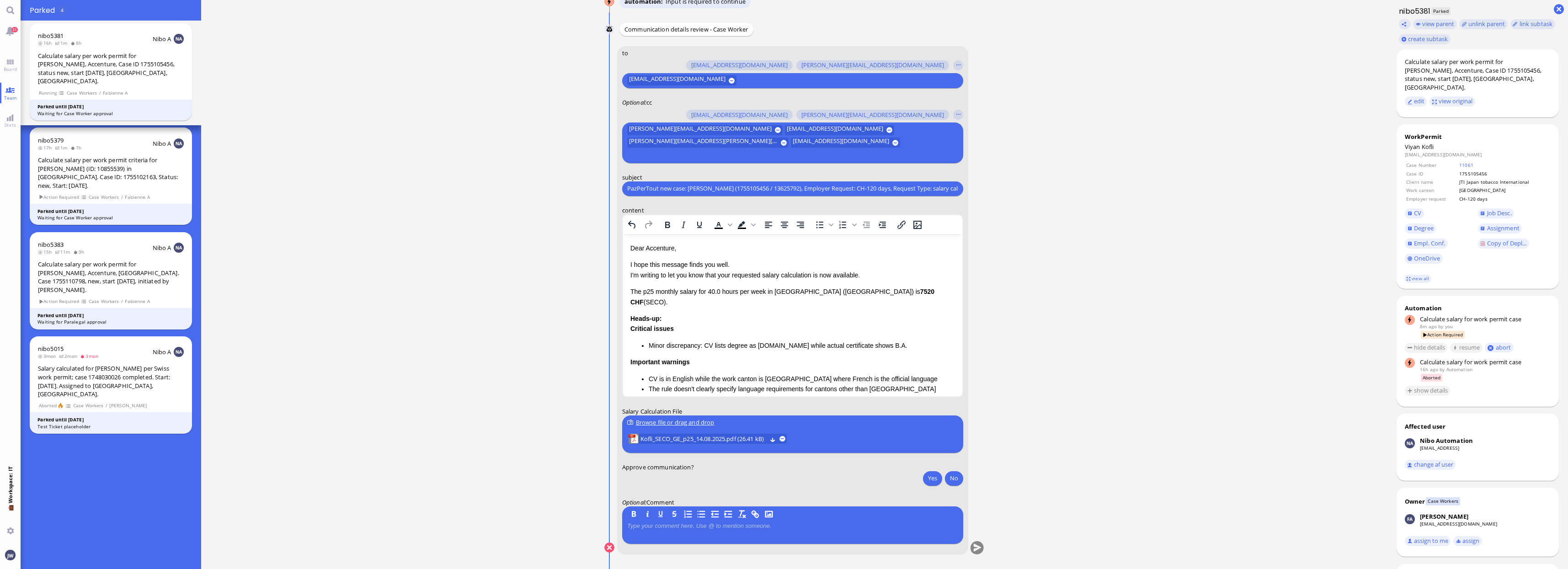
click at [666, 245] on p "Dear Accenture," at bounding box center [792, 247] width 325 height 10
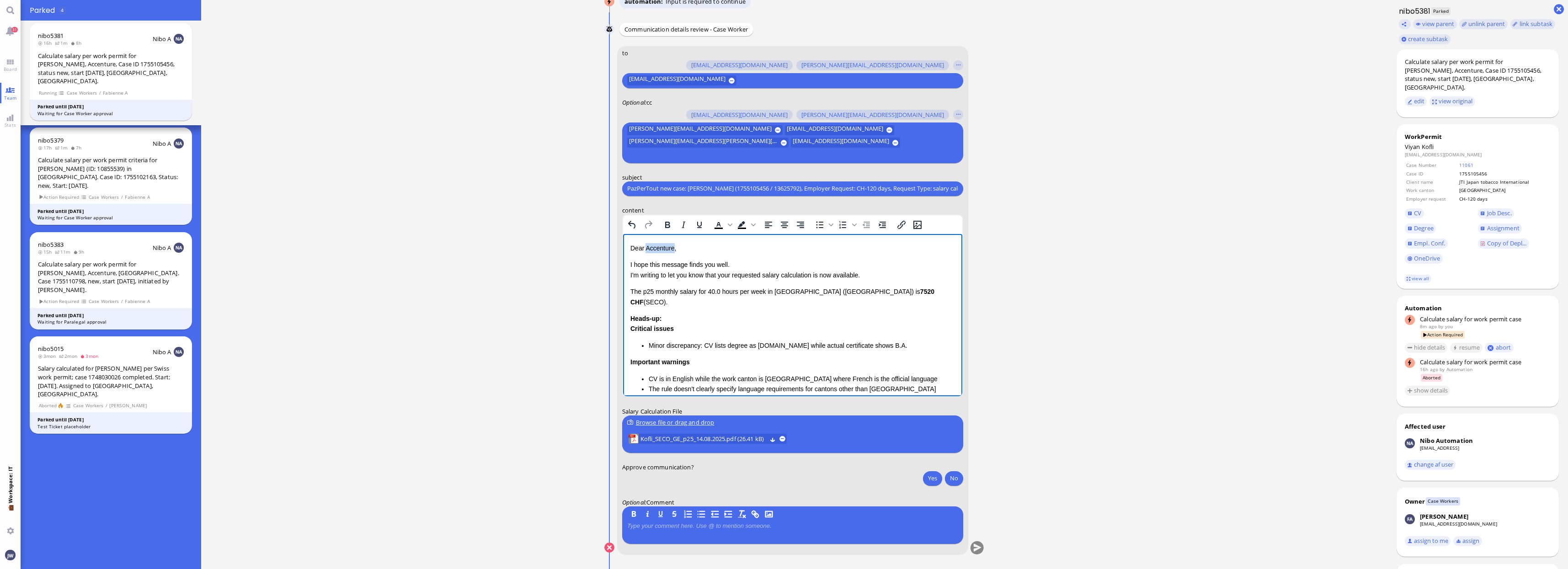
click at [666, 245] on p "Dear Accenture," at bounding box center [792, 247] width 325 height 10
copy p "Accenture"
drag, startPoint x: 631, startPoint y: 288, endPoint x: 703, endPoint y: 309, distance: 75.0
click at [703, 309] on div "Dear [PERSON_NAME], I hope this message finds you well. I'm writing to let you …" at bounding box center [792, 344] width 325 height 205
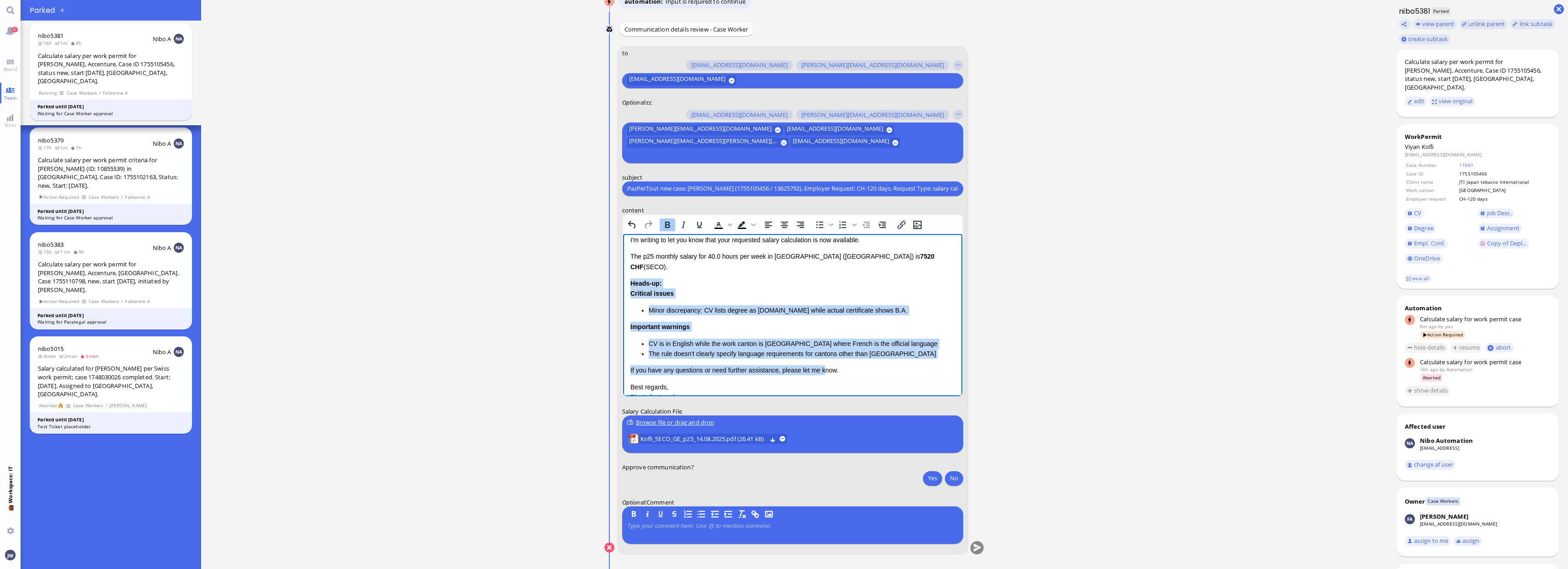
scroll to position [57, 0]
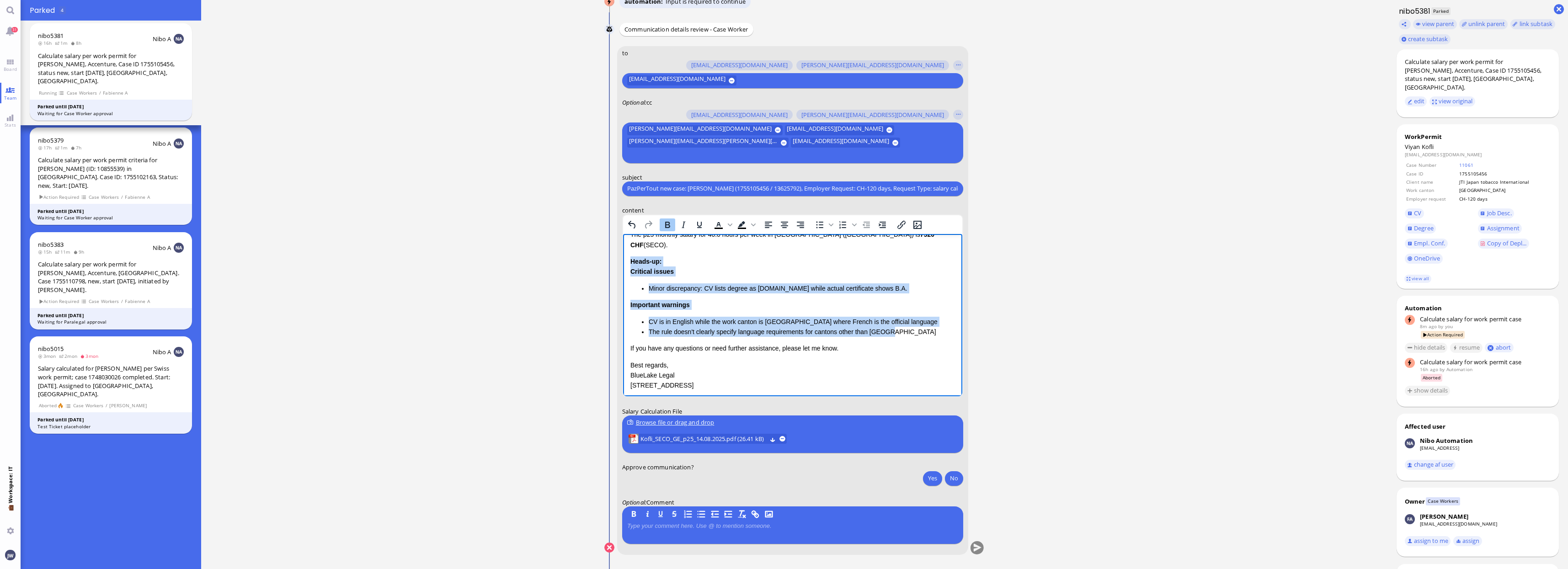
drag, startPoint x: 629, startPoint y: 309, endPoint x: 905, endPoint y: 322, distance: 276.3
click at [905, 322] on div "Heads-up: Critical issues Minor discrepancy: CV lists degree as [DOMAIN_NAME] w…" at bounding box center [792, 296] width 325 height 81
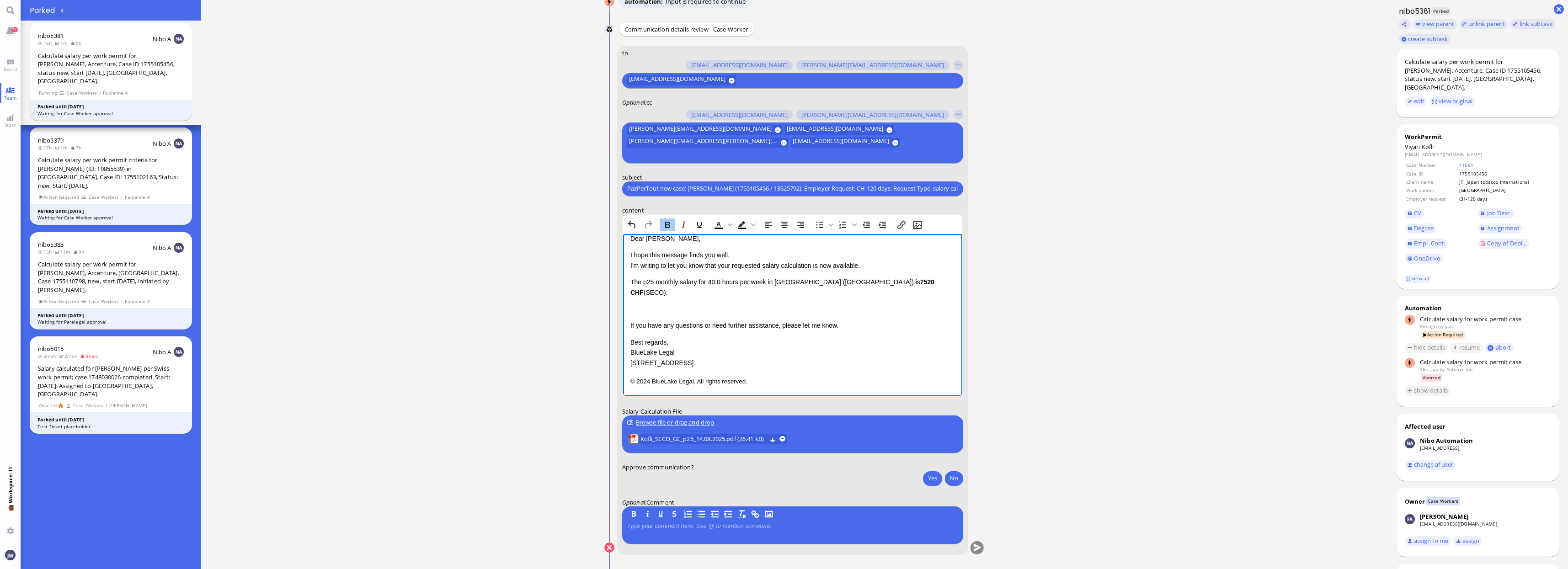
scroll to position [0, 0]
drag, startPoint x: 631, startPoint y: 283, endPoint x: 896, endPoint y: 285, distance: 265.0
click at [896, 285] on div "Dear [PERSON_NAME], I hope this message finds you well. I'm writing to let you …" at bounding box center [792, 301] width 325 height 118
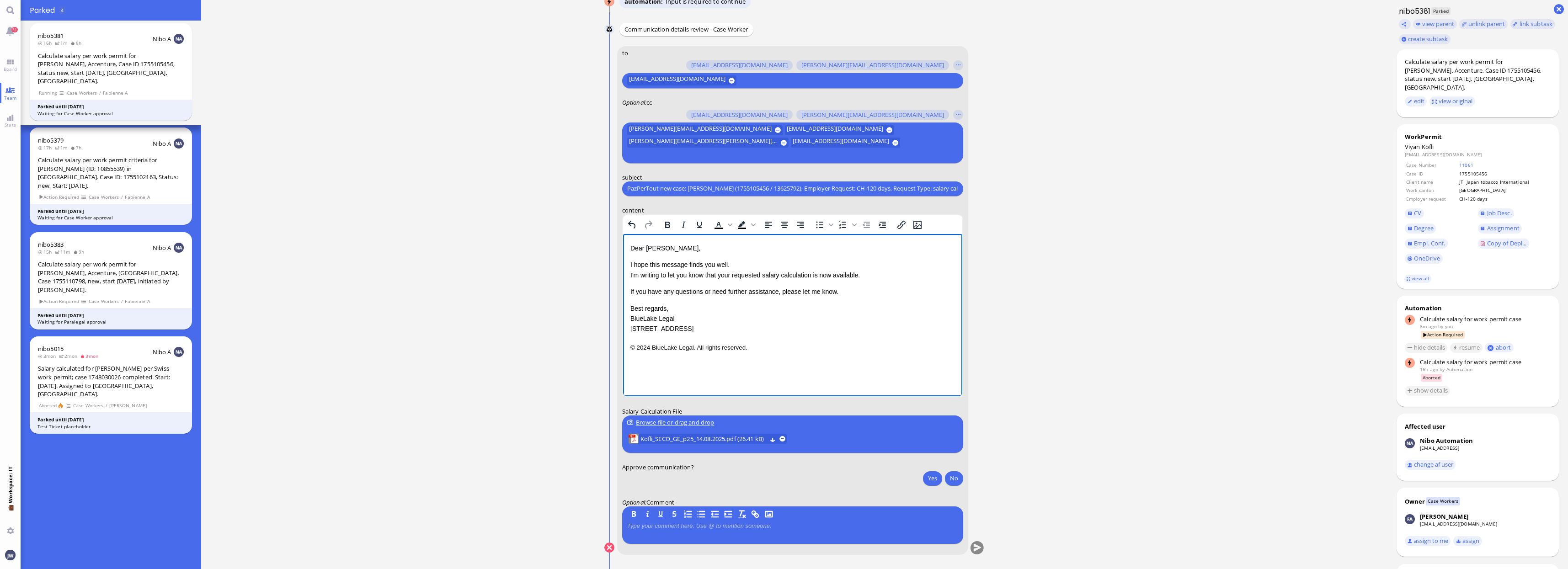
click at [730, 275] on p "I hope this message finds you well. I'm writing to let you know that your reque…" at bounding box center [792, 269] width 325 height 21
click at [813, 275] on p "I hope this message finds you well. I'm writing to let you know that the reques…" at bounding box center [792, 269] width 325 height 21
click at [839, 270] on p "I hope this message finds you well. I'm writing to let you know that the reques…" at bounding box center [792, 269] width 325 height 21
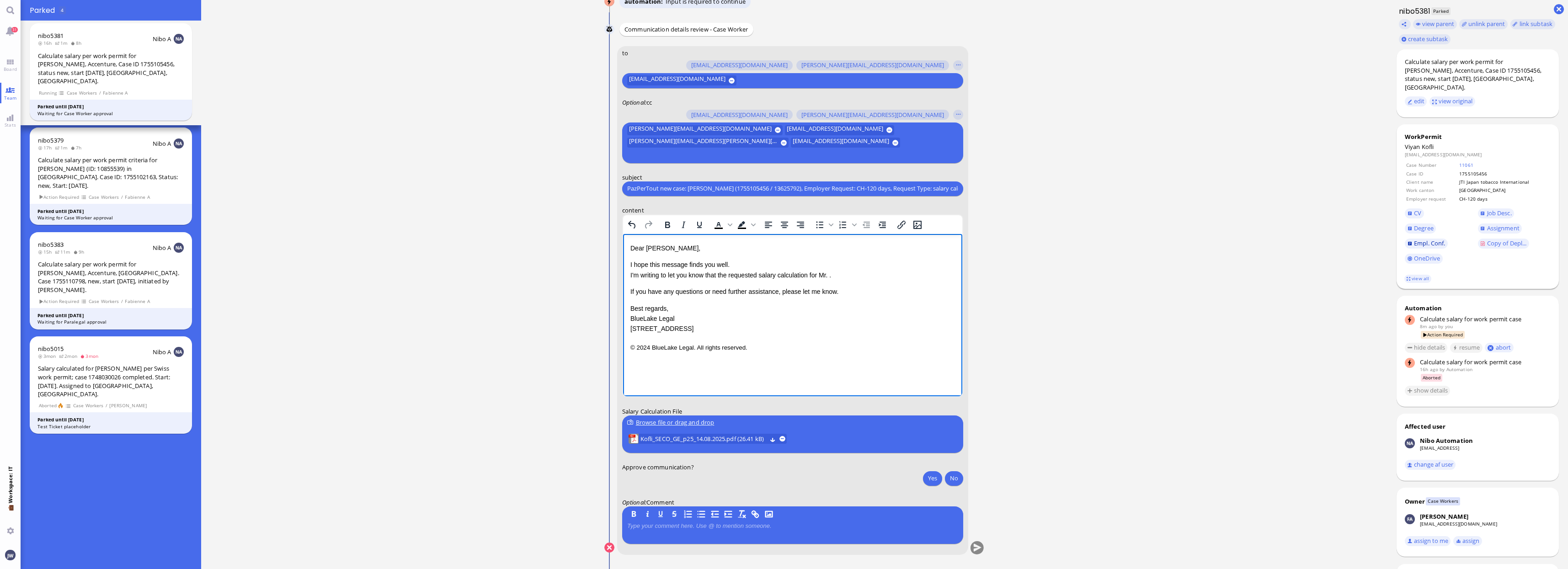
click at [1435, 239] on span "Empl. Conf." at bounding box center [1430, 243] width 31 height 9
click at [833, 270] on p "I hope this message finds you well. I'm writing to let you know that the reques…" at bounding box center [792, 269] width 325 height 21
click at [830, 275] on p "I hope this message finds you well. I'm writing to let you know that the reques…" at bounding box center [792, 269] width 325 height 21
click at [1425, 275] on link "view all" at bounding box center [1417, 278] width 26 height 8
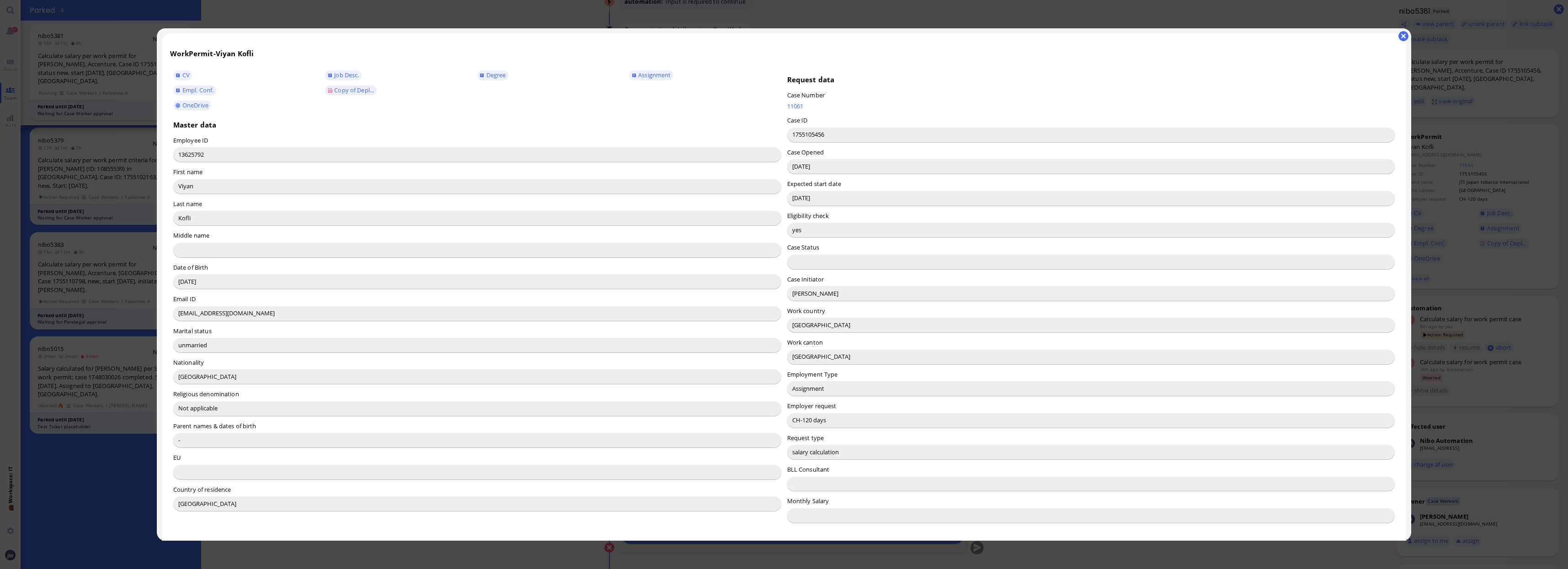
click at [1196, 15] on div at bounding box center [784, 284] width 1568 height 569
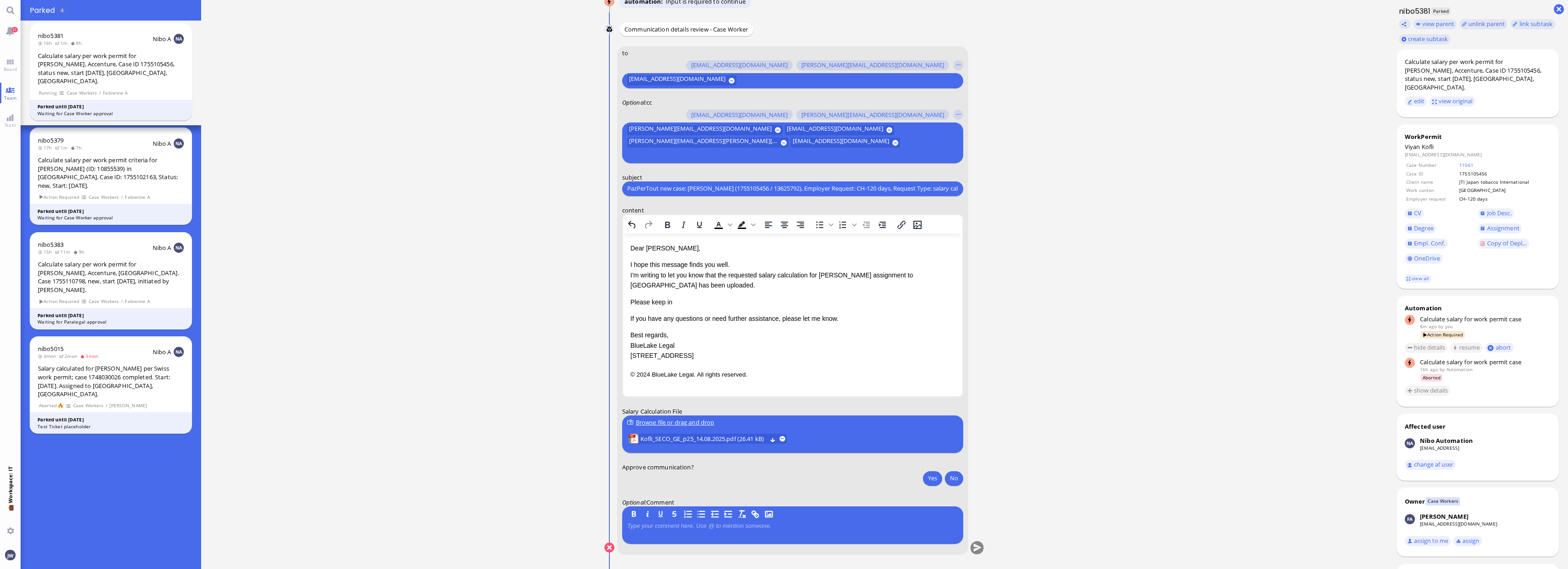
click at [683, 299] on p "Please keep in" at bounding box center [792, 302] width 325 height 10
click at [937, 478] on button "Yes" at bounding box center [932, 478] width 19 height 15
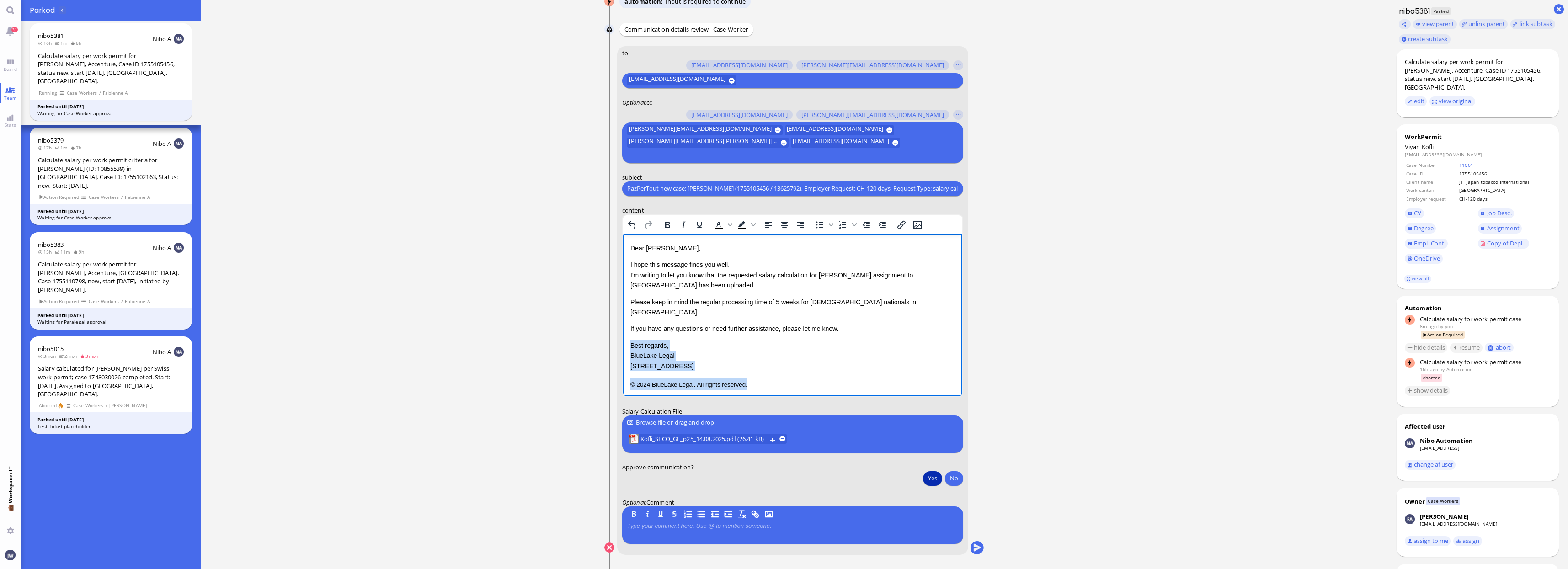
drag, startPoint x: 772, startPoint y: 379, endPoint x: 1226, endPoint y: 564, distance: 490.2
click at [623, 330] on html "Dear [PERSON_NAME], I hope this message finds you well. I'm writing to let you …" at bounding box center [792, 316] width 339 height 165
click at [979, 545] on button "submit" at bounding box center [977, 548] width 14 height 14
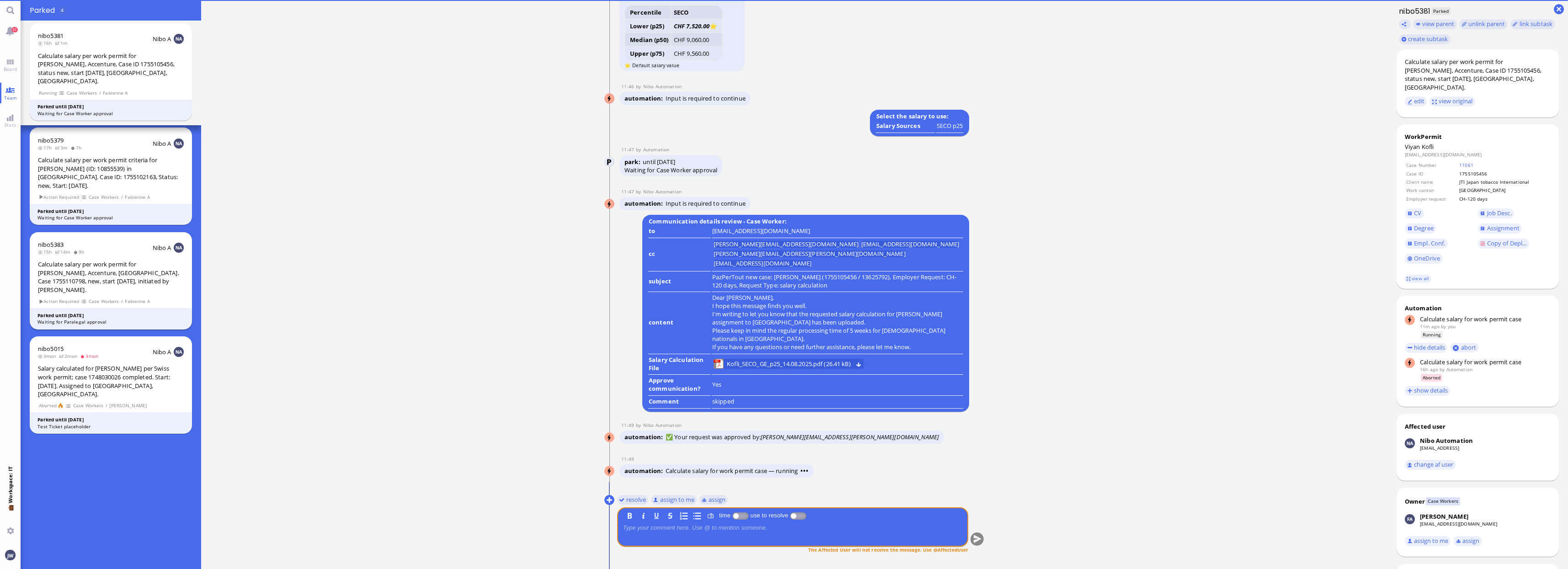
click at [108, 297] on section "Action Required Case Workers / Fabienne A" at bounding box center [111, 301] width 146 height 9
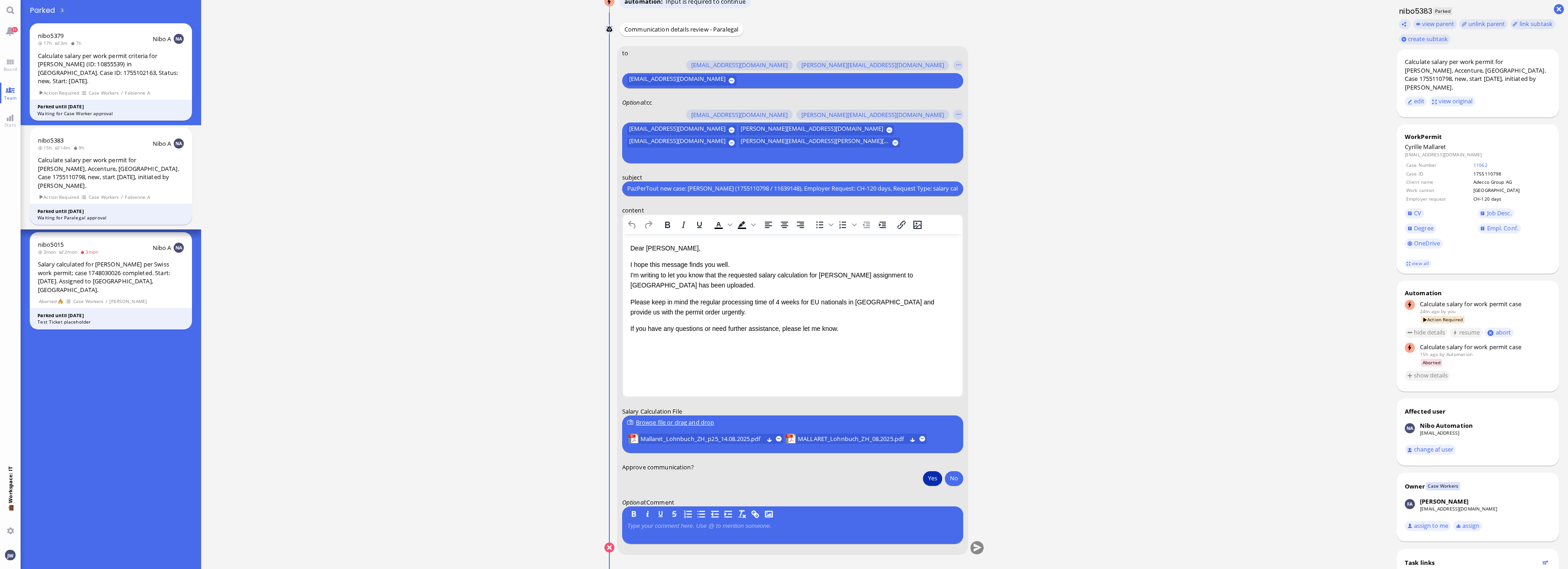
click at [930, 478] on button "Yes" at bounding box center [932, 478] width 19 height 15
click at [976, 548] on button "submit" at bounding box center [977, 548] width 14 height 14
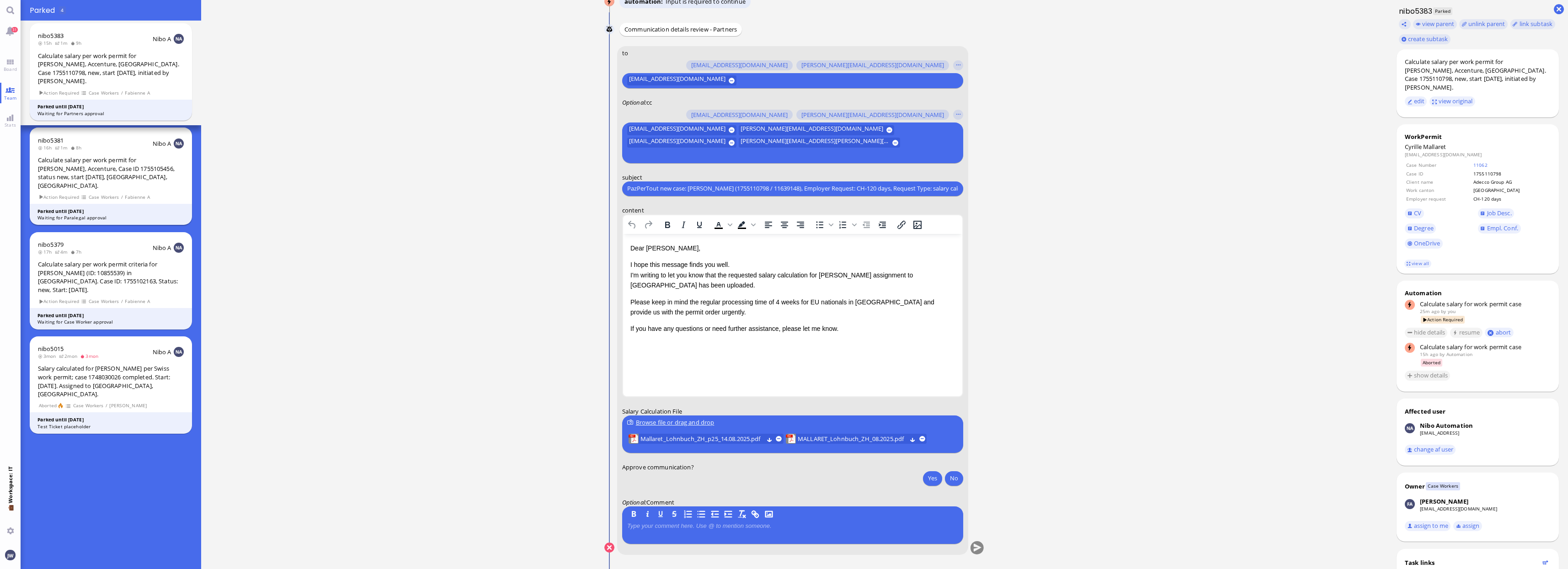
click at [141, 173] on div "nibo5381 16h 1m 8h Nibo A Calculate salary per work permit for [PERSON_NAME], A…" at bounding box center [111, 176] width 163 height 97
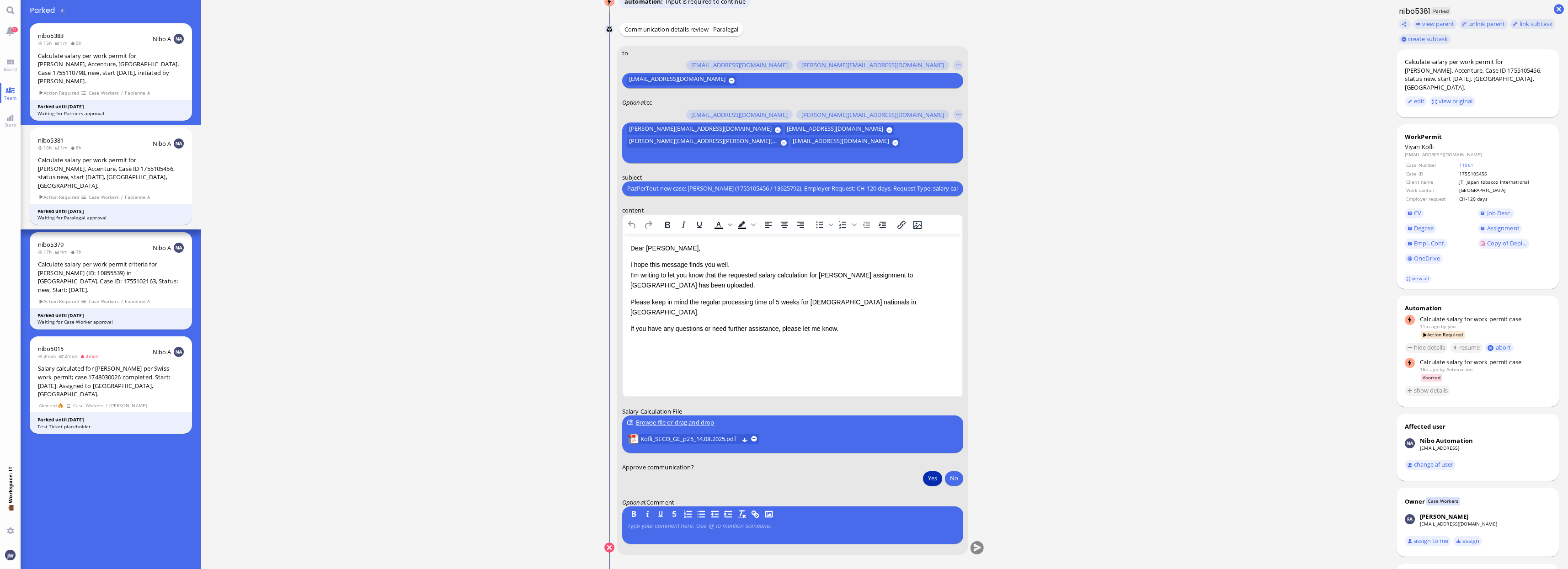
click at [935, 480] on button "Yes" at bounding box center [932, 478] width 19 height 15
click at [976, 544] on button "submit" at bounding box center [977, 548] width 14 height 14
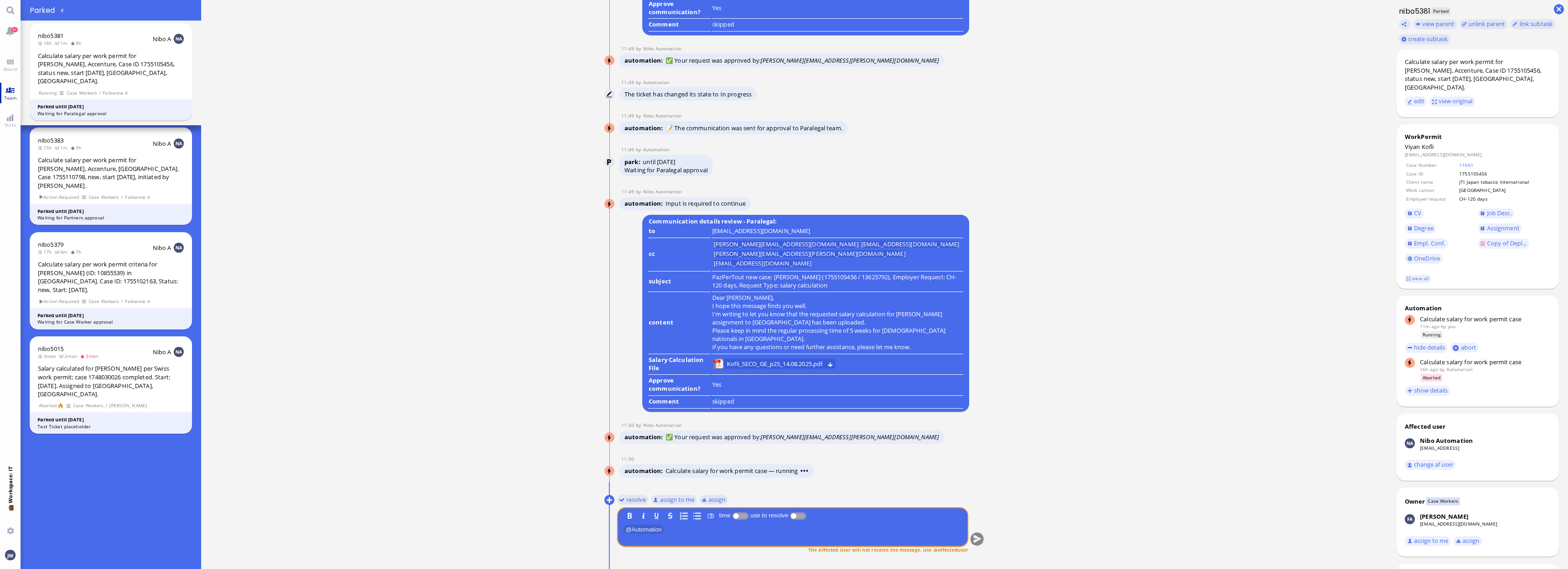
click at [7, 93] on link "Team" at bounding box center [10, 93] width 21 height 21
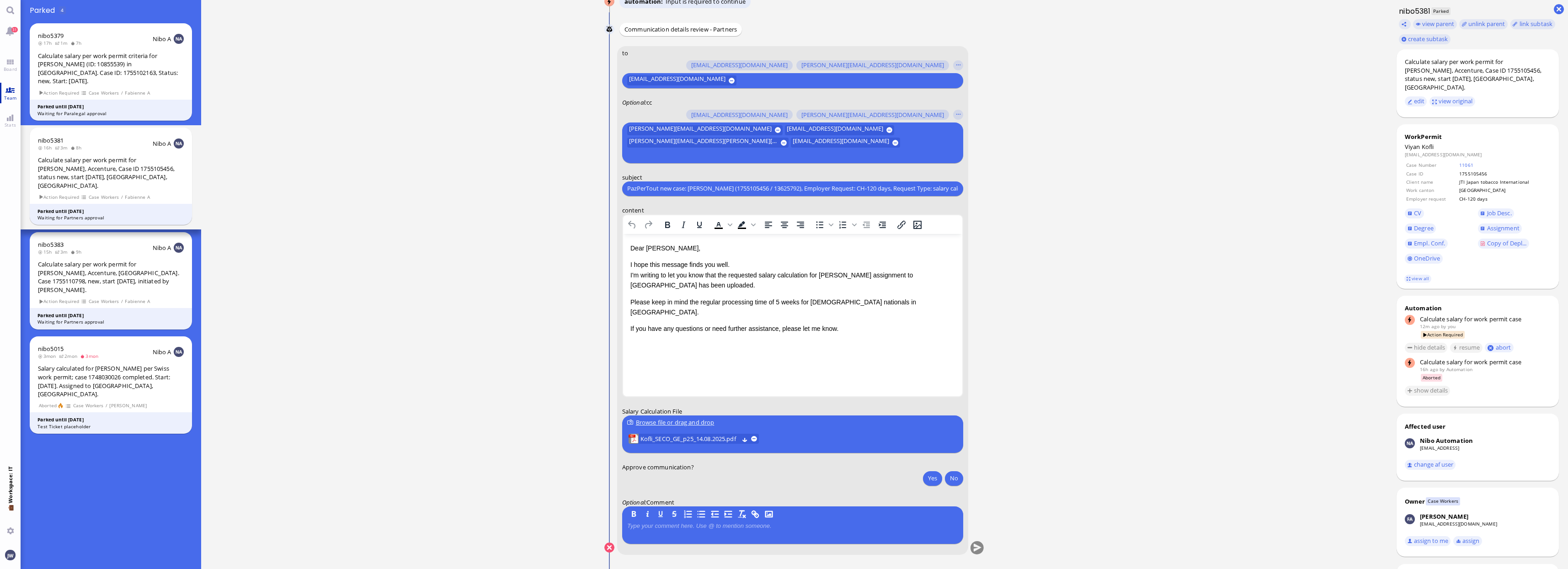
click at [6, 96] on span "Team" at bounding box center [11, 98] width 17 height 6
click at [9, 65] on link "Board" at bounding box center [10, 65] width 21 height 21
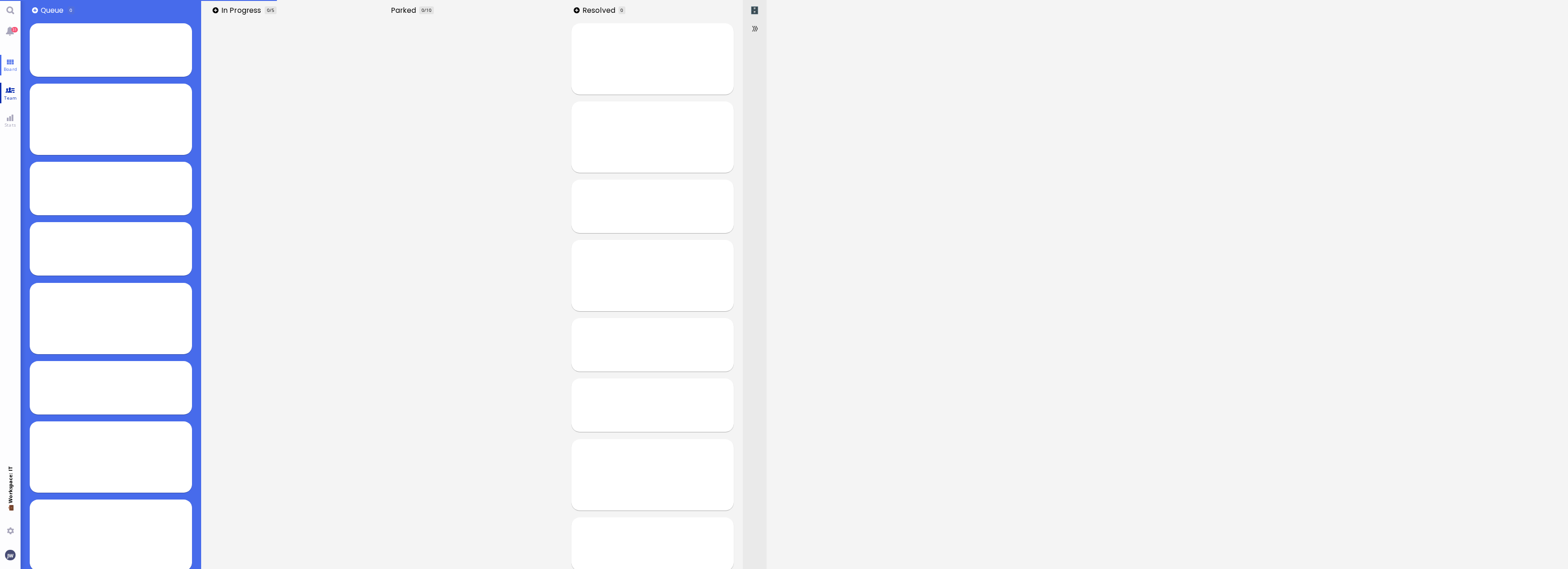
click at [11, 93] on link "Team" at bounding box center [10, 93] width 21 height 21
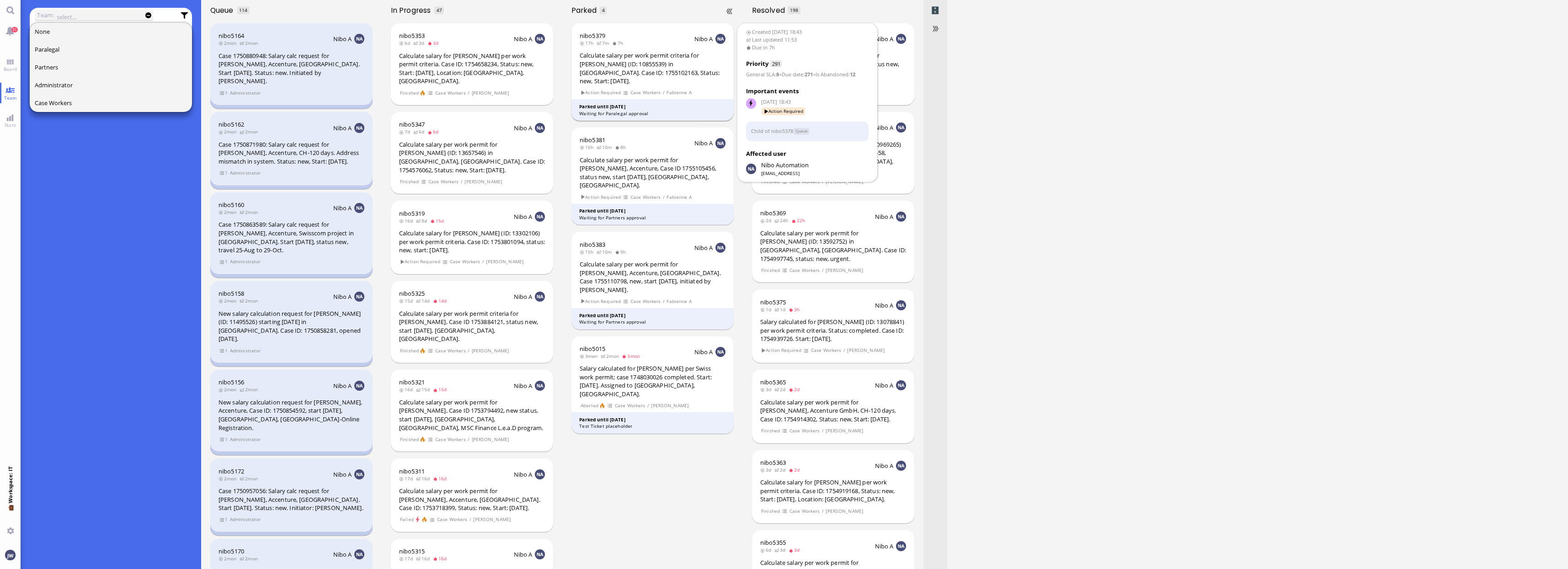
click at [625, 108] on footer "Parked until [DATE] Waiting for Paralegal approval" at bounding box center [653, 110] width 163 height 21
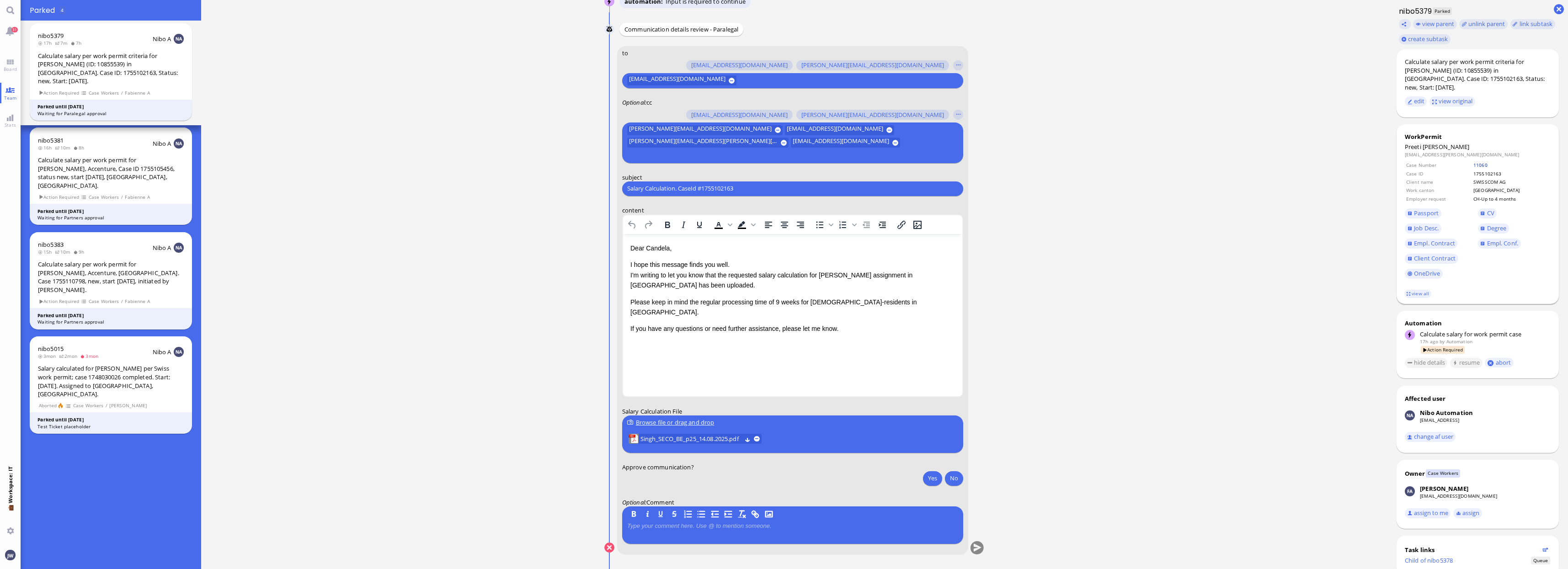
click at [1482, 162] on link "11060" at bounding box center [1480, 165] width 14 height 6
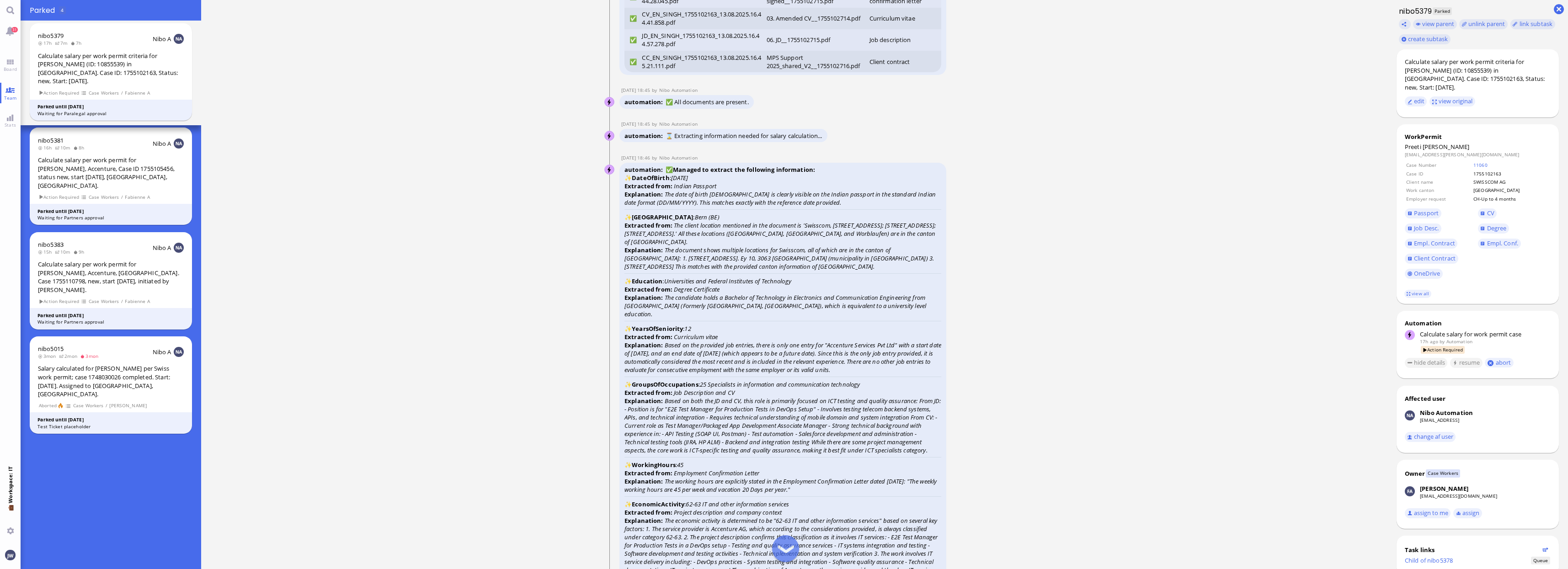
scroll to position [-1942, 0]
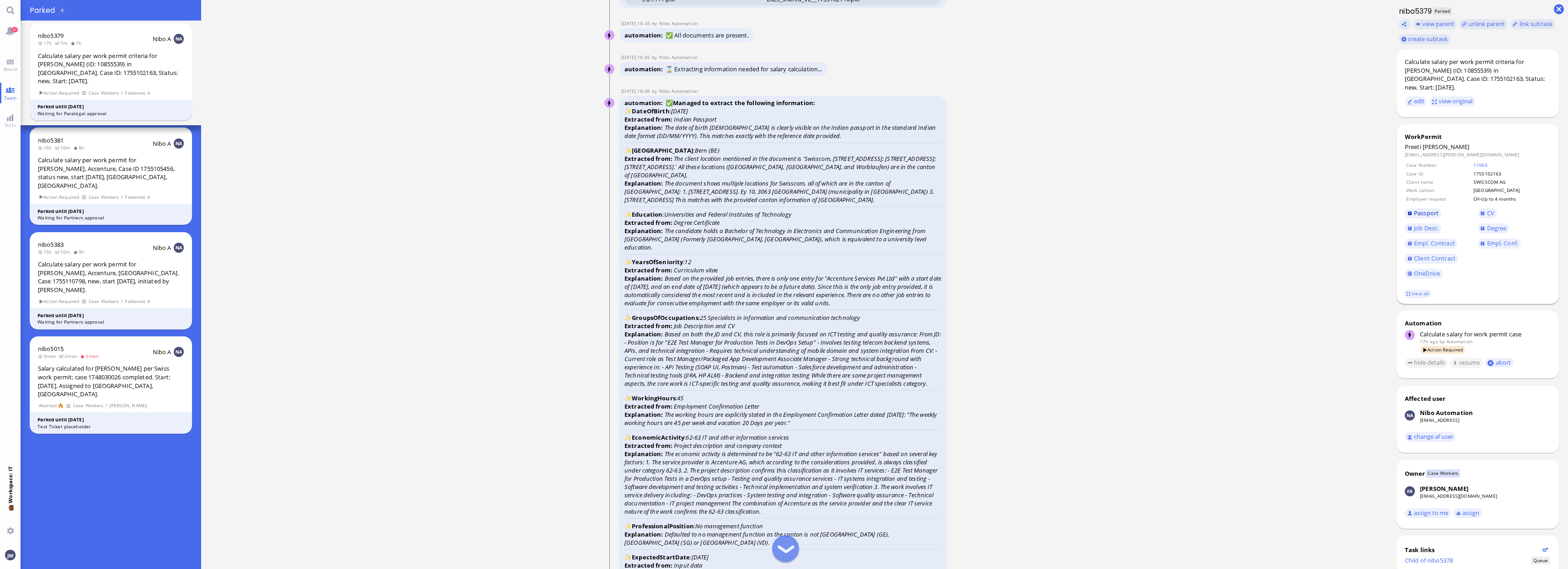
click at [1419, 209] on span "Passport" at bounding box center [1426, 213] width 25 height 9
click at [1506, 239] on span "Empl. Conf." at bounding box center [1502, 243] width 31 height 9
click at [1494, 236] on span "Empl. Conf." at bounding box center [1514, 243] width 73 height 15
click at [1497, 224] on link "Degree" at bounding box center [1493, 228] width 31 height 10
click at [1490, 209] on span "CV" at bounding box center [1490, 213] width 7 height 9
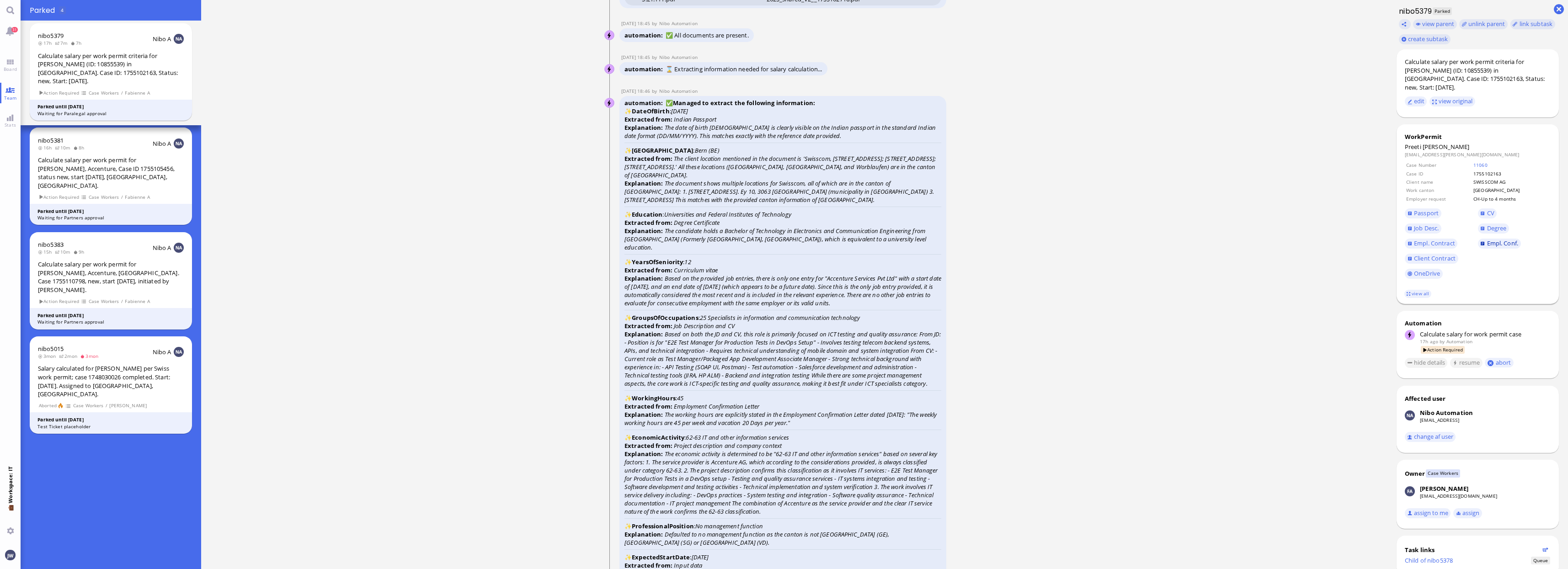
click at [1505, 239] on span "Empl. Conf." at bounding box center [1502, 243] width 31 height 9
click at [1433, 239] on span "Empl. Contract" at bounding box center [1435, 243] width 41 height 9
click at [1420, 224] on span "Job Desc." at bounding box center [1426, 228] width 25 height 9
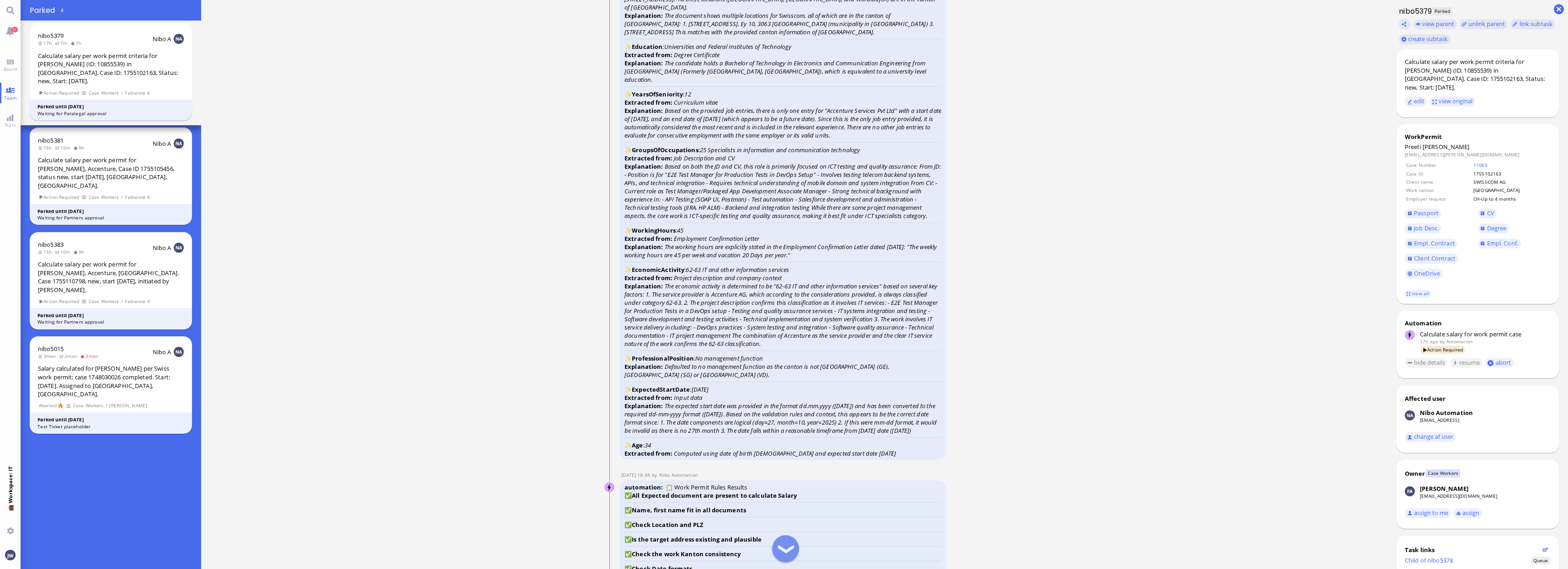
scroll to position [-1770, 0]
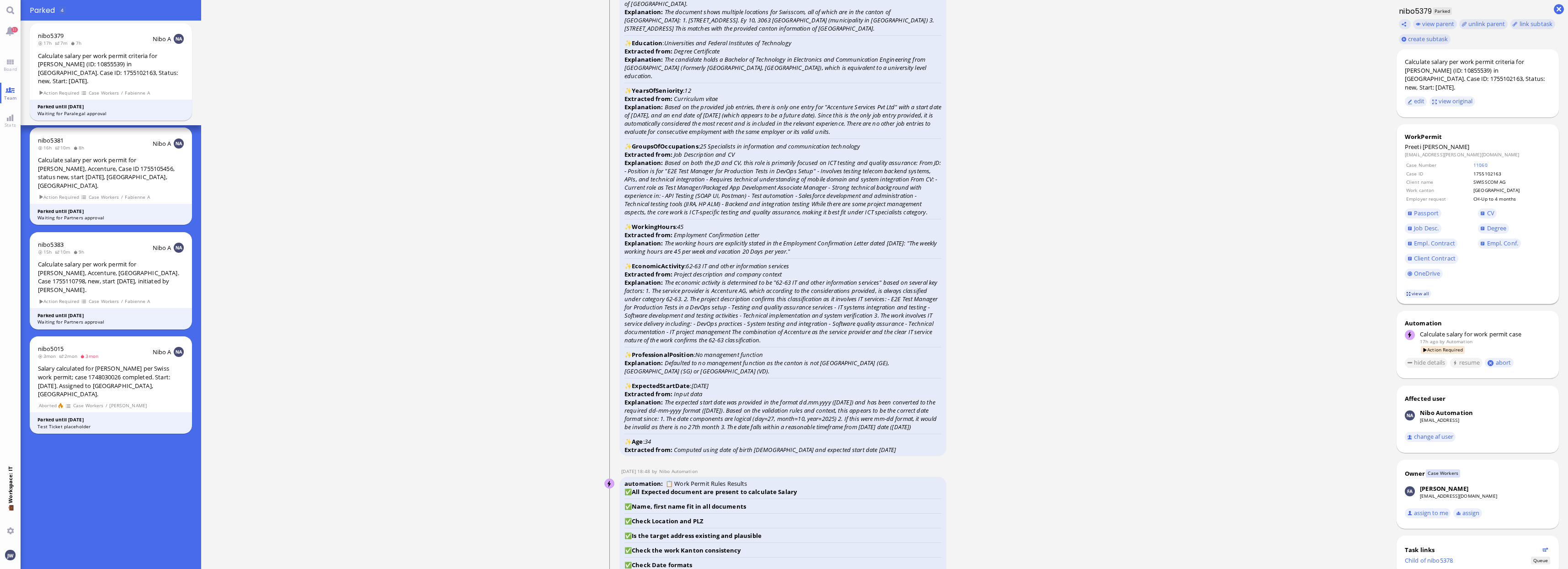
click at [1419, 289] on link "view all" at bounding box center [1417, 293] width 26 height 8
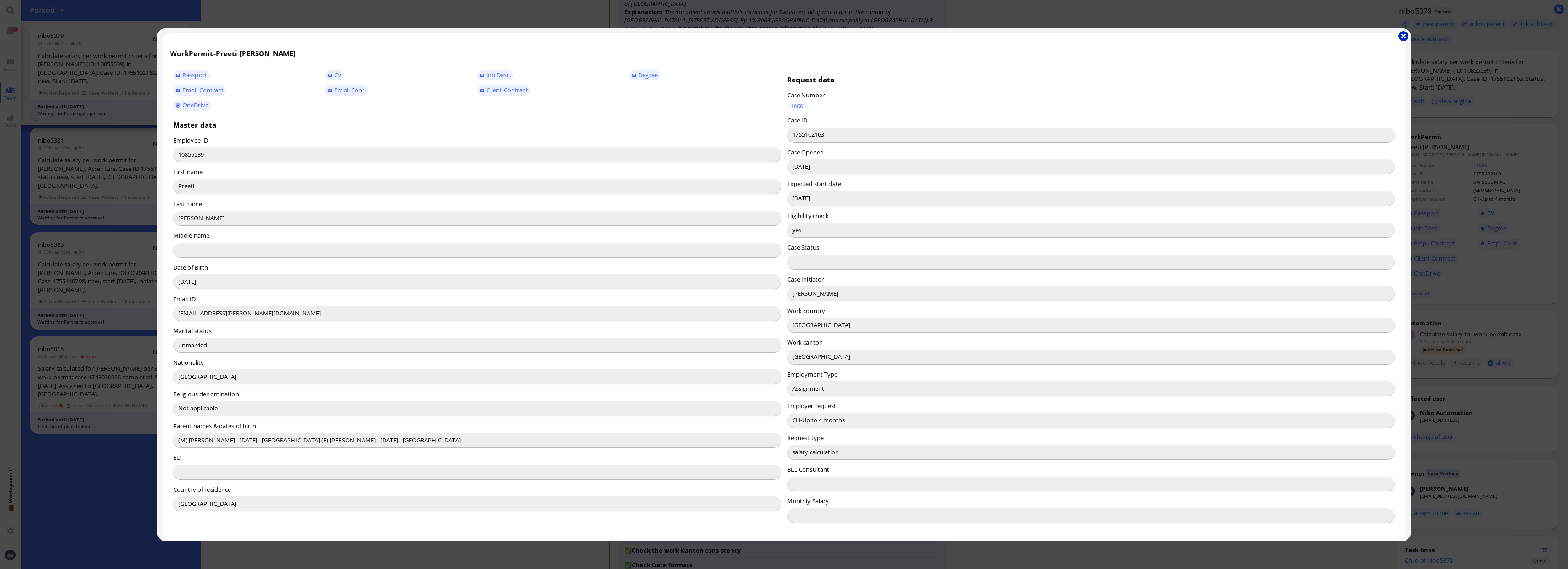
click at [1405, 34] on button "button" at bounding box center [1403, 36] width 10 height 10
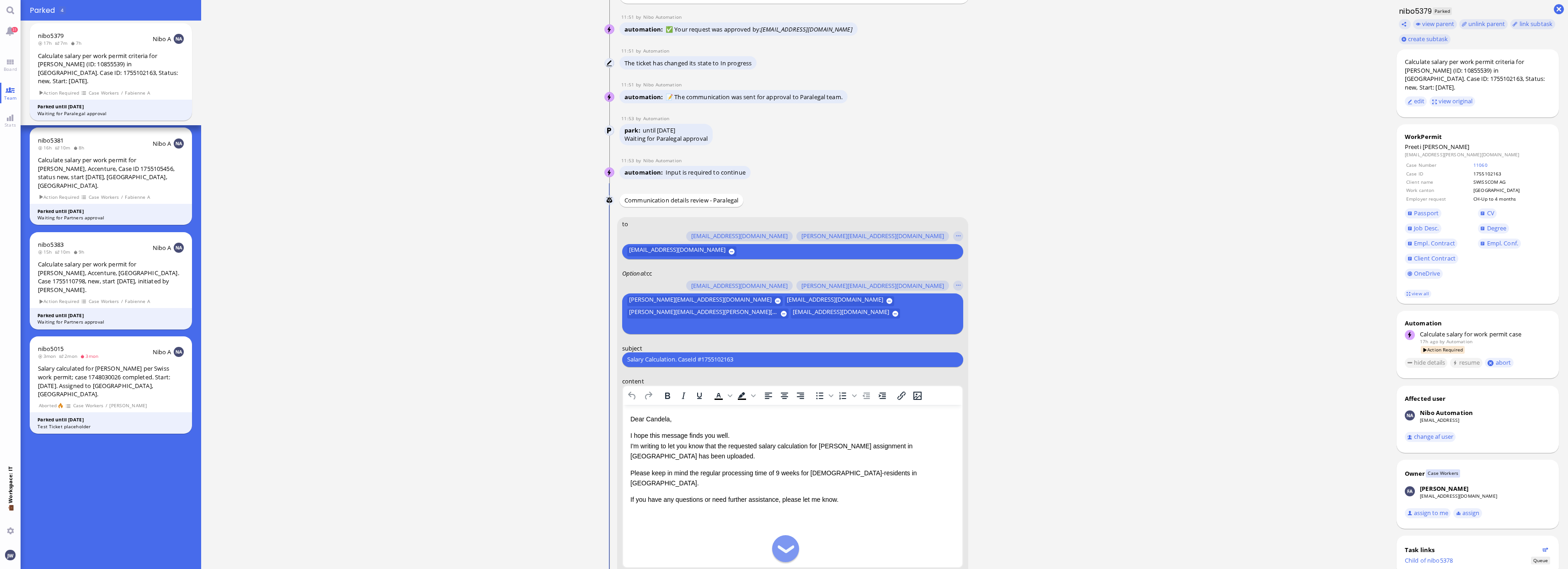
scroll to position [-57, 0]
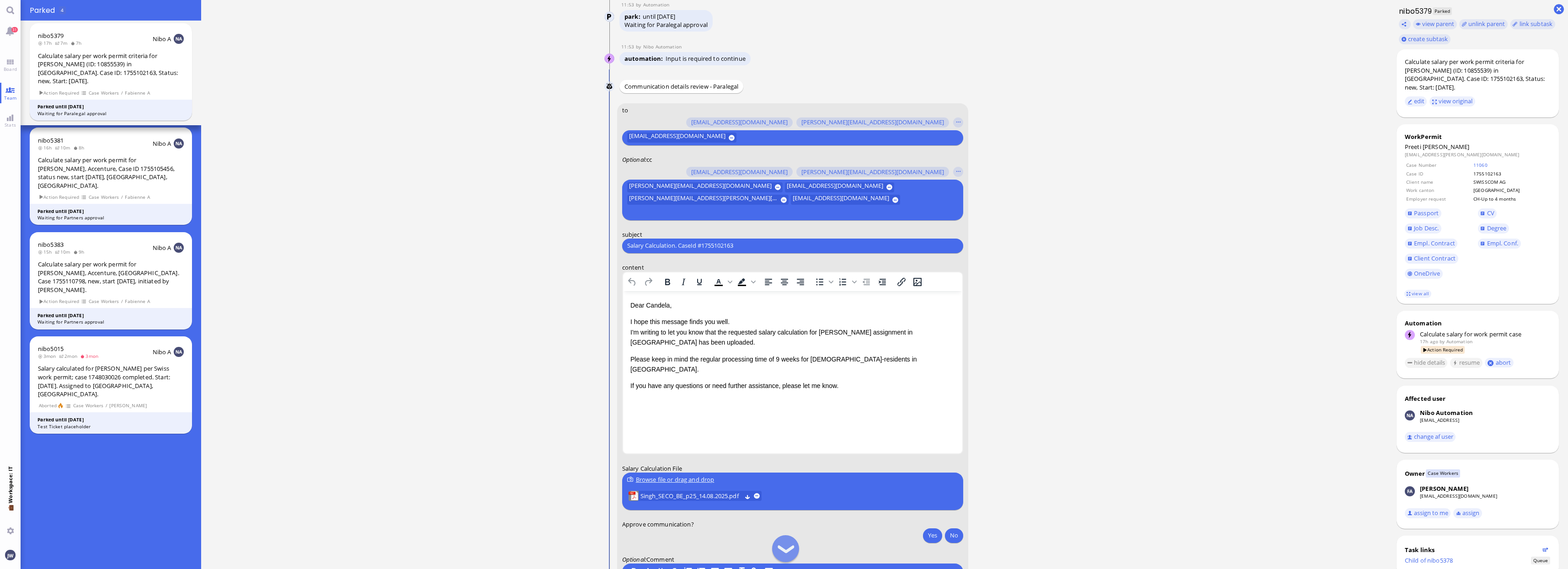
click at [893, 332] on p "I hope this message finds you well. I'm writing to let you know that the reques…" at bounding box center [792, 331] width 325 height 31
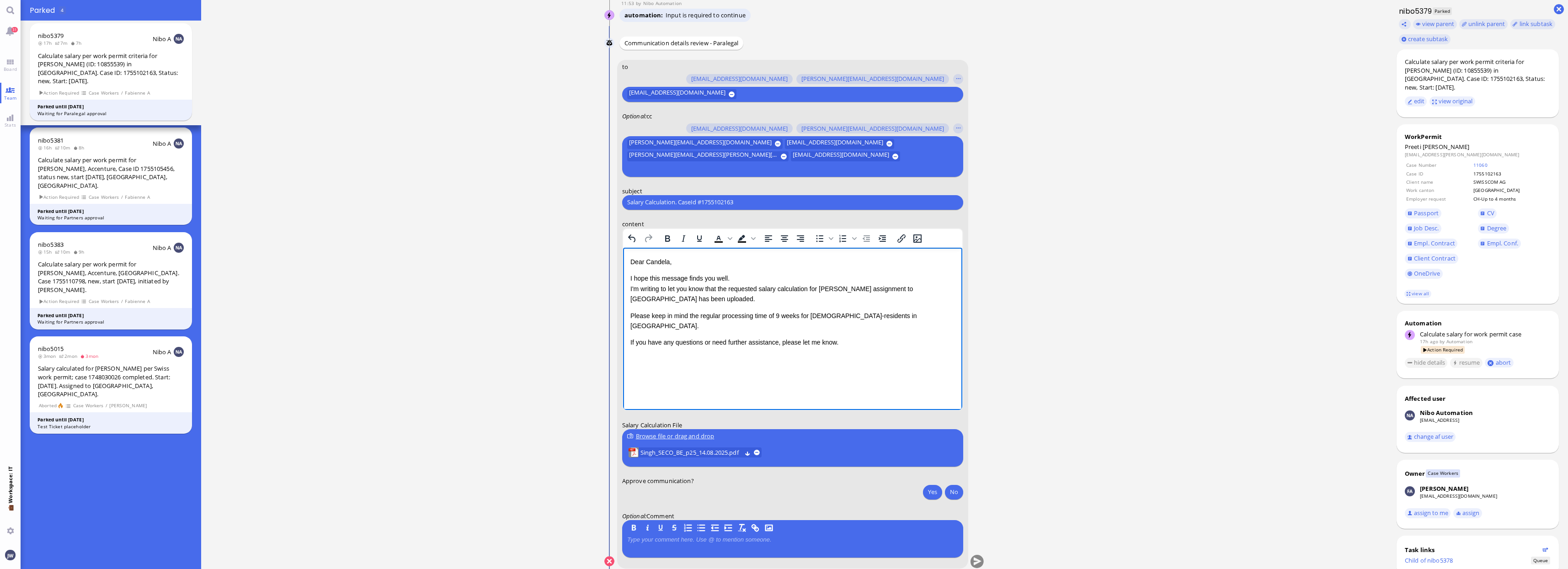
scroll to position [0, 0]
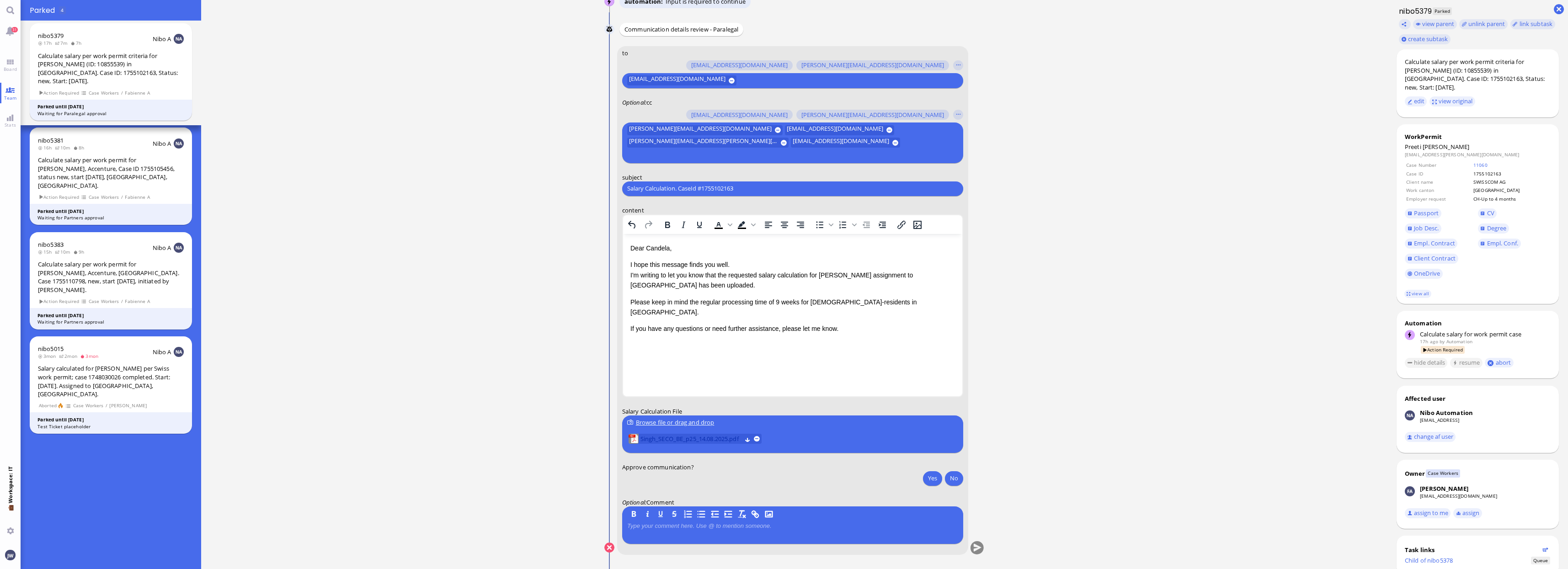
click at [687, 436] on span "Singh_SECO_BE_p25_14.08.2025.pdf" at bounding box center [691, 439] width 101 height 10
click at [1232, 434] on ticket "[DATE] 18:43 by Automation Automation Calculate eligible salary for work permit…" at bounding box center [794, 284] width 1186 height 569
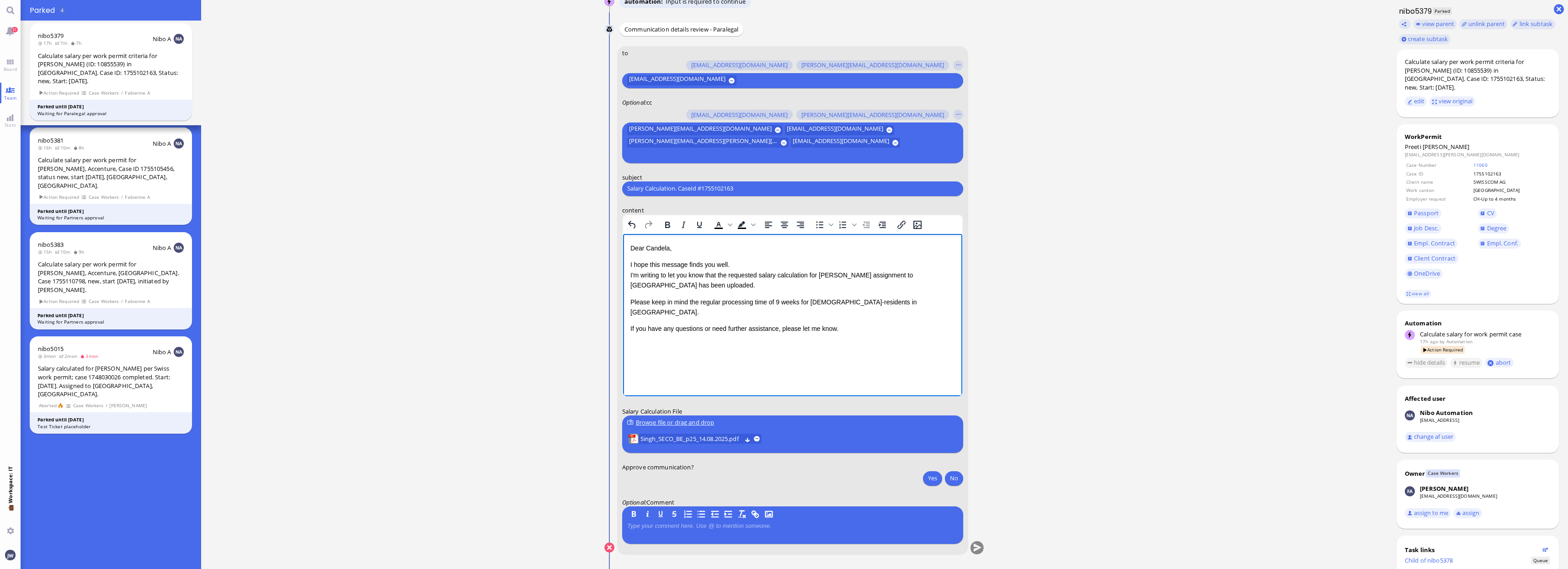
click at [879, 302] on p "Please keep in mind the regular processing time of 9 weeks for [DEMOGRAPHIC_DAT…" at bounding box center [792, 307] width 325 height 21
click at [745, 191] on input "Salary Calculation. CaseId #1755102163" at bounding box center [793, 188] width 331 height 9
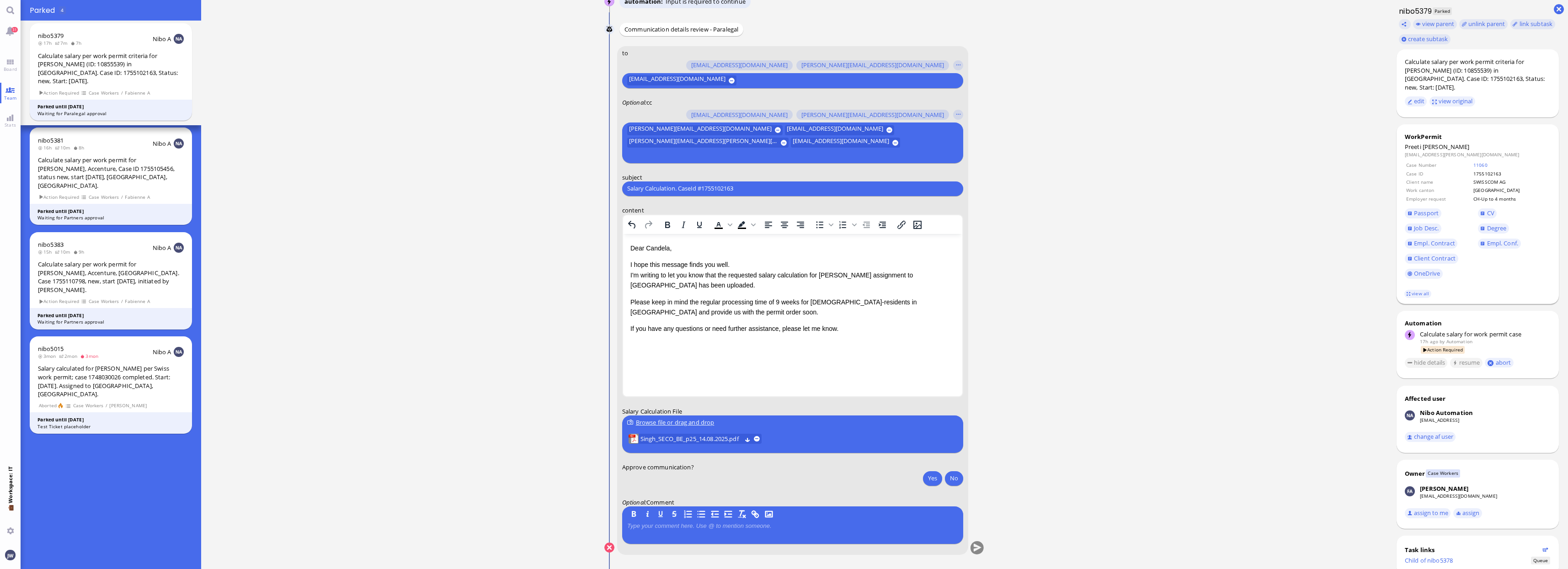
click at [1432, 143] on span "[PERSON_NAME]" at bounding box center [1446, 147] width 47 height 9
copy span "[PERSON_NAME]"
click at [656, 191] on input "Salary Calculation. CaseId #1755102163" at bounding box center [793, 188] width 331 height 9
paste input "PazPerTout new case: [PERSON_NAME] (1755102163 / 10855539), Employer Request: C…"
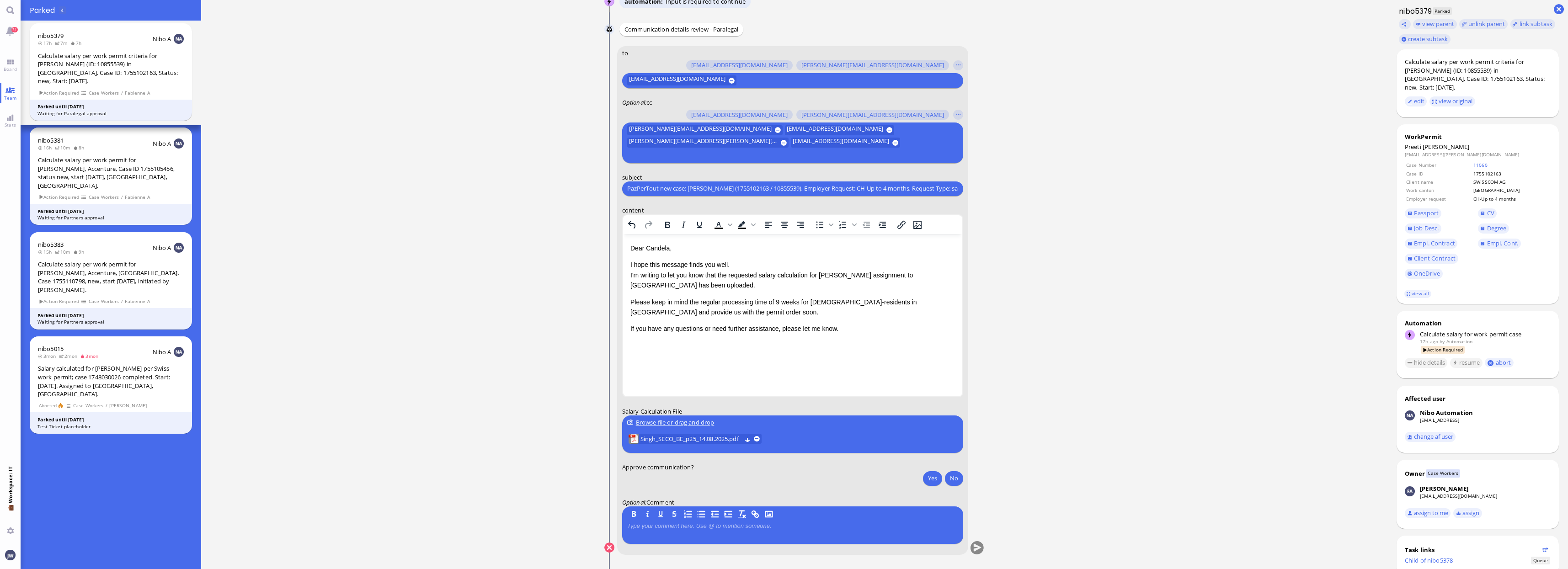
scroll to position [0, 36]
type input "PazPerTout new case: [PERSON_NAME] (1755102163 / 10855539), Employer Request: C…"
click at [1091, 240] on ticket "[DATE] 18:43 by Automation Automation Calculate eligible salary for work permit…" at bounding box center [794, 284] width 1186 height 569
click at [925, 478] on button "Yes" at bounding box center [932, 478] width 19 height 15
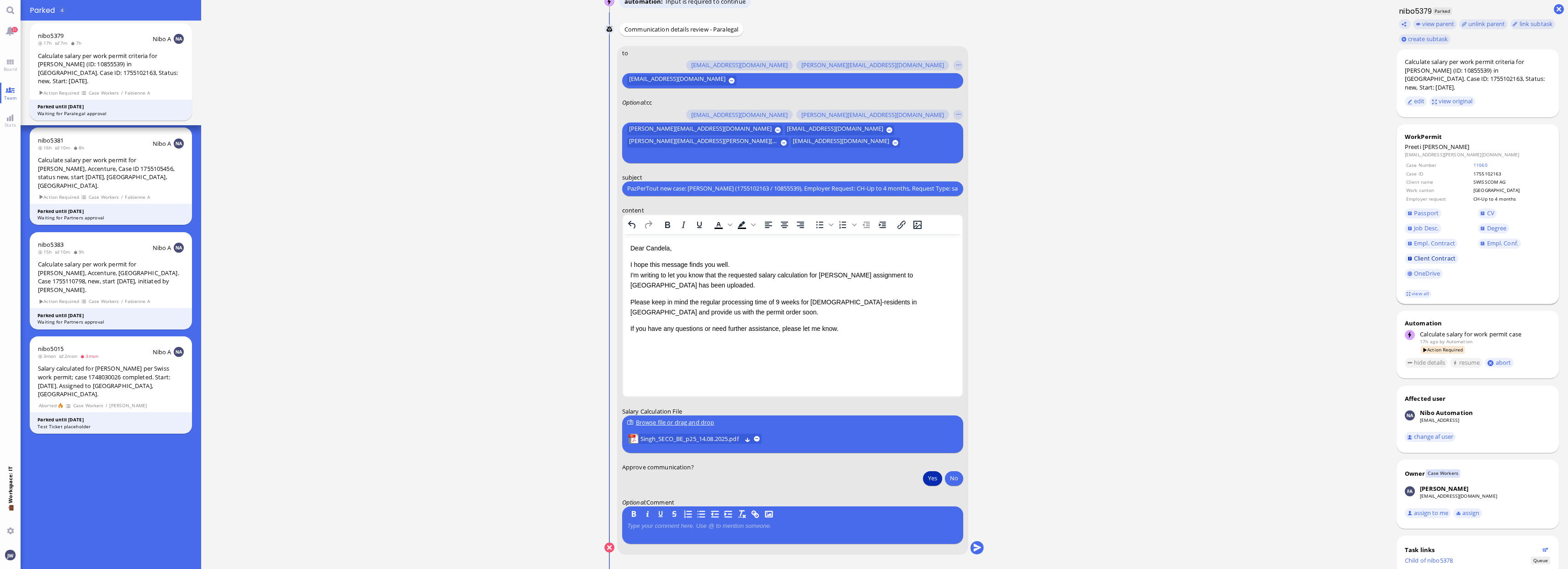
click at [1440, 254] on span "Client Contract" at bounding box center [1435, 258] width 41 height 9
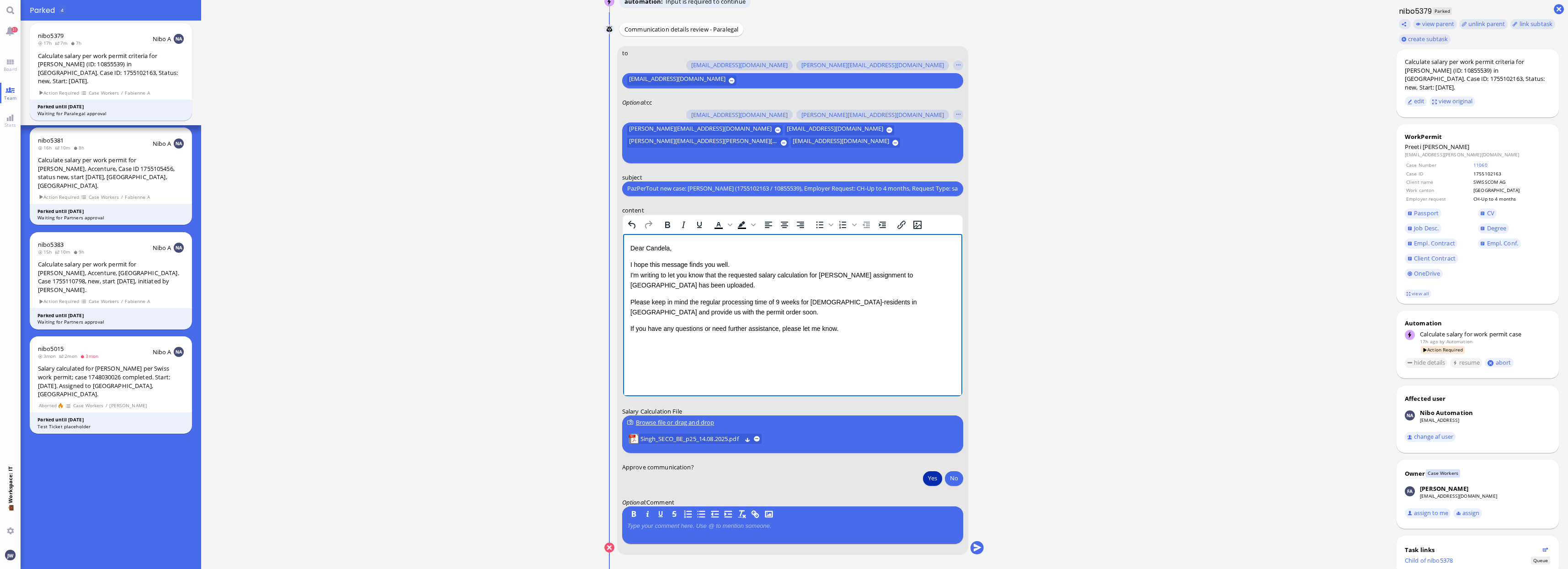
drag, startPoint x: 660, startPoint y: 288, endPoint x: 672, endPoint y: 286, distance: 12.2
click at [661, 288] on p "I hope this message finds you well. I'm writing to let you know that the reques…" at bounding box center [792, 274] width 325 height 31
click at [663, 295] on div "Dear [PERSON_NAME], I hope this message finds you well. I'm writing to let you …" at bounding box center [792, 288] width 325 height 91
click at [671, 284] on p "I hope this message finds you well. I'm writing to let you know that the reques…" at bounding box center [792, 274] width 325 height 31
drag, startPoint x: 630, startPoint y: 299, endPoint x: 867, endPoint y: 324, distance: 238.3
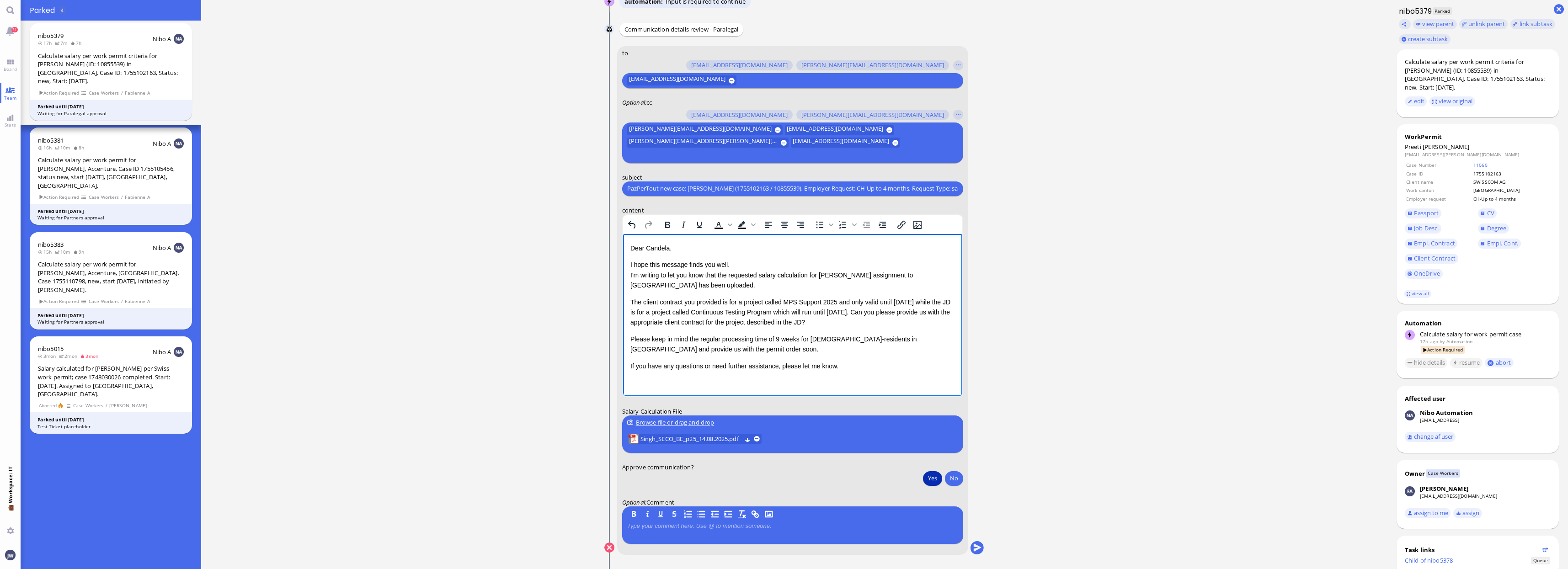
click at [867, 324] on p "The client contract you provided is for a project called MPS Support 2025 and o…" at bounding box center [792, 312] width 325 height 31
copy p "The client contract you provided is for a project called MPS Support 2025 and o…"
click at [630, 302] on p "The client contract you provided is for a project called MPS Support 2025 and i…" at bounding box center [792, 312] width 325 height 31
click at [678, 226] on icon "Italic" at bounding box center [683, 224] width 11 height 11
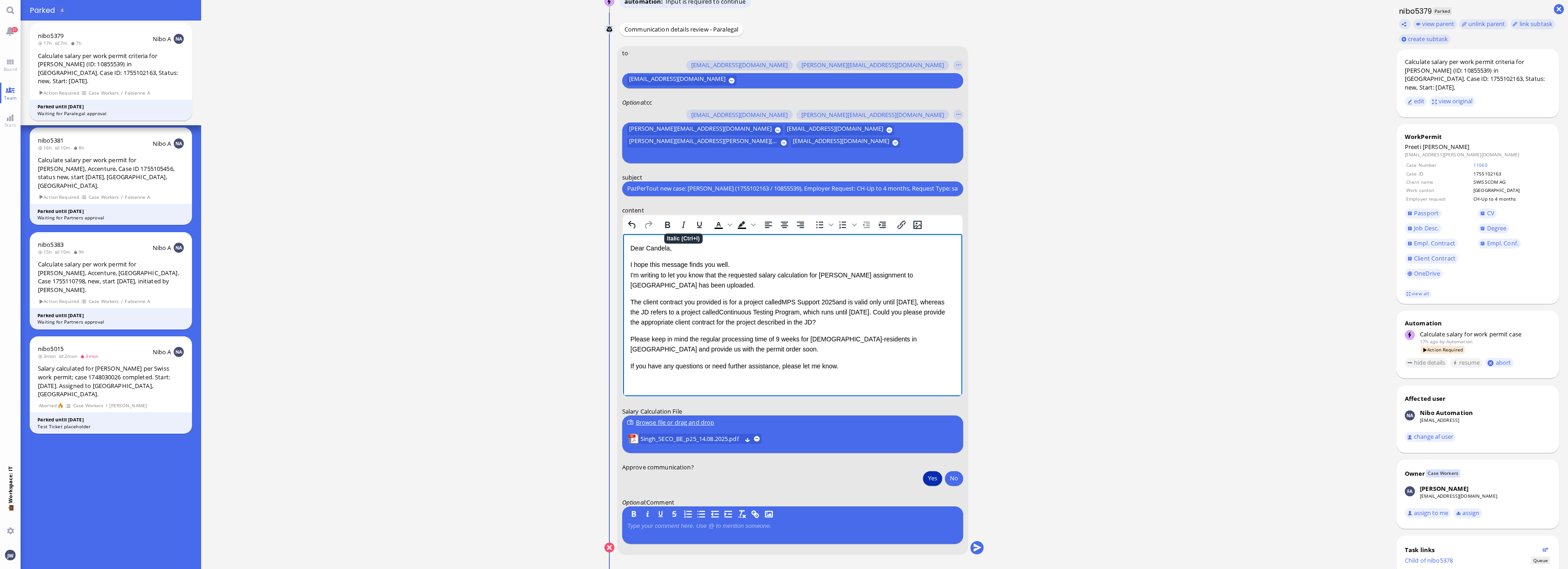
click at [836, 347] on p "Please keep in mind the regular processing time of 9 weeks for [DEMOGRAPHIC_DAT…" at bounding box center [792, 344] width 325 height 21
click at [880, 319] on p "The client contract you provided is for a project called MPS Support 2025 and i…" at bounding box center [792, 312] width 325 height 31
click at [732, 302] on p "The client contract you provided is for a project called MPS Support 2025 and i…" at bounding box center [792, 312] width 325 height 31
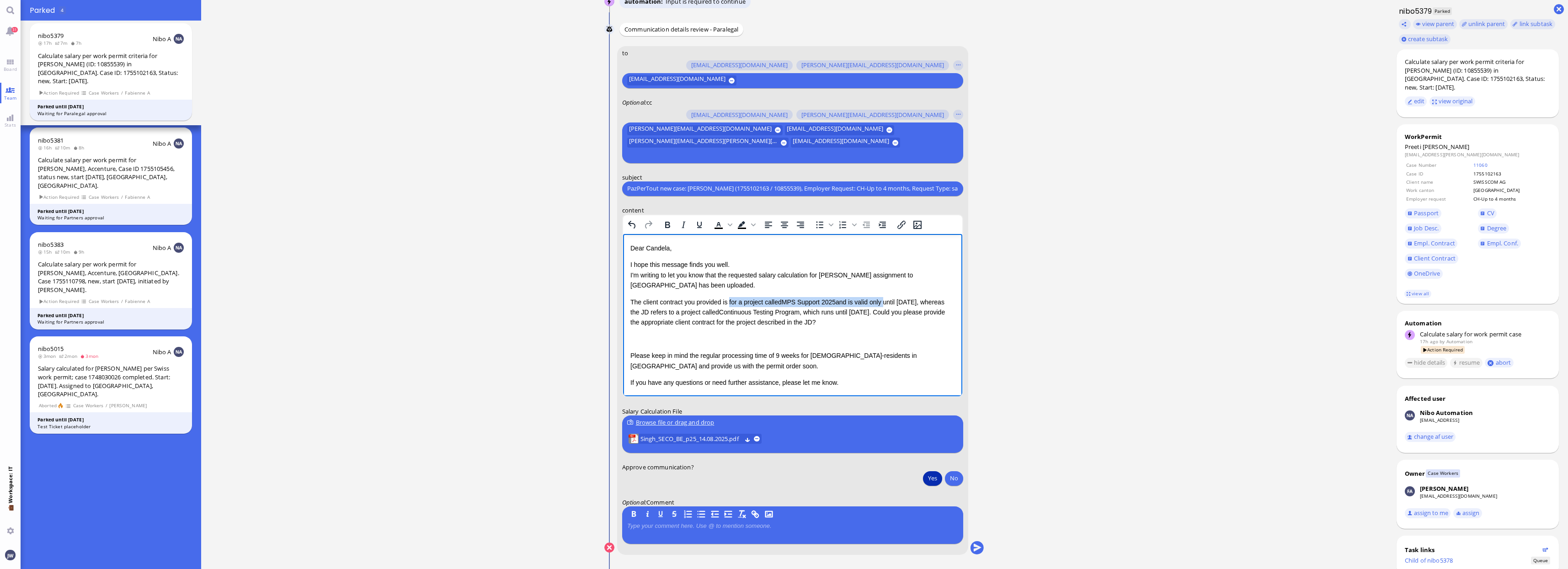
click at [870, 299] on p "The client contract you provided is for a project called MPS Support 2025 and i…" at bounding box center [792, 312] width 325 height 31
click at [854, 298] on p "The client contract you provided is for a project called MPS Support 2025 and i…" at bounding box center [792, 312] width 325 height 31
click at [872, 314] on p "The client contract you provided is valid only until [DATE], whereas the JD ref…" at bounding box center [792, 307] width 325 height 21
click at [647, 317] on p "The client contract you provided is valid only until [DATE], whereas the JD ref…" at bounding box center [792, 307] width 325 height 21
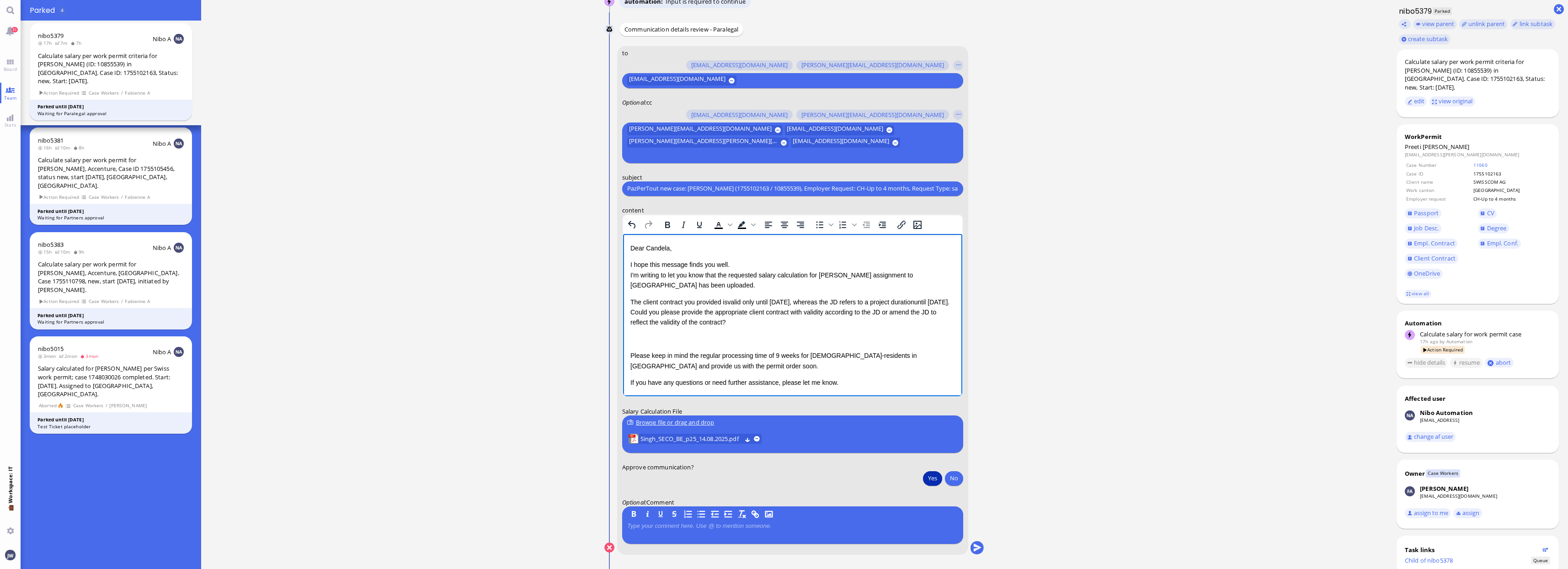
click at [635, 299] on p "The client contract you provided is valid only until [DATE], whereas the JD ref…" at bounding box center [792, 312] width 325 height 31
click at [805, 321] on p "The client contract you provided is valid only until [DATE], whereas the JD ref…" at bounding box center [792, 312] width 325 height 31
copy p "The client contract you provided is valid only until [DATE], whereas the JD ref…"
click at [726, 343] on p "Rich Text Area. Press ALT-0 for help." at bounding box center [792, 339] width 325 height 10
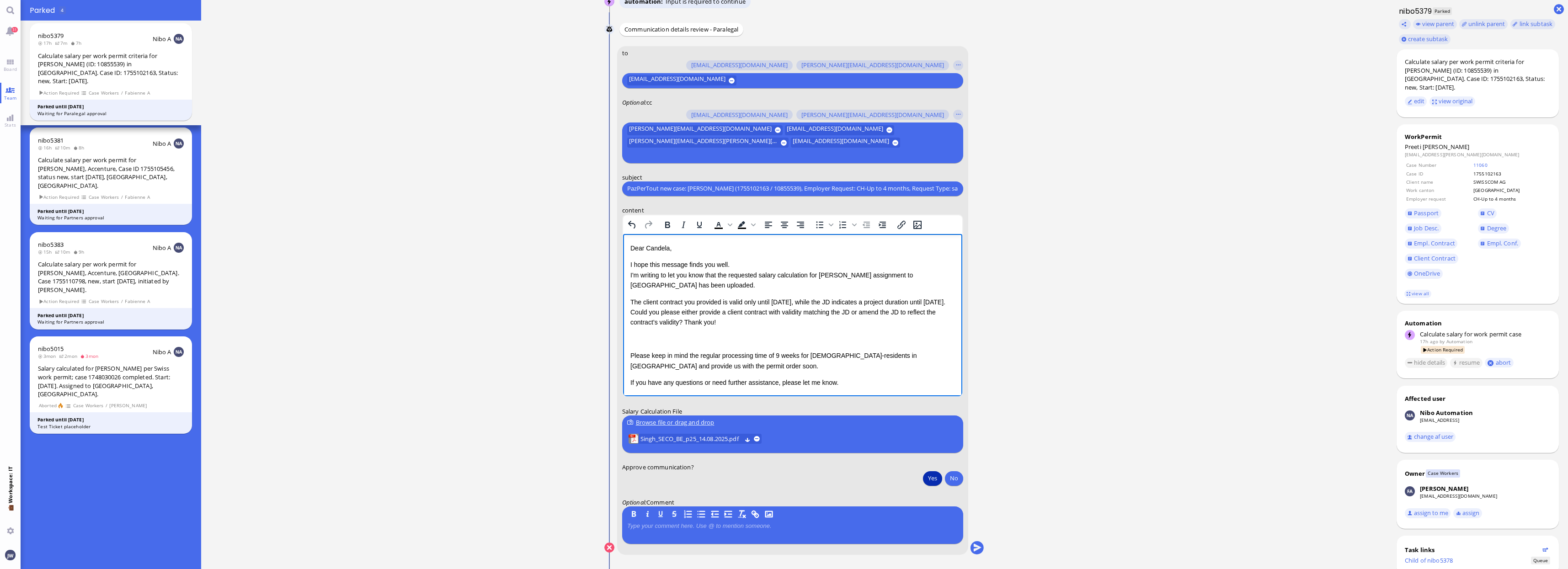
click at [676, 334] on p "Rich Text Area. Press ALT-0 for help." at bounding box center [792, 339] width 325 height 10
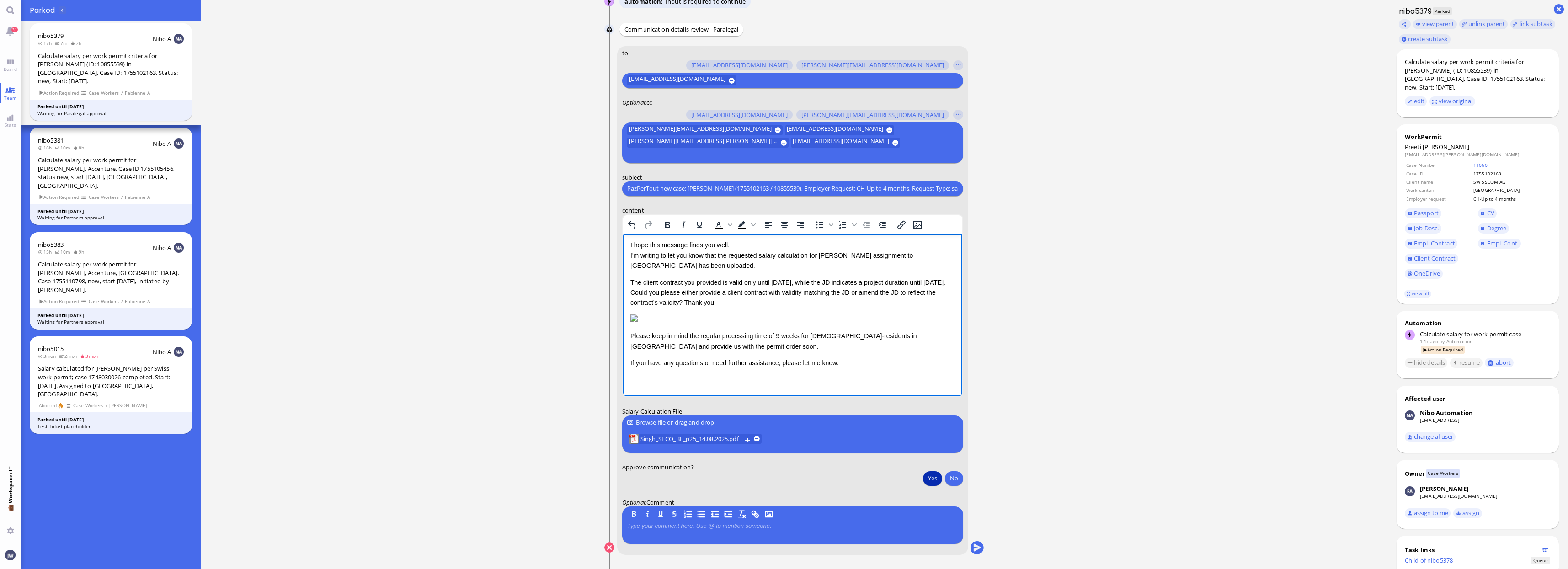
scroll to position [56, 0]
click at [660, 272] on div "Dear [PERSON_NAME], I hope this message finds you well. I'm writing to let you …" at bounding box center [792, 295] width 325 height 144
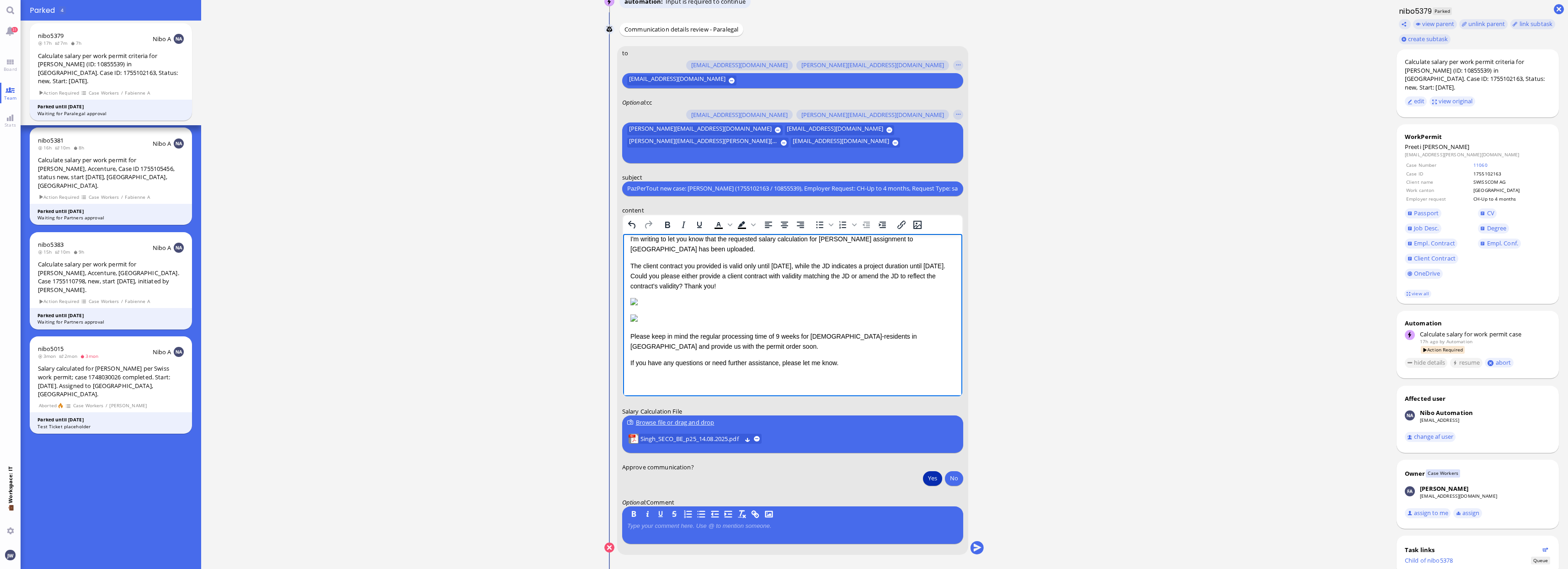
scroll to position [77, 9]
drag, startPoint x: 842, startPoint y: 384, endPoint x: 738, endPoint y: 395, distance: 104.6
click at [738, 395] on html "Dear [PERSON_NAME], I hope this message finds you well. I'm writing to let you …" at bounding box center [792, 297] width 339 height 198
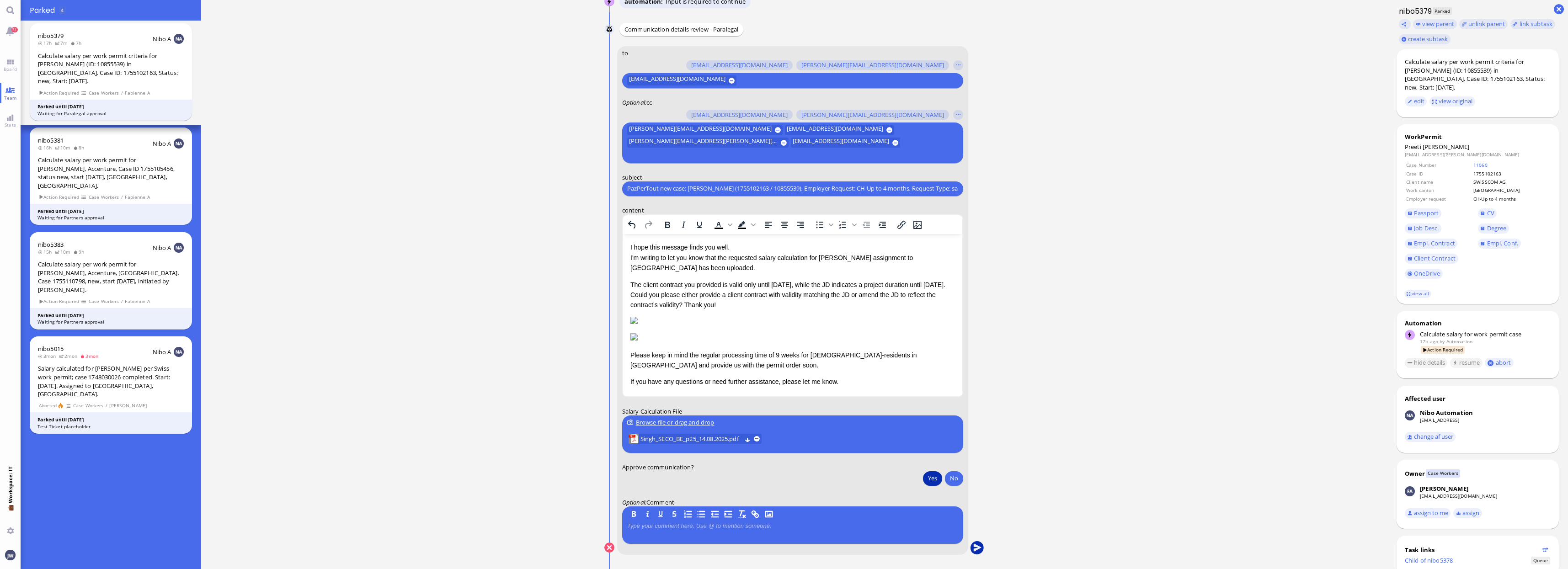
click at [975, 546] on button "submit" at bounding box center [977, 548] width 14 height 14
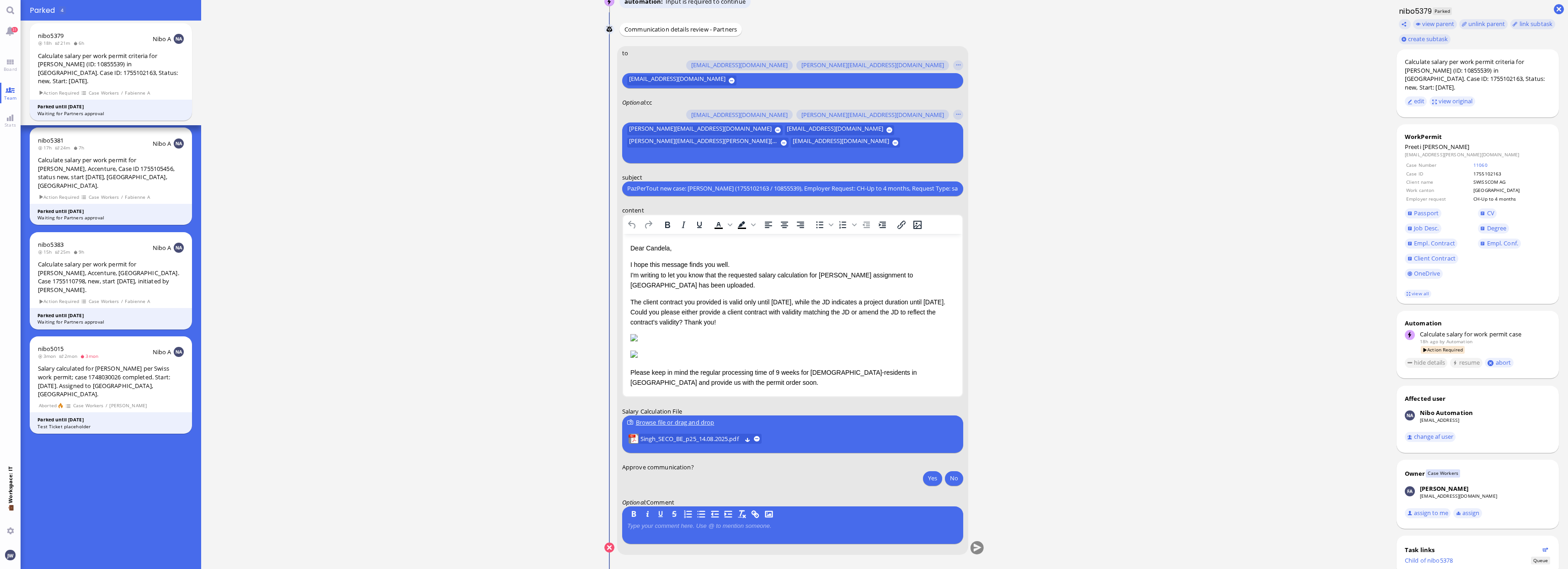
scroll to position [0, 0]
